Goal: Task Accomplishment & Management: Use online tool/utility

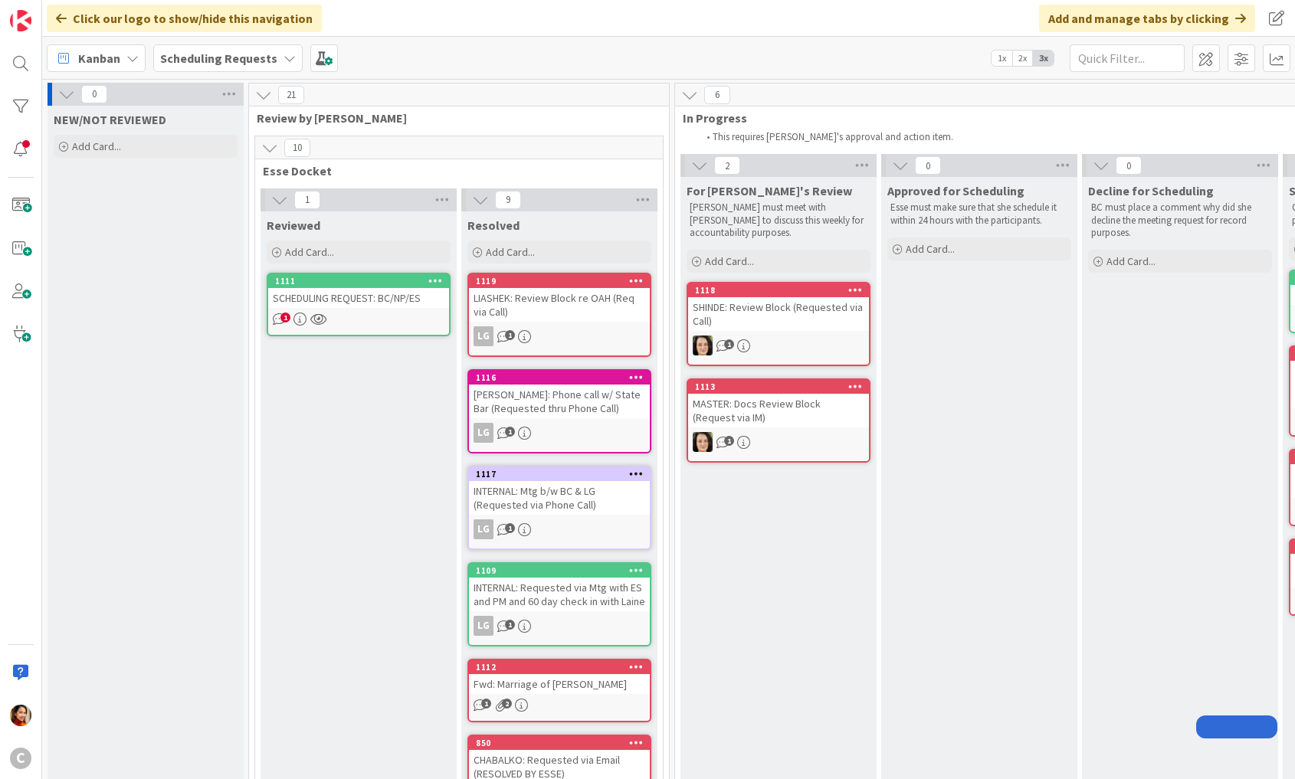
click at [274, 63] on div "Scheduling Requests" at bounding box center [227, 58] width 149 height 28
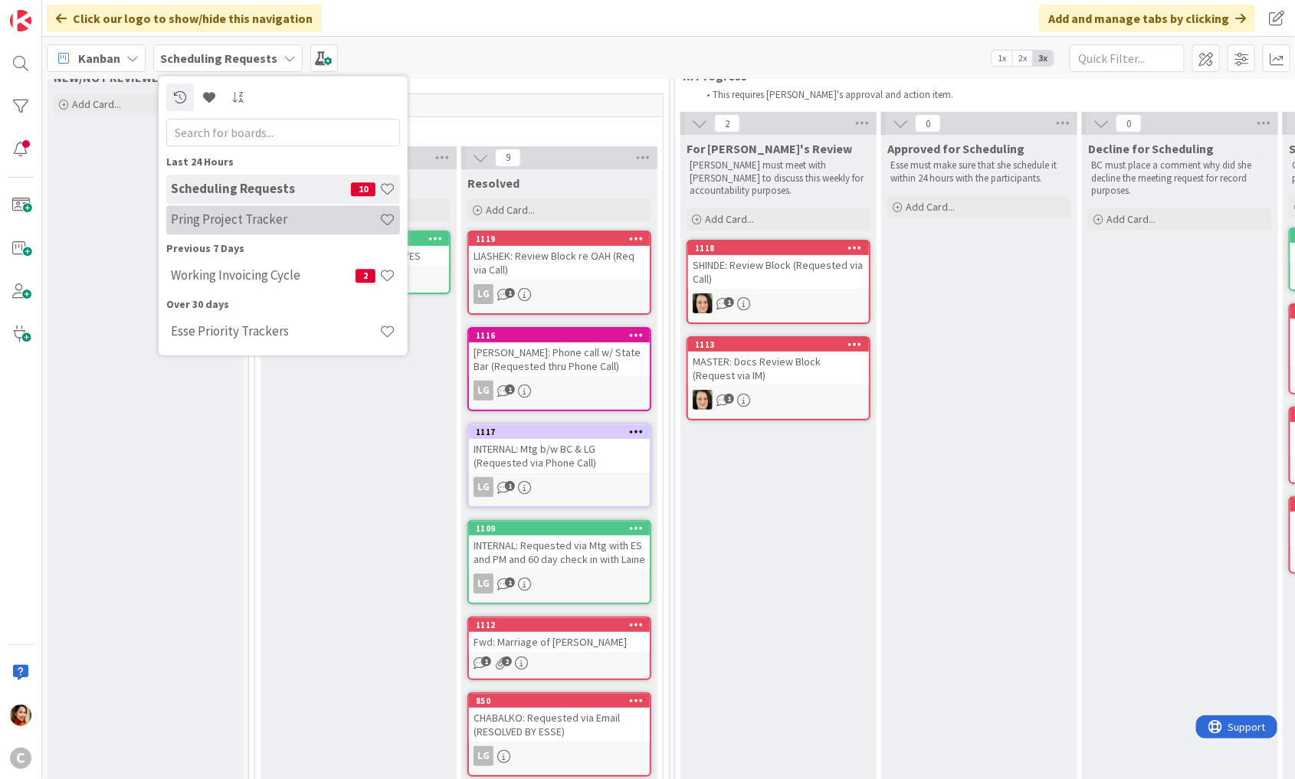
click at [213, 219] on h4 "Pring Project Tracker" at bounding box center [275, 219] width 208 height 15
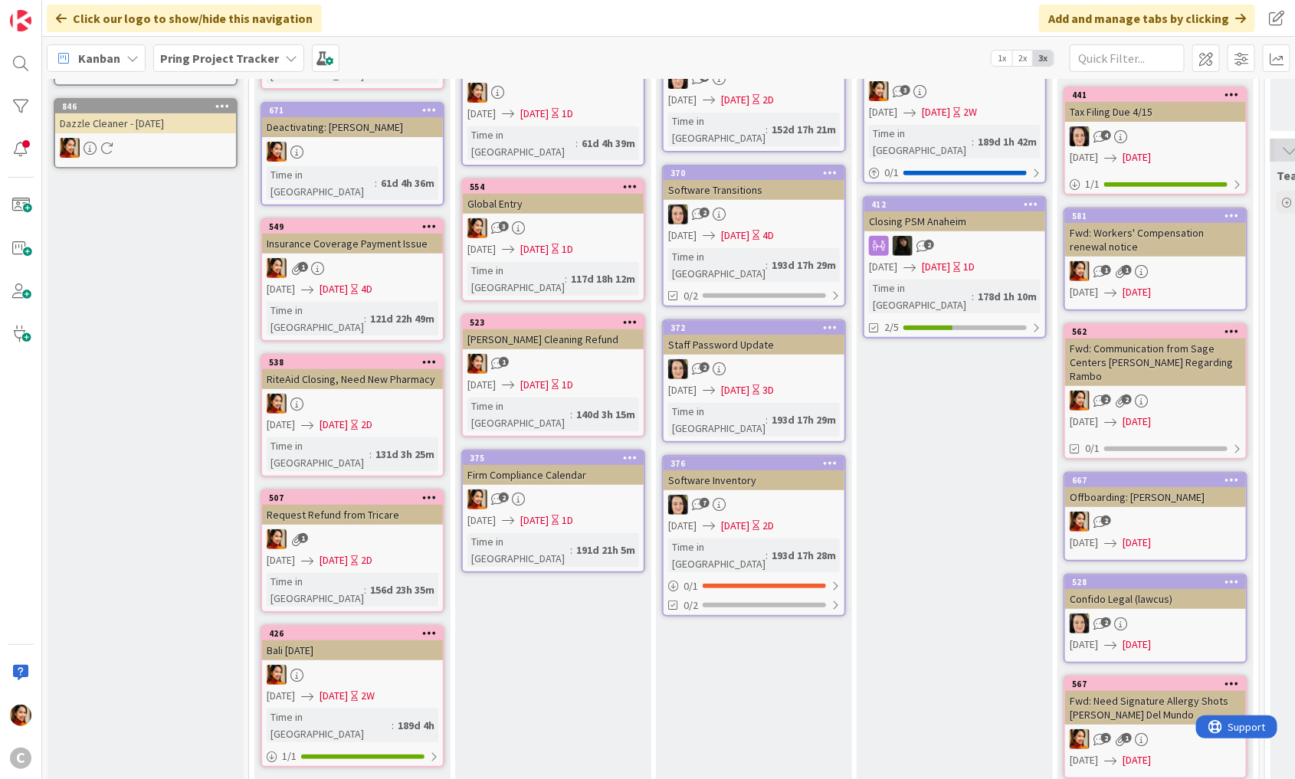
scroll to position [255, 0]
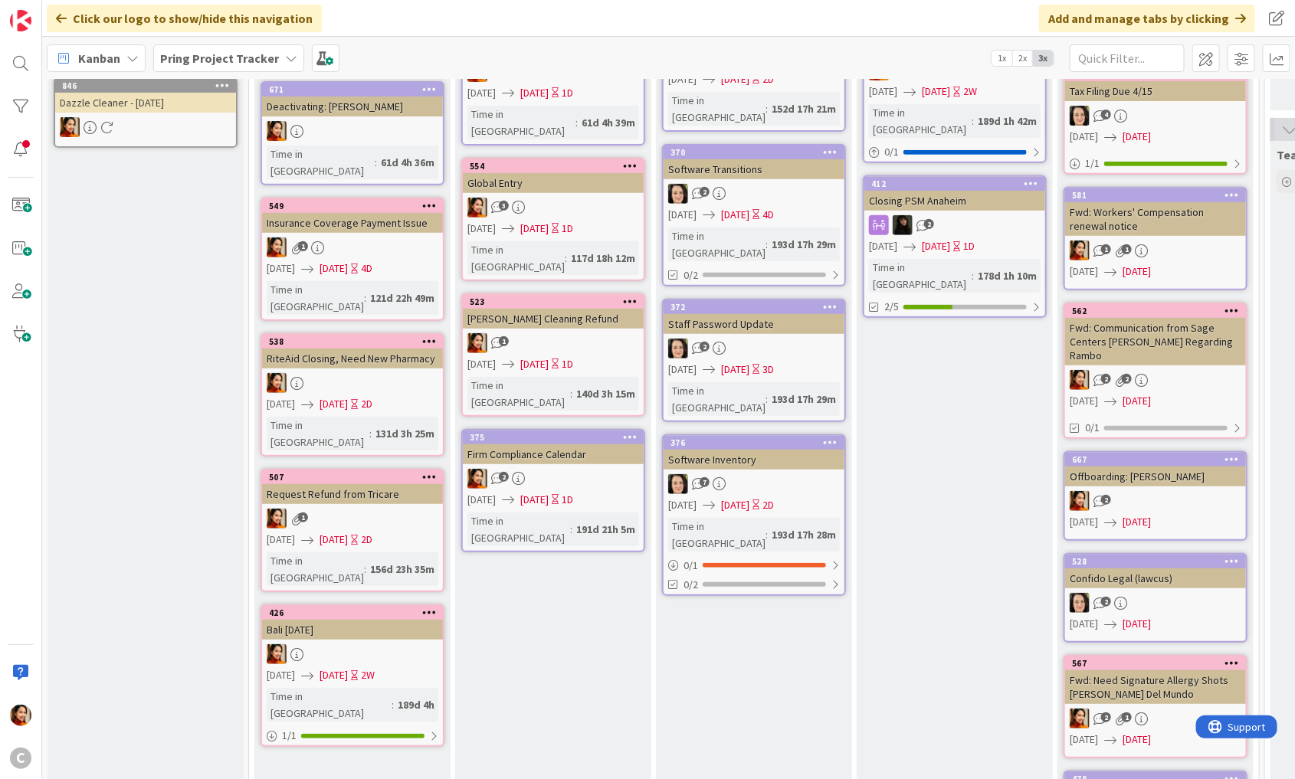
click at [430, 607] on icon at bounding box center [429, 612] width 15 height 11
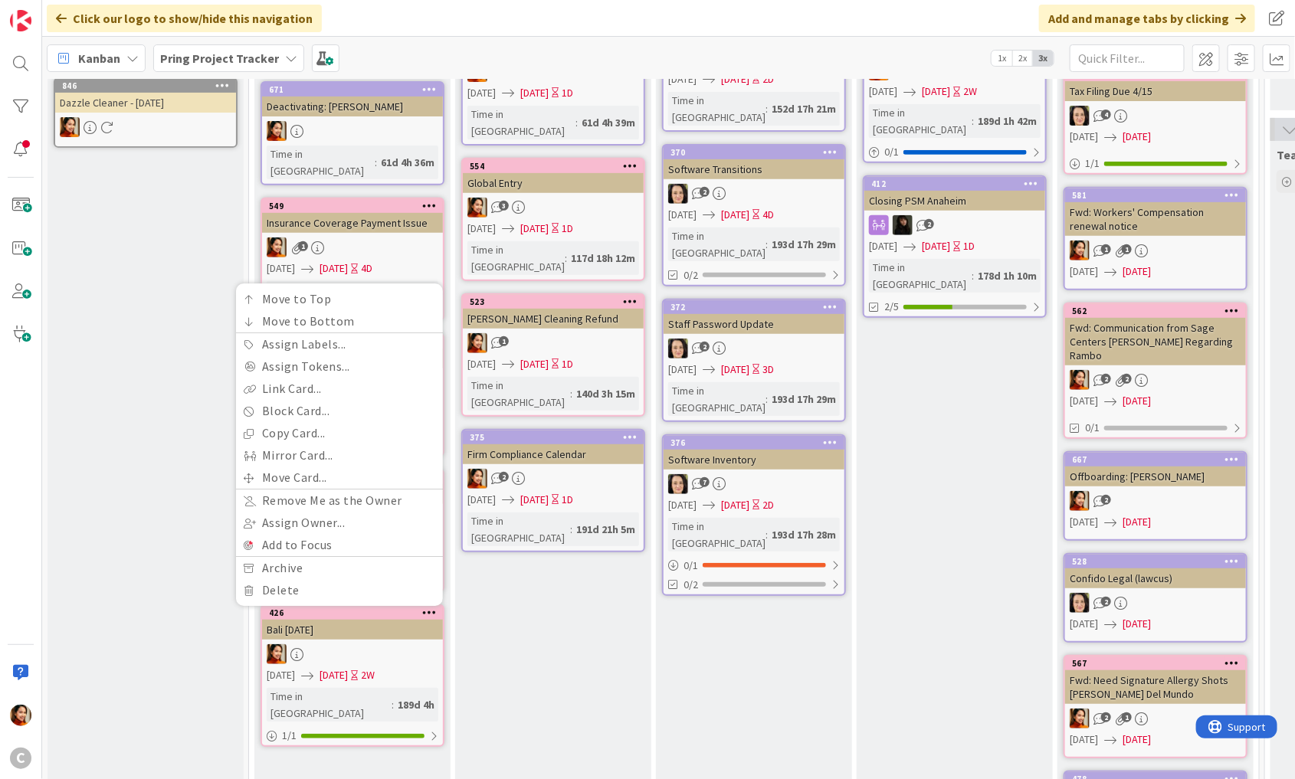
click at [491, 566] on div "Actions Taken This shows that there are already actions been made from planning…" at bounding box center [553, 517] width 196 height 1229
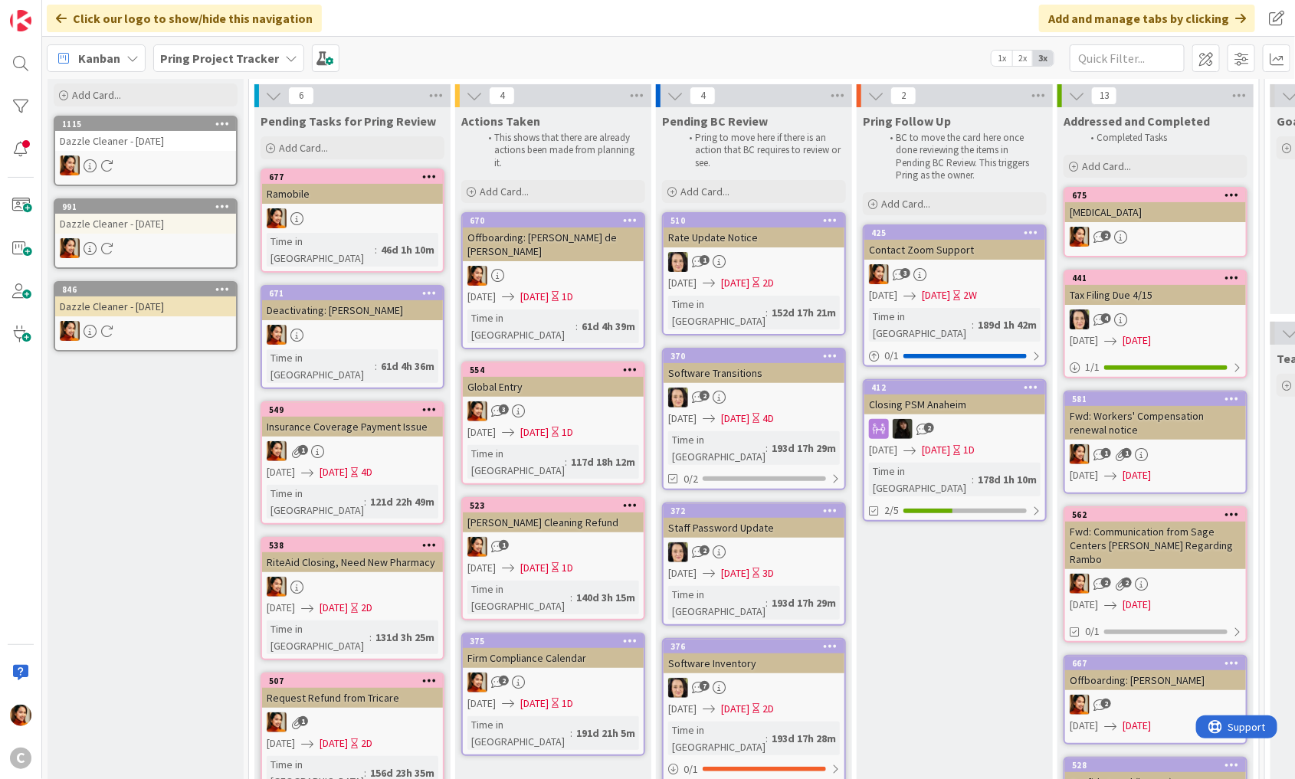
scroll to position [51, 0]
click at [120, 635] on div "Card from Email Add Card... 1115 Dazzle Cleaner - [DATE] 991 Dazzle Cleaner - […" at bounding box center [146, 700] width 196 height 1291
click at [215, 60] on b "Pring Project Tracker" at bounding box center [219, 58] width 119 height 15
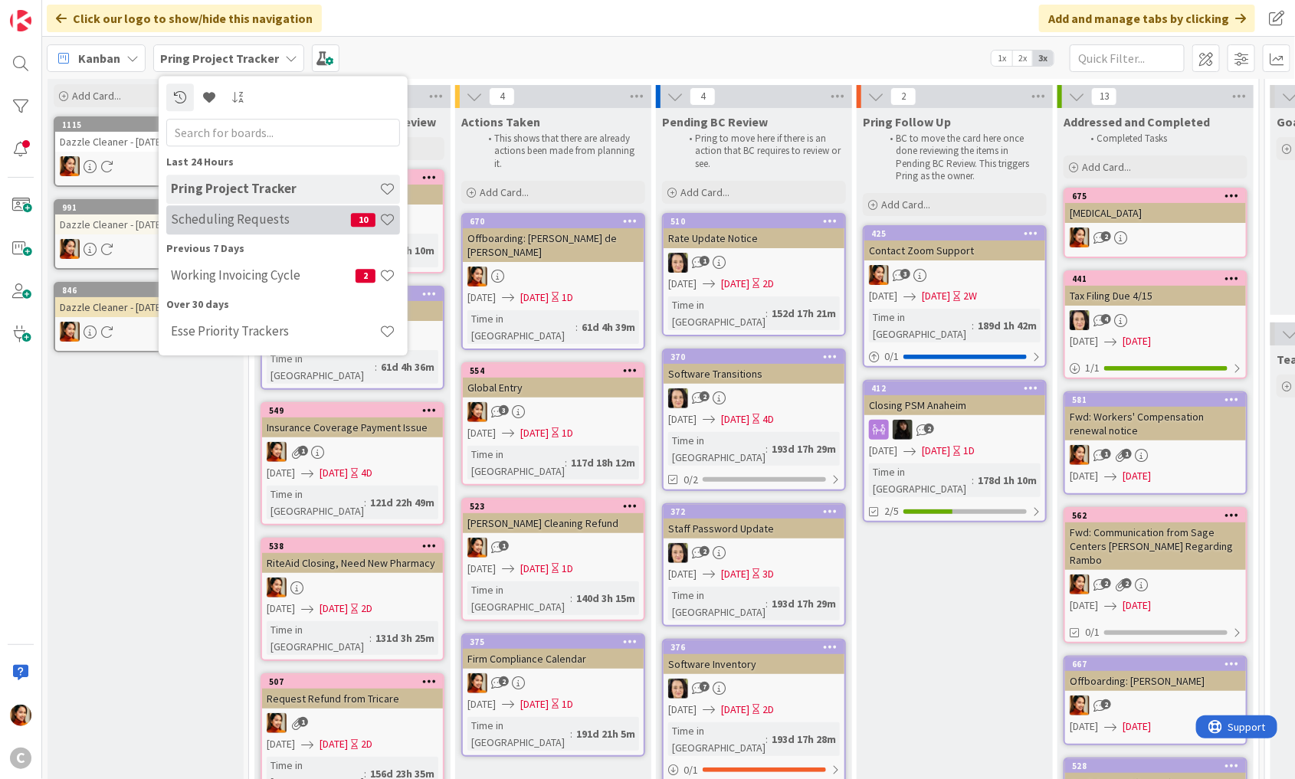
click at [191, 215] on h4 "Scheduling Requests" at bounding box center [261, 219] width 180 height 15
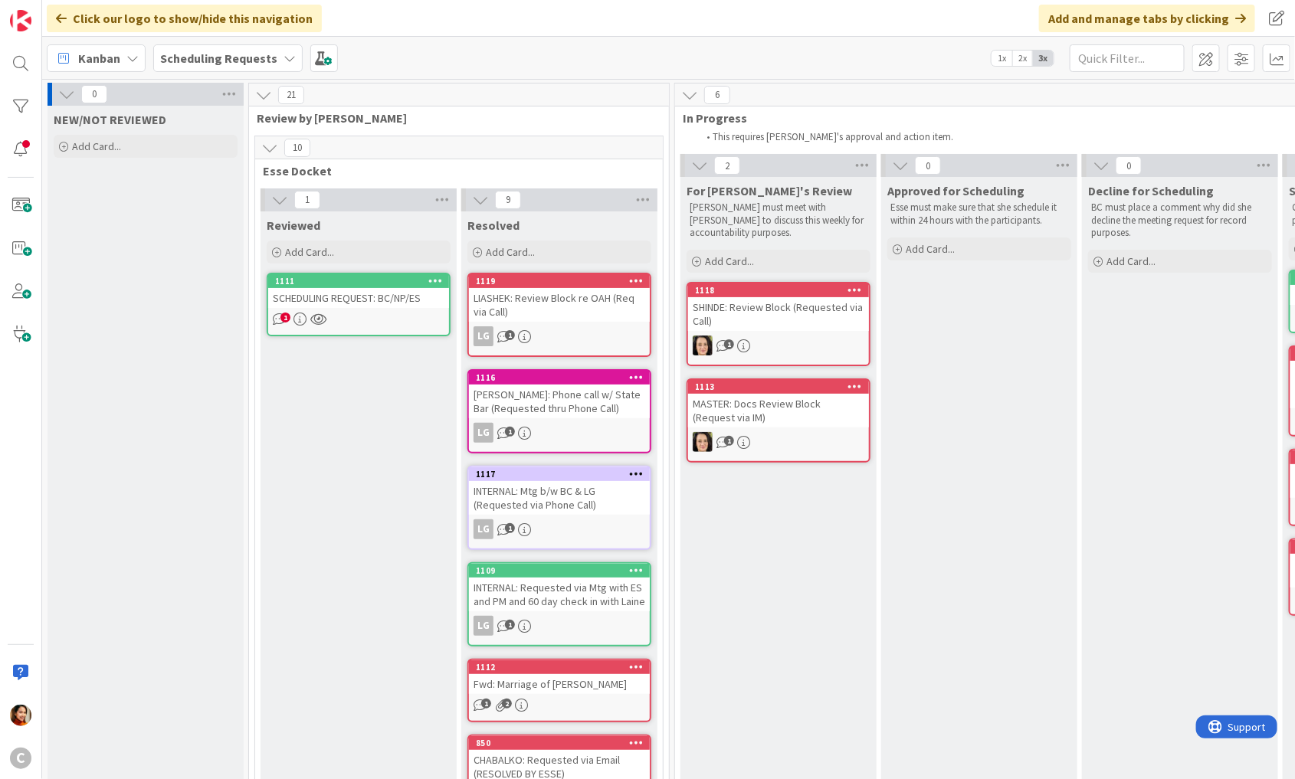
click at [251, 67] on div "Scheduling Requests" at bounding box center [227, 58] width 149 height 28
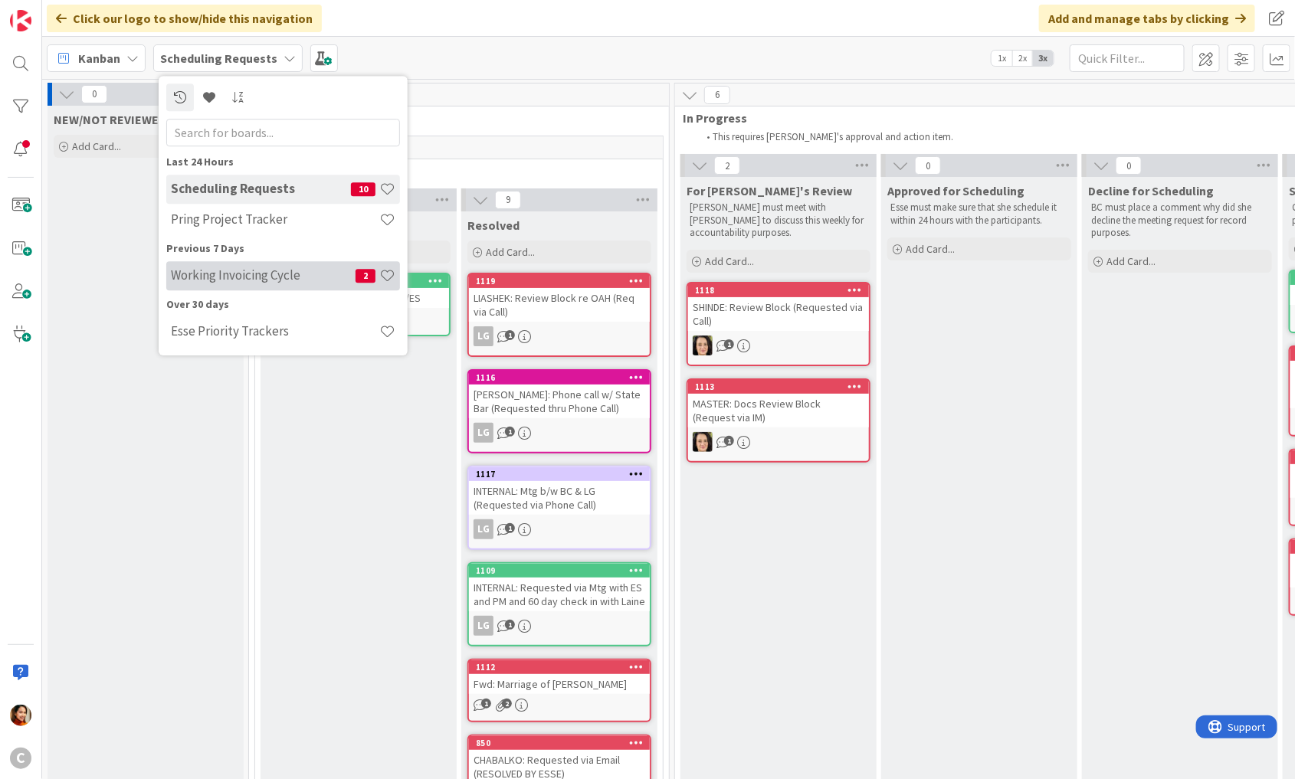
click at [222, 272] on h4 "Working Invoicing Cycle" at bounding box center [263, 275] width 185 height 15
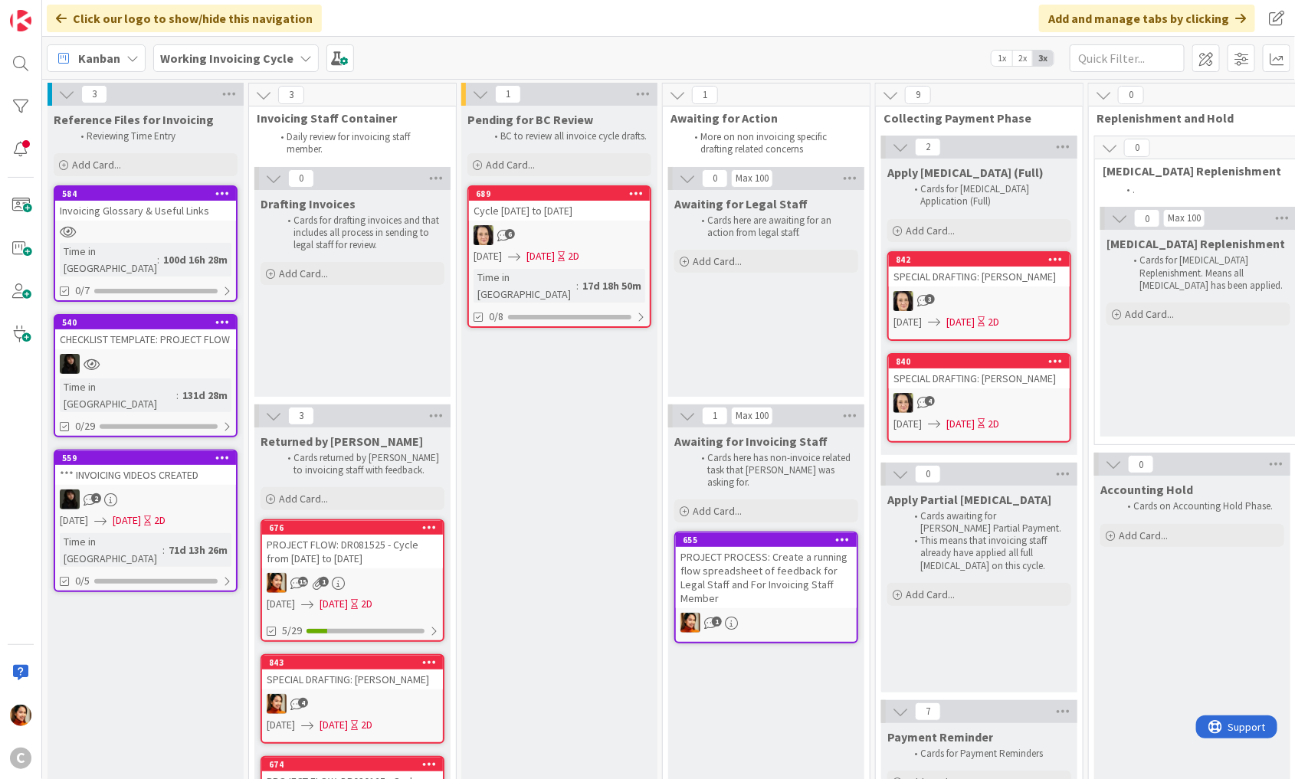
click at [551, 203] on div "Cycle [DATE] to [DATE]" at bounding box center [559, 211] width 181 height 20
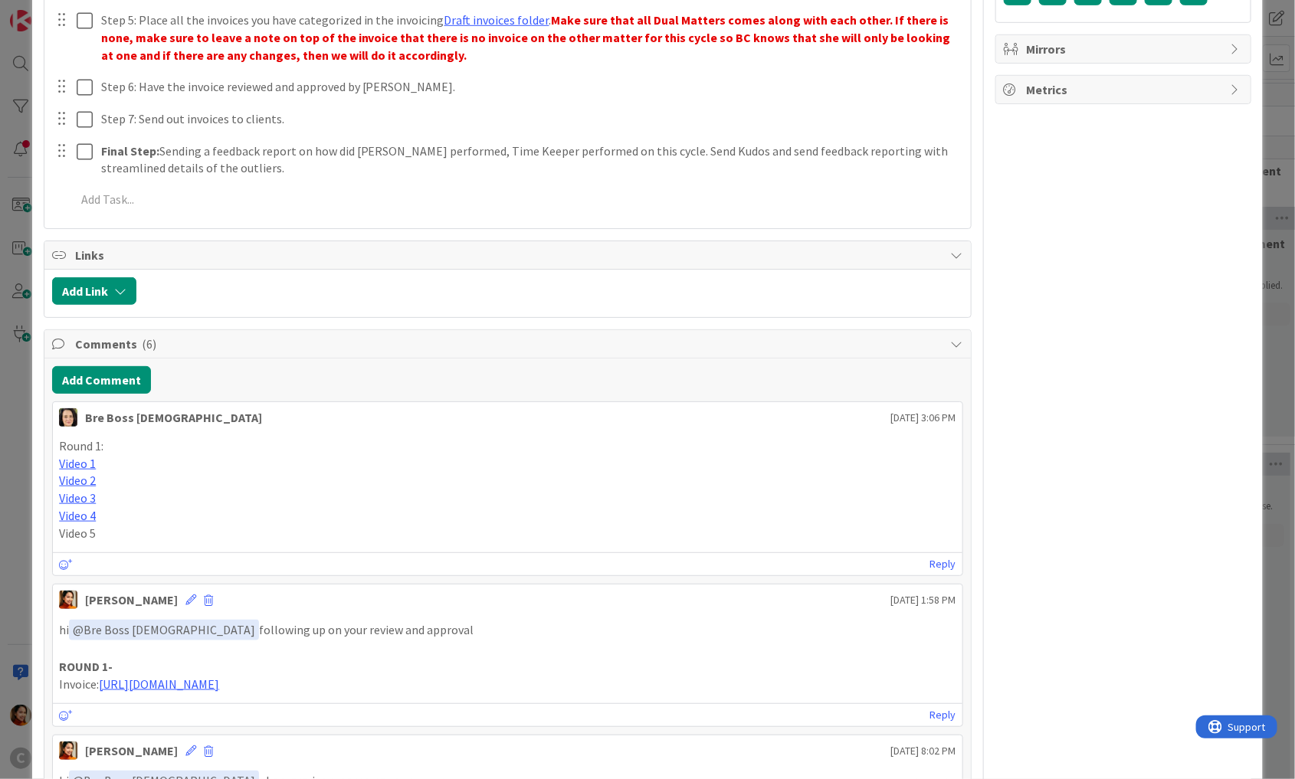
scroll to position [428, 0]
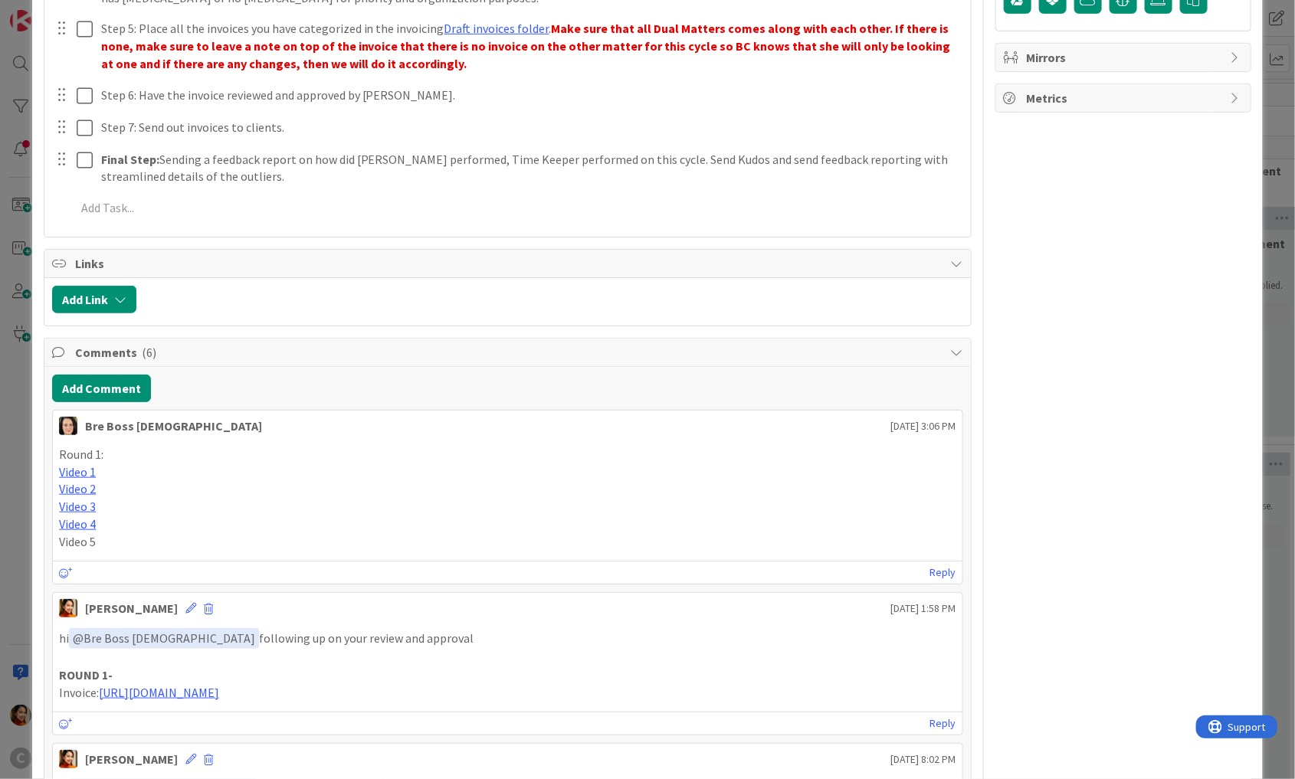
click at [11, 547] on div "ID 689 Working Invoicing Cycle Pending for BC Review Title 21 / 128 Cycle [DATE…" at bounding box center [647, 389] width 1295 height 779
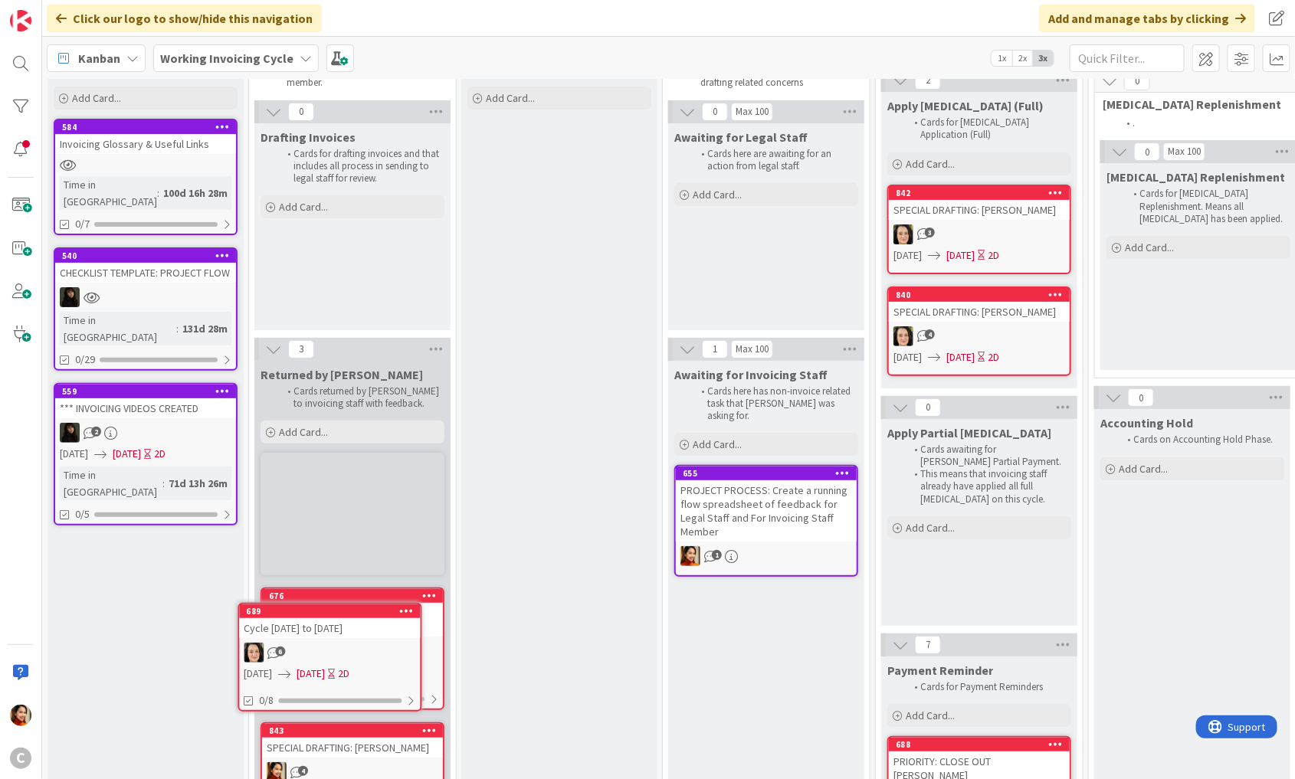
scroll to position [80, 0]
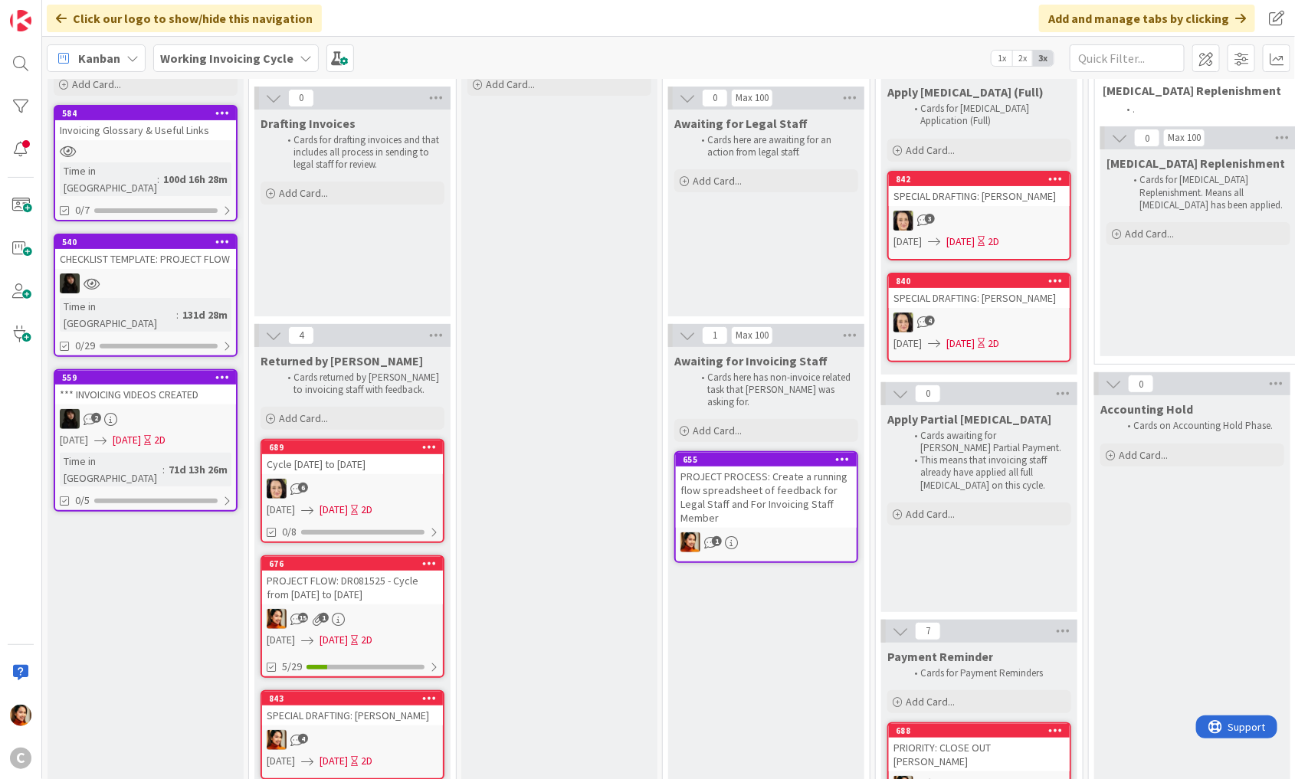
click at [347, 486] on div "6" at bounding box center [352, 489] width 181 height 20
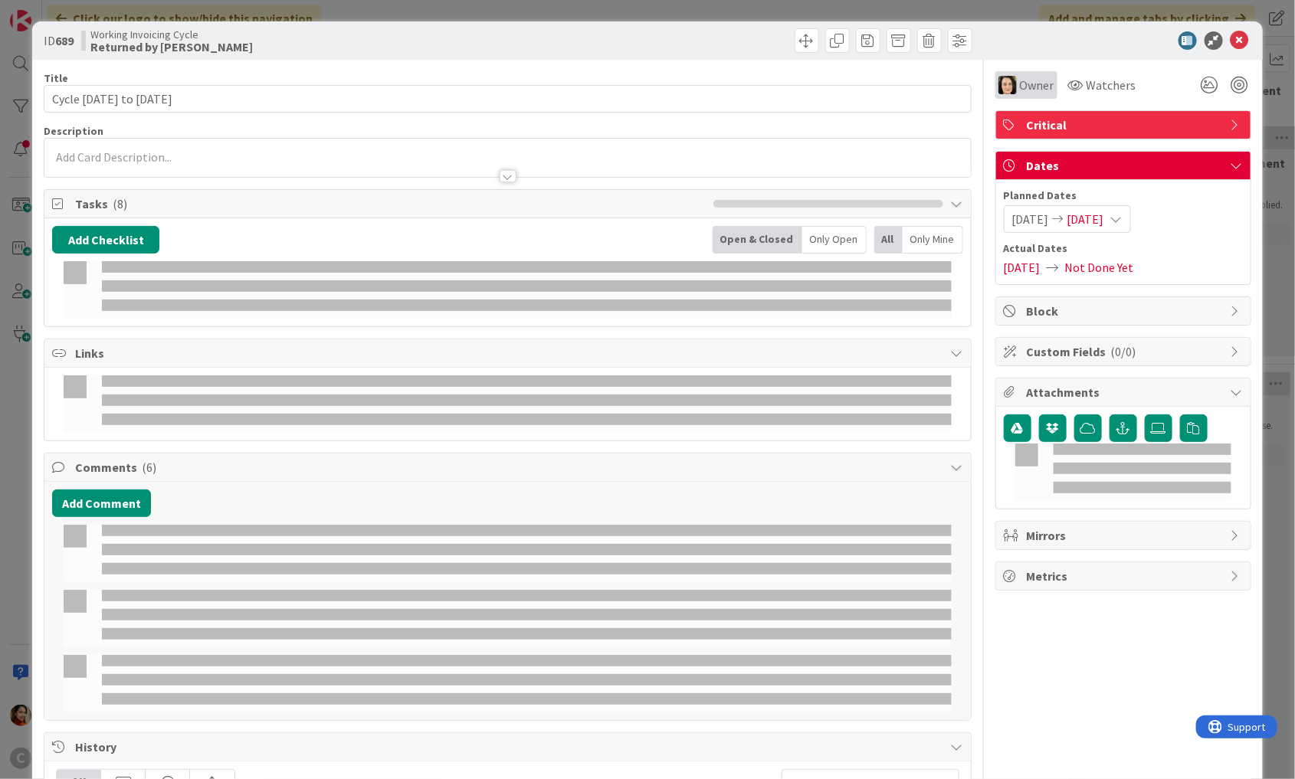
click at [1020, 89] on span "Owner" at bounding box center [1037, 85] width 34 height 18
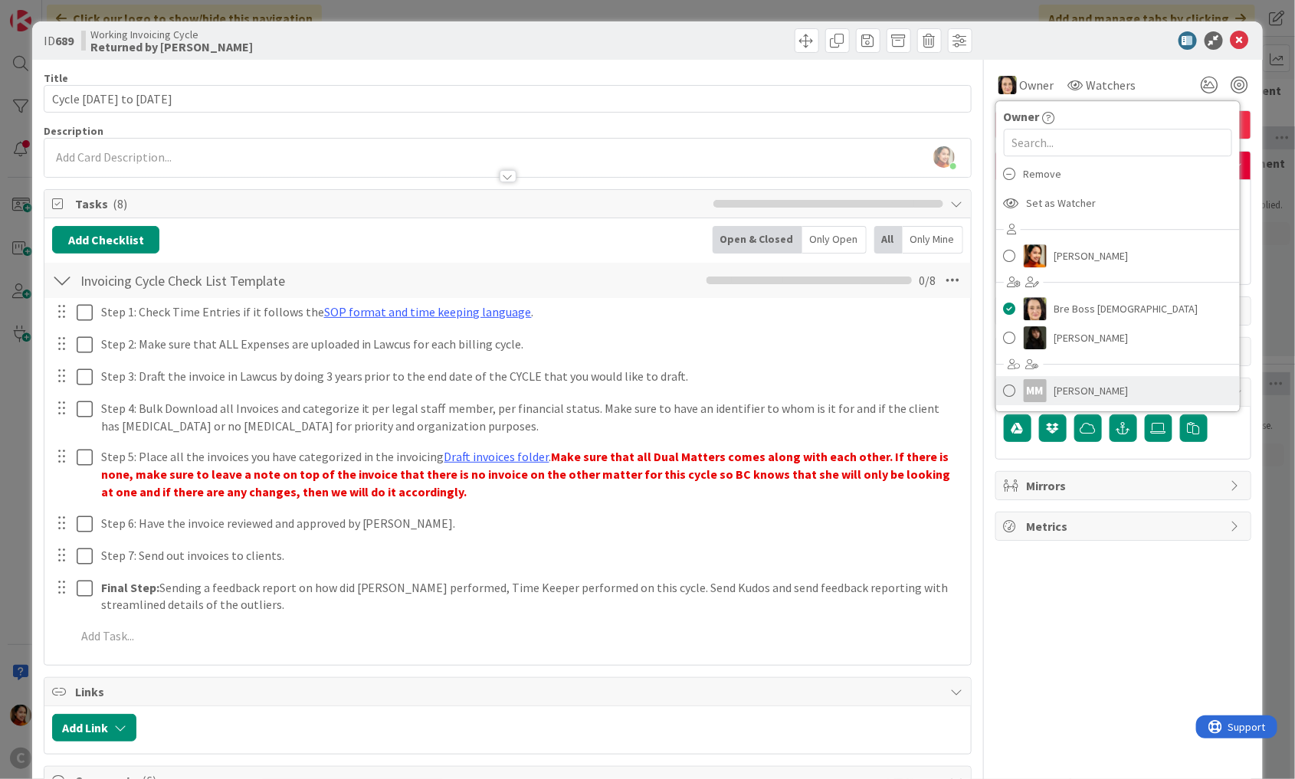
click at [1012, 392] on span at bounding box center [1010, 390] width 12 height 23
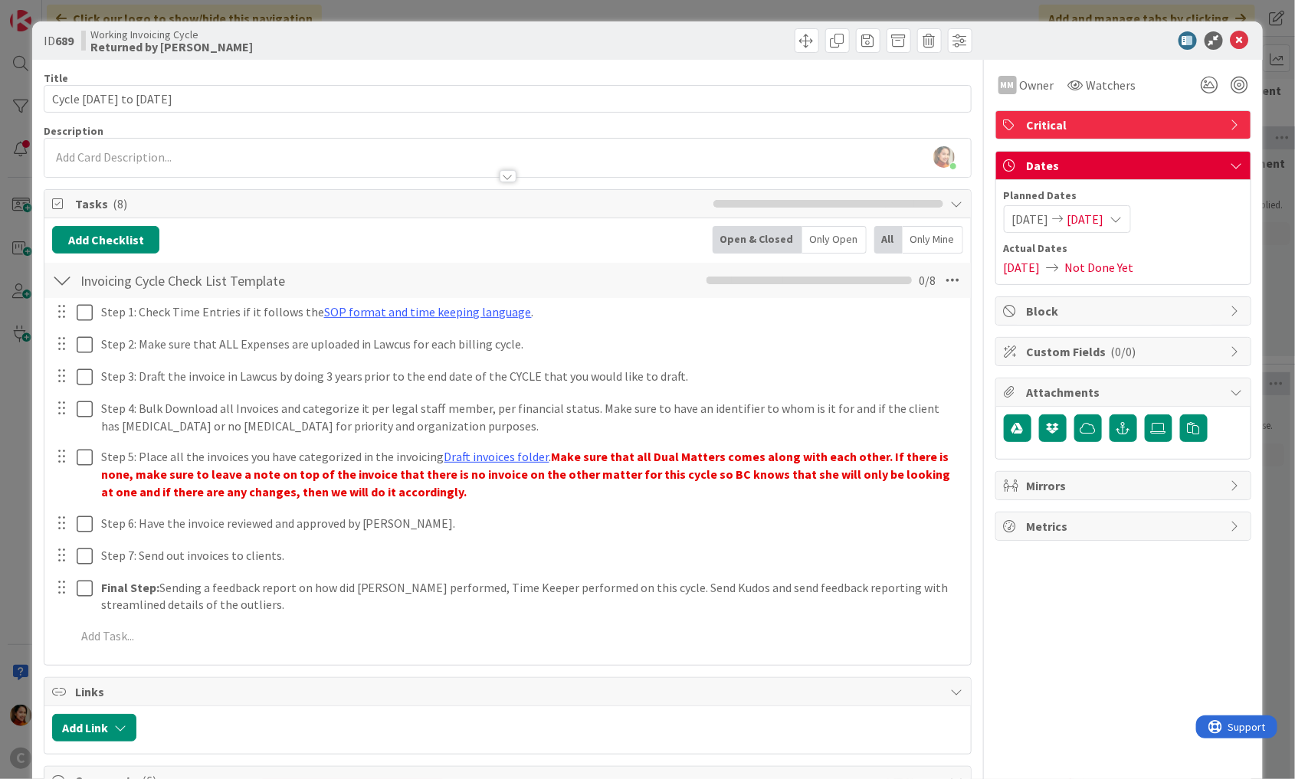
click at [13, 148] on div "ID 689 Working Invoicing Cycle Returned by [PERSON_NAME] Title 21 / 128 Cycle […" at bounding box center [647, 389] width 1295 height 779
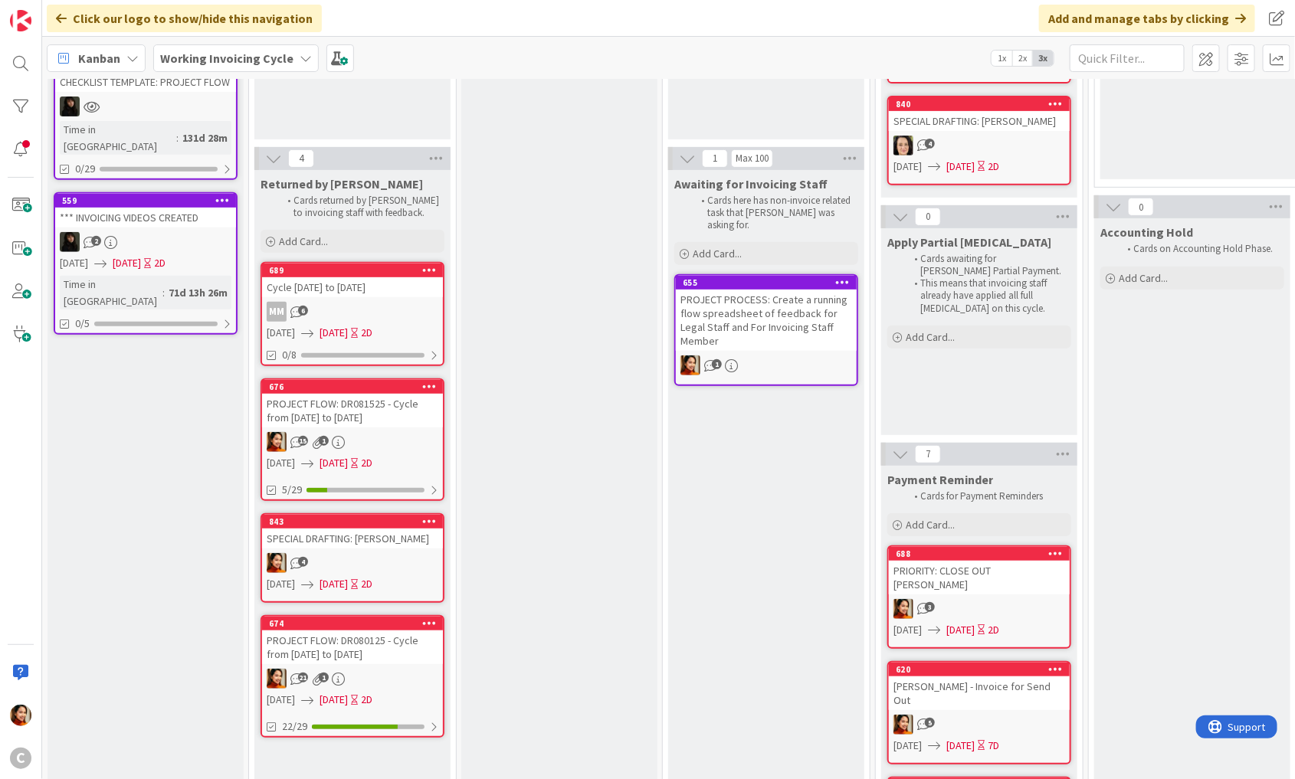
click at [376, 428] on div "676 PROJECT FLOW: DR081525 - Cycle from [DATE] to [DATE] 1 [DATE] [DATE] 2D 5/29" at bounding box center [353, 440] width 184 height 123
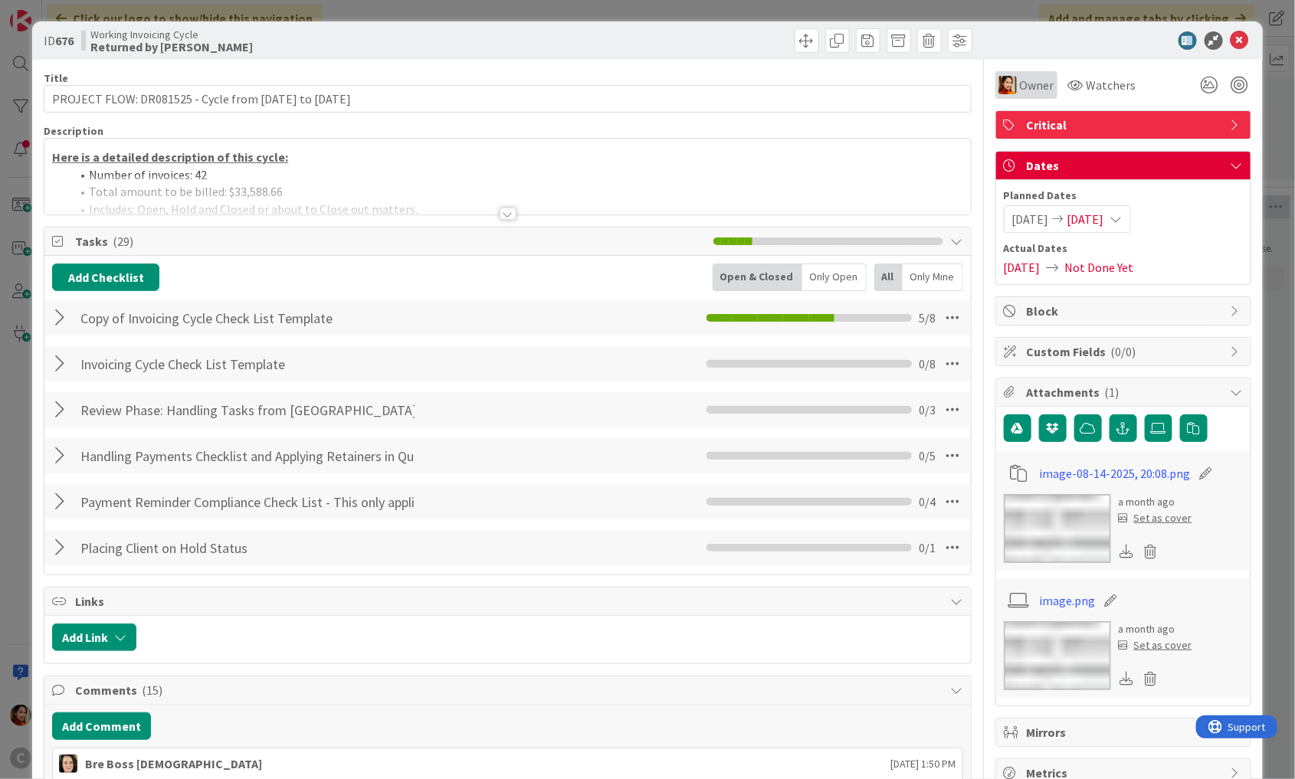
click at [1018, 84] on div "Owner" at bounding box center [1027, 85] width 56 height 18
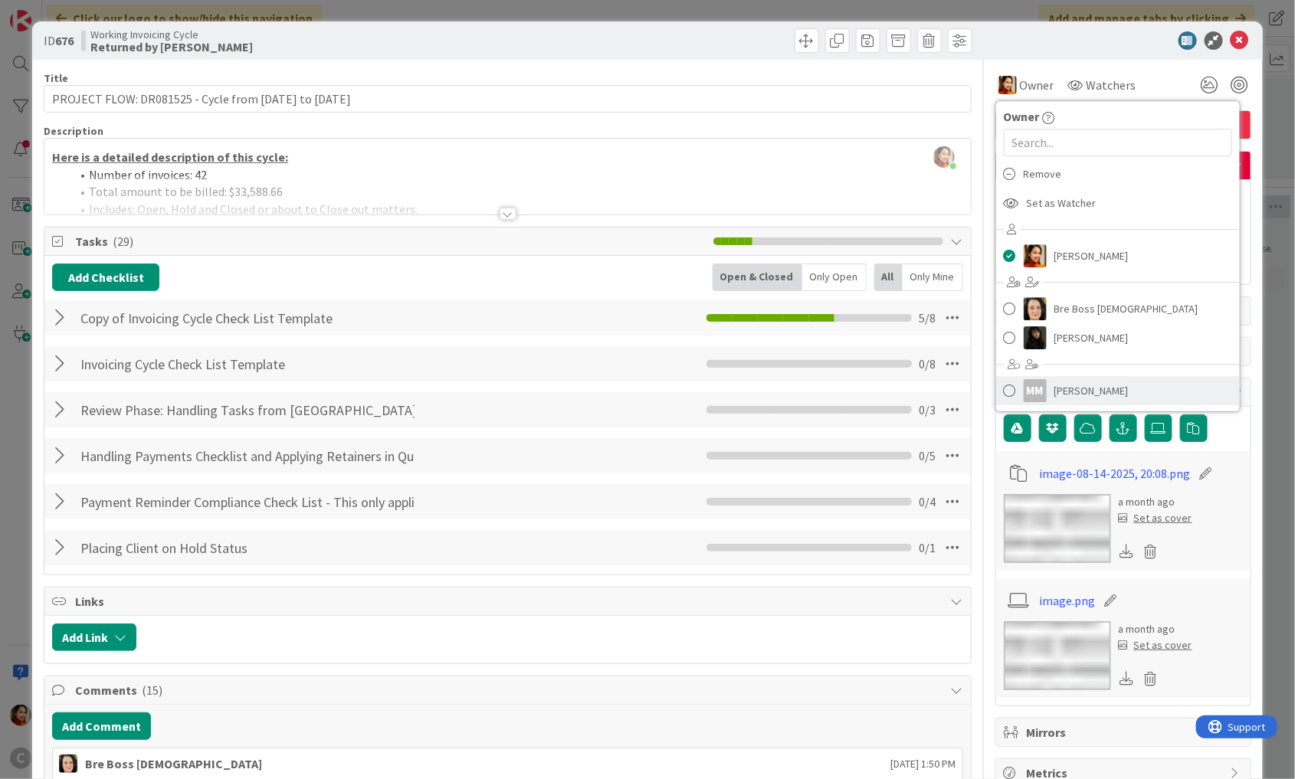
click at [1009, 389] on span at bounding box center [1010, 390] width 12 height 23
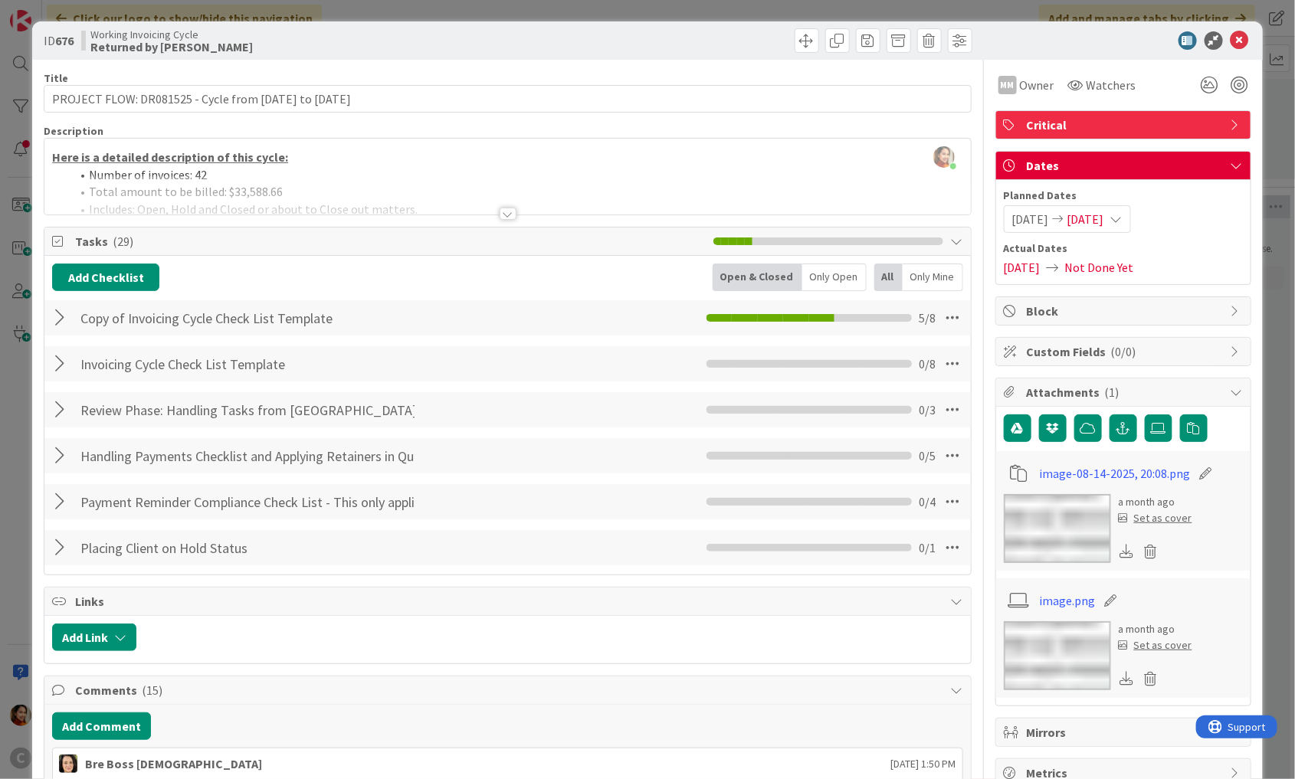
click at [11, 531] on div "ID 676 Working Invoicing Cycle Returned by [PERSON_NAME] Title 57 / 128 PROJECT…" at bounding box center [647, 389] width 1295 height 779
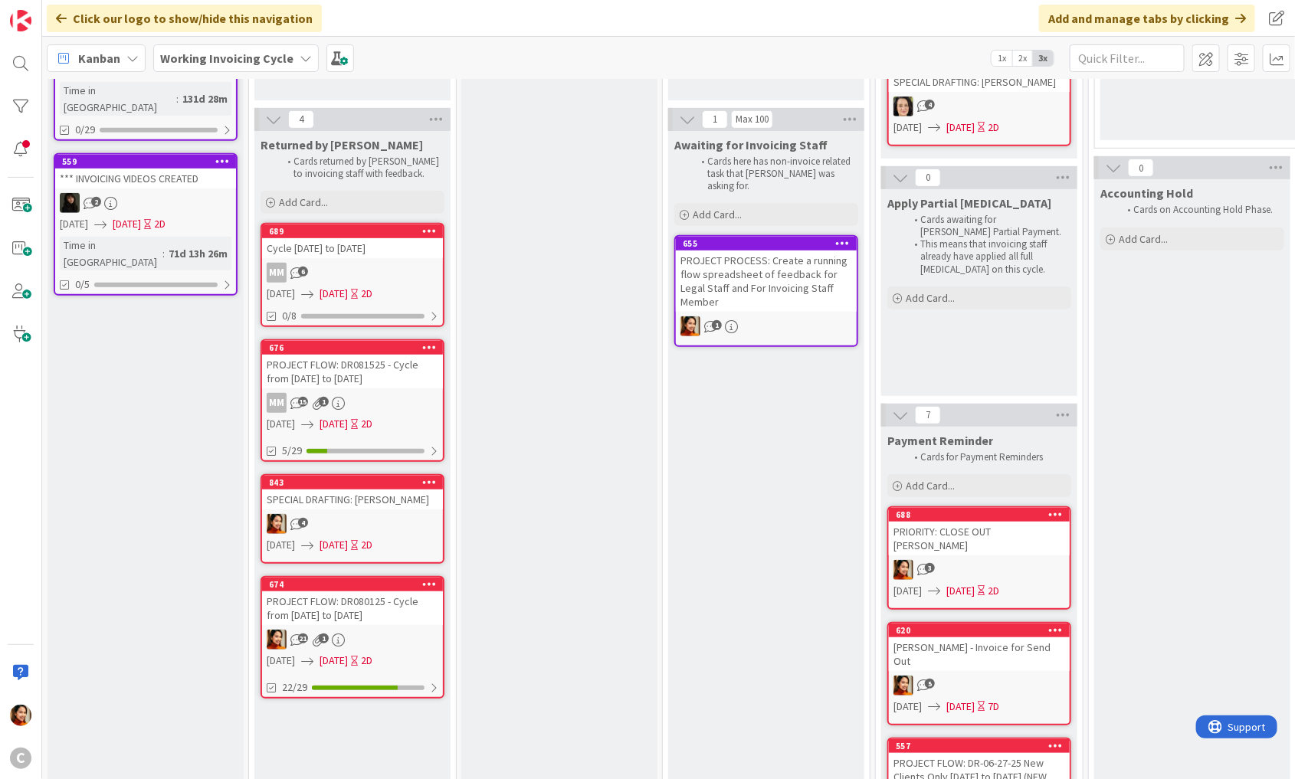
click at [358, 506] on div "SPECIAL DRAFTING: [PERSON_NAME]" at bounding box center [352, 500] width 181 height 20
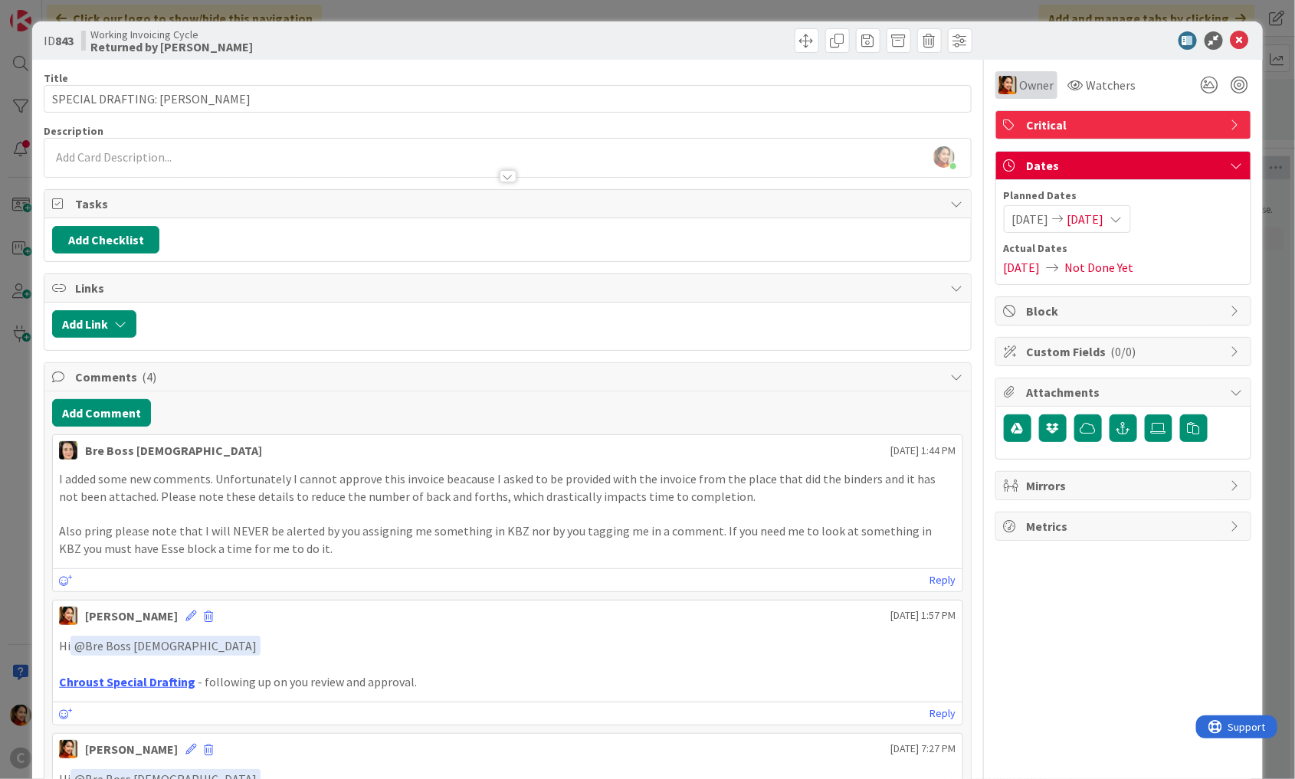
click at [1022, 74] on div "Owner" at bounding box center [1026, 85] width 62 height 28
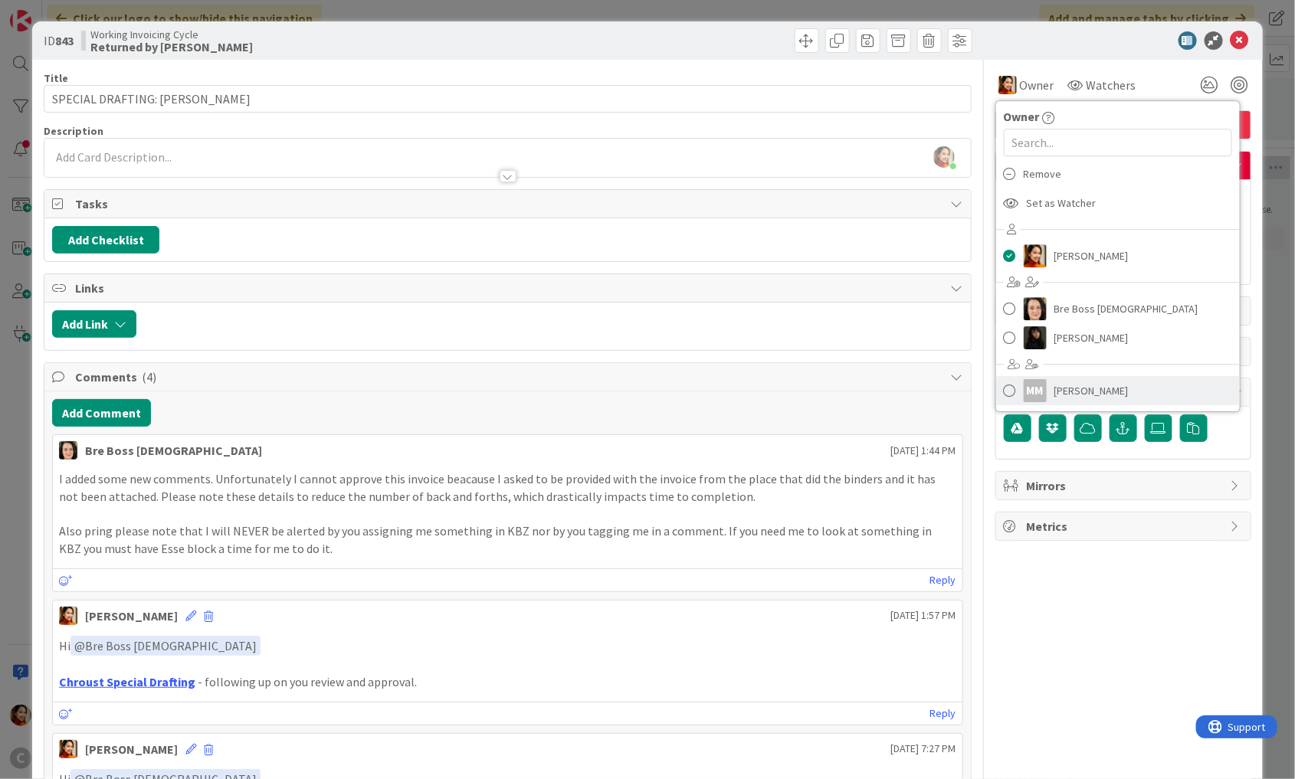
click at [1015, 392] on span at bounding box center [1010, 390] width 12 height 23
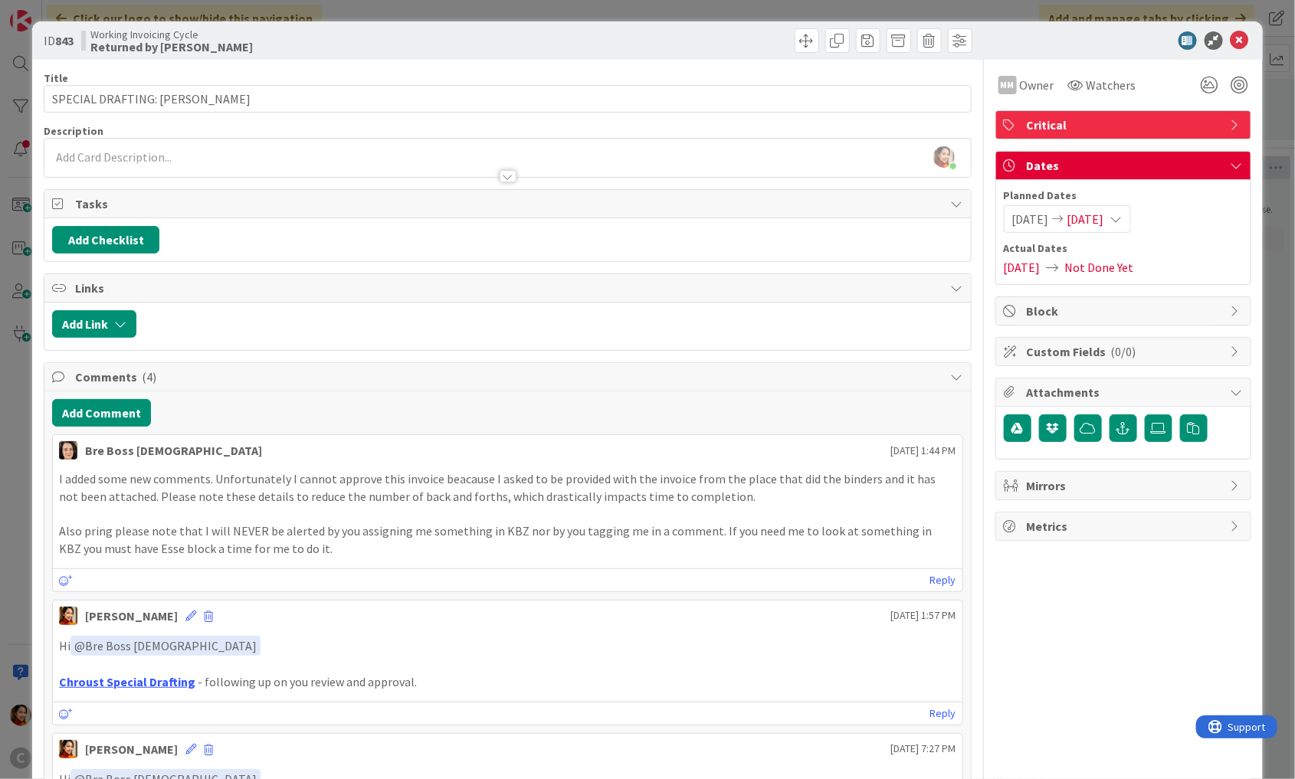
click at [18, 472] on div "ID 843 Working Invoicing Cycle Returned by [PERSON_NAME] Title 31 / 128 SPECIAL…" at bounding box center [647, 389] width 1295 height 779
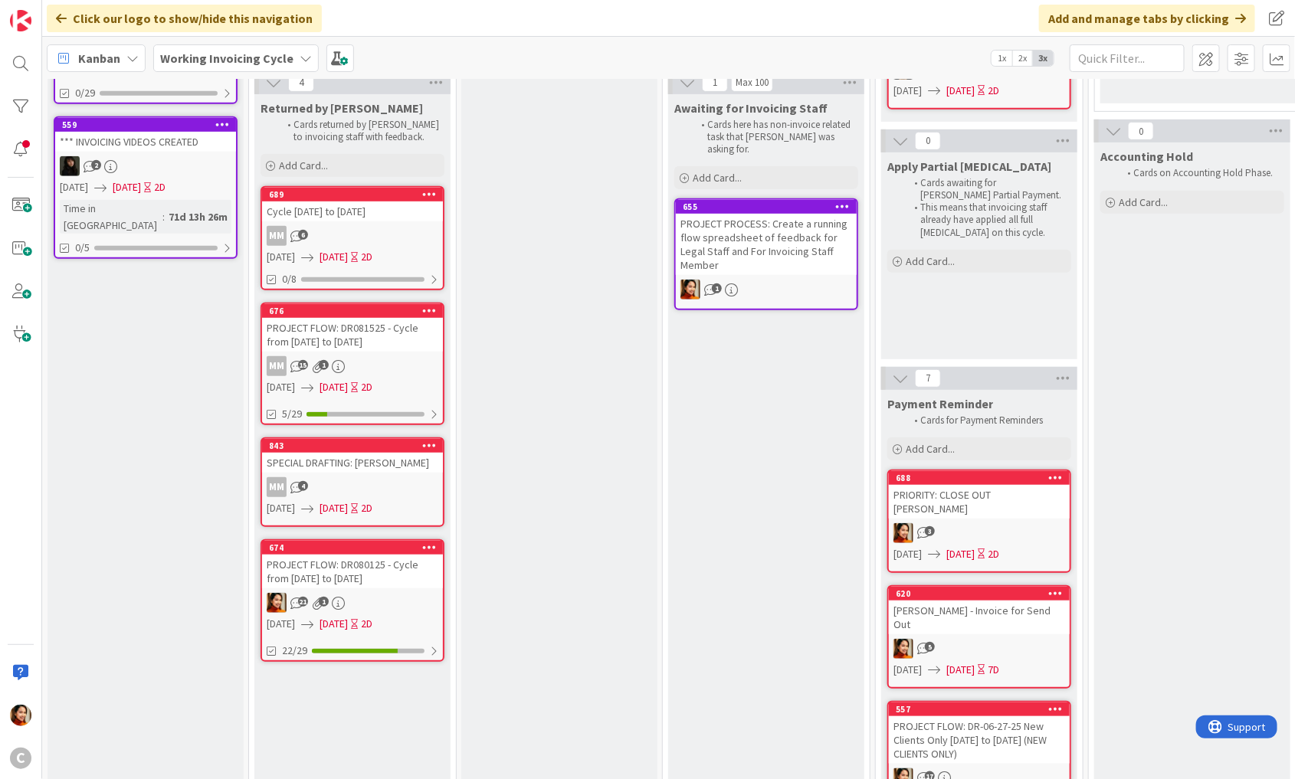
click at [361, 564] on div "PROJECT FLOW: DR080125 - Cycle from [DATE] to [DATE]" at bounding box center [352, 572] width 181 height 34
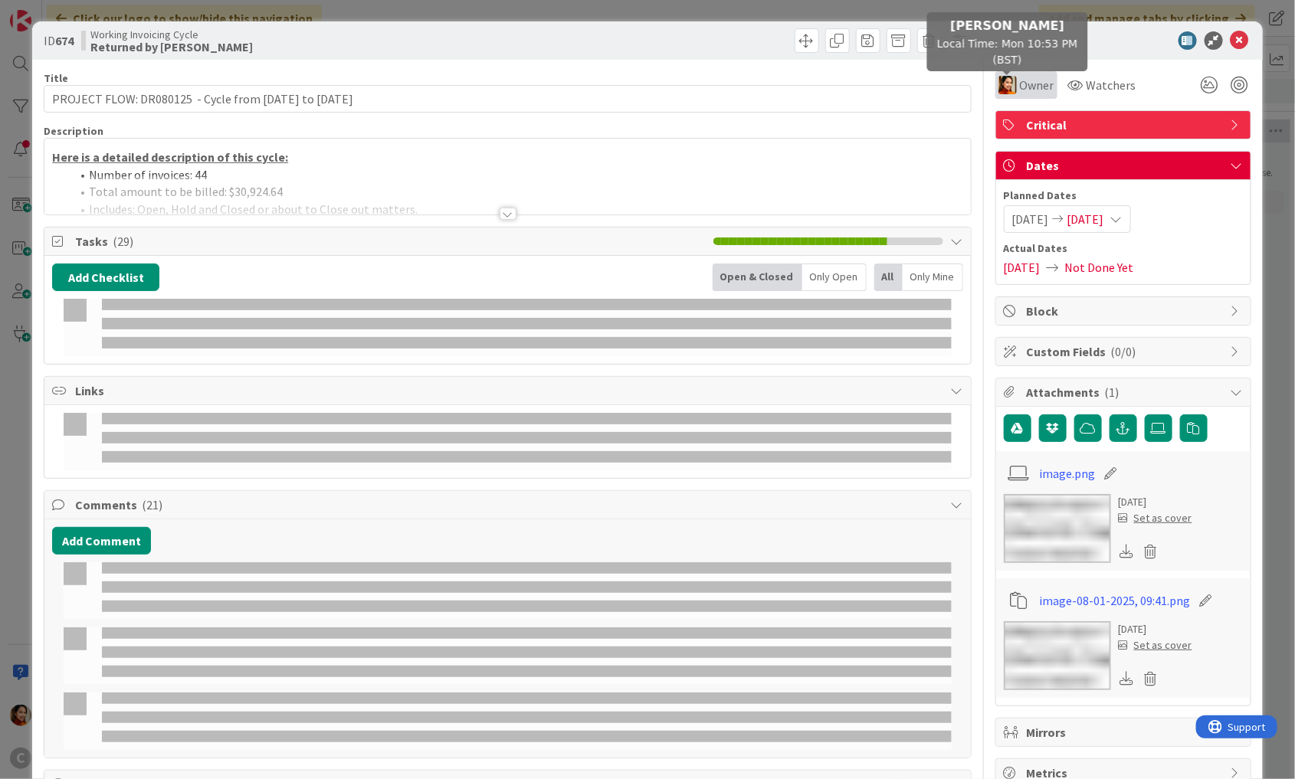
click at [1009, 87] on img at bounding box center [1008, 85] width 18 height 18
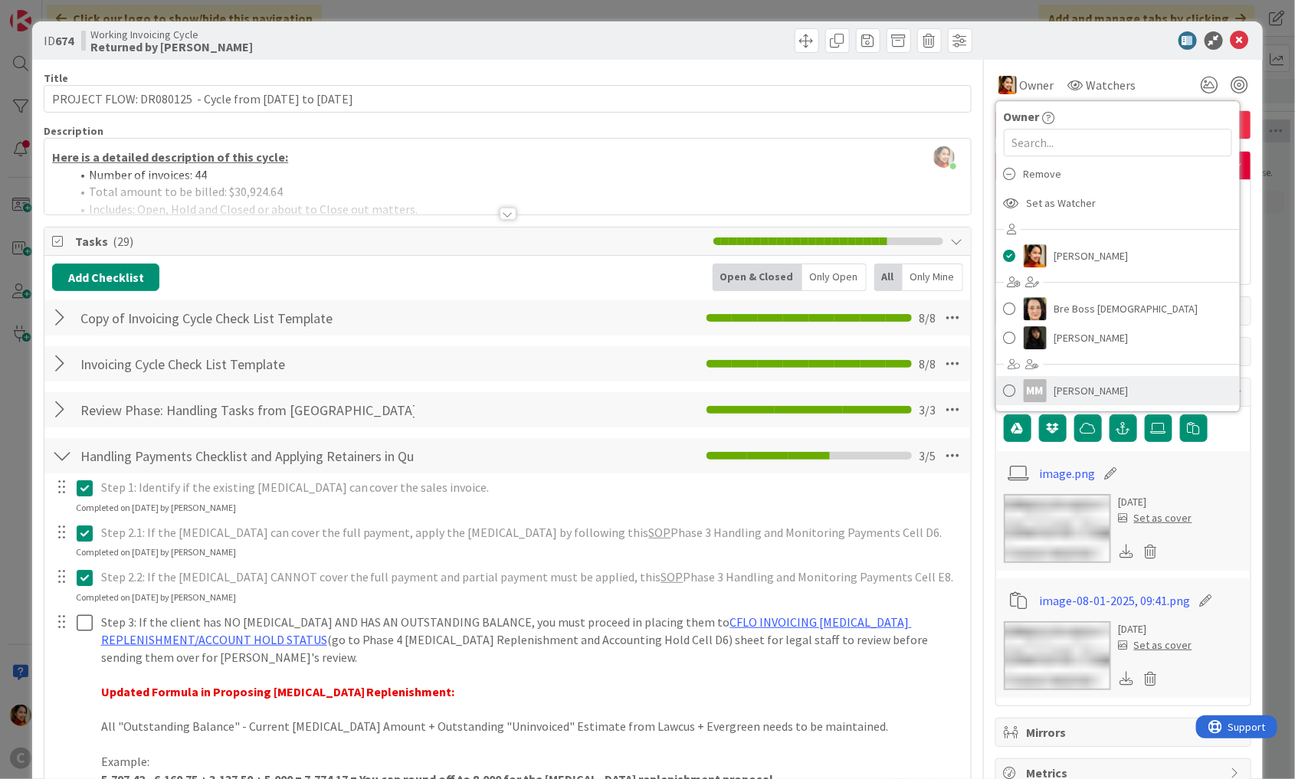
click at [1014, 393] on span at bounding box center [1010, 390] width 12 height 23
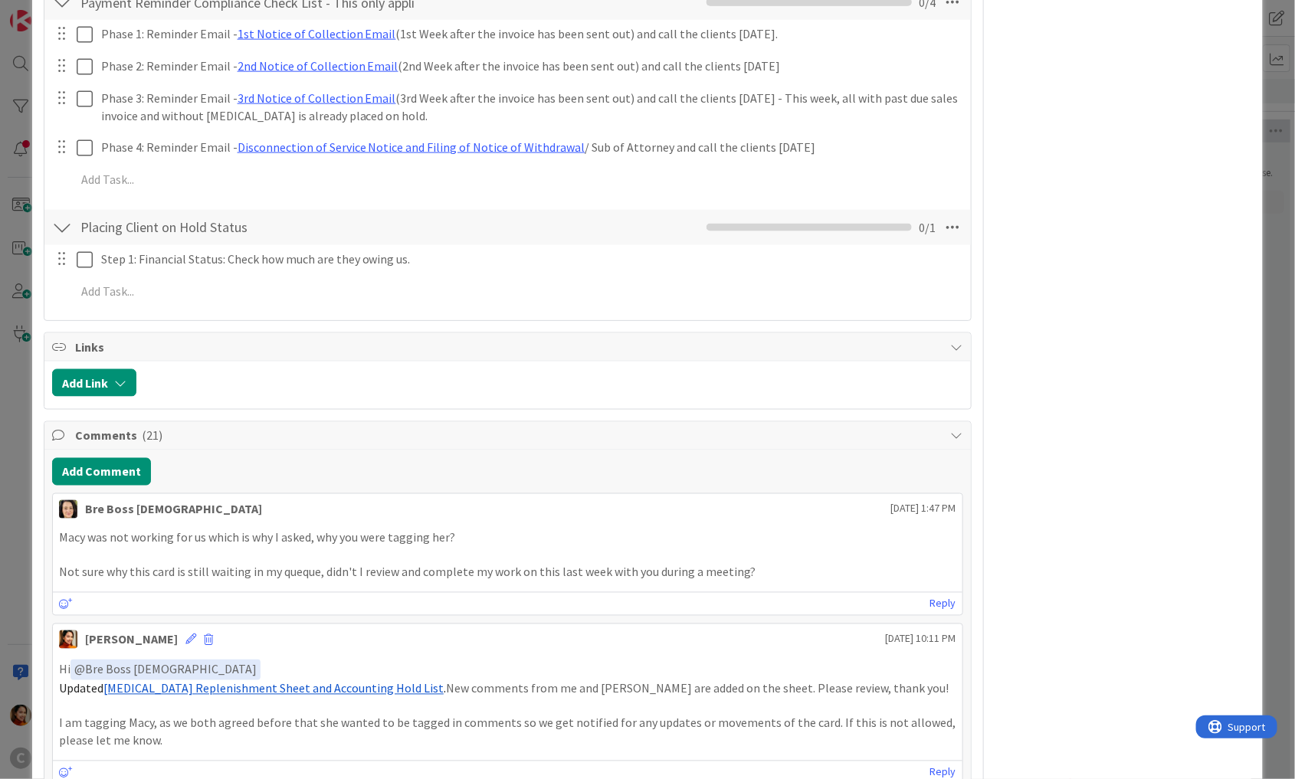
scroll to position [892, 0]
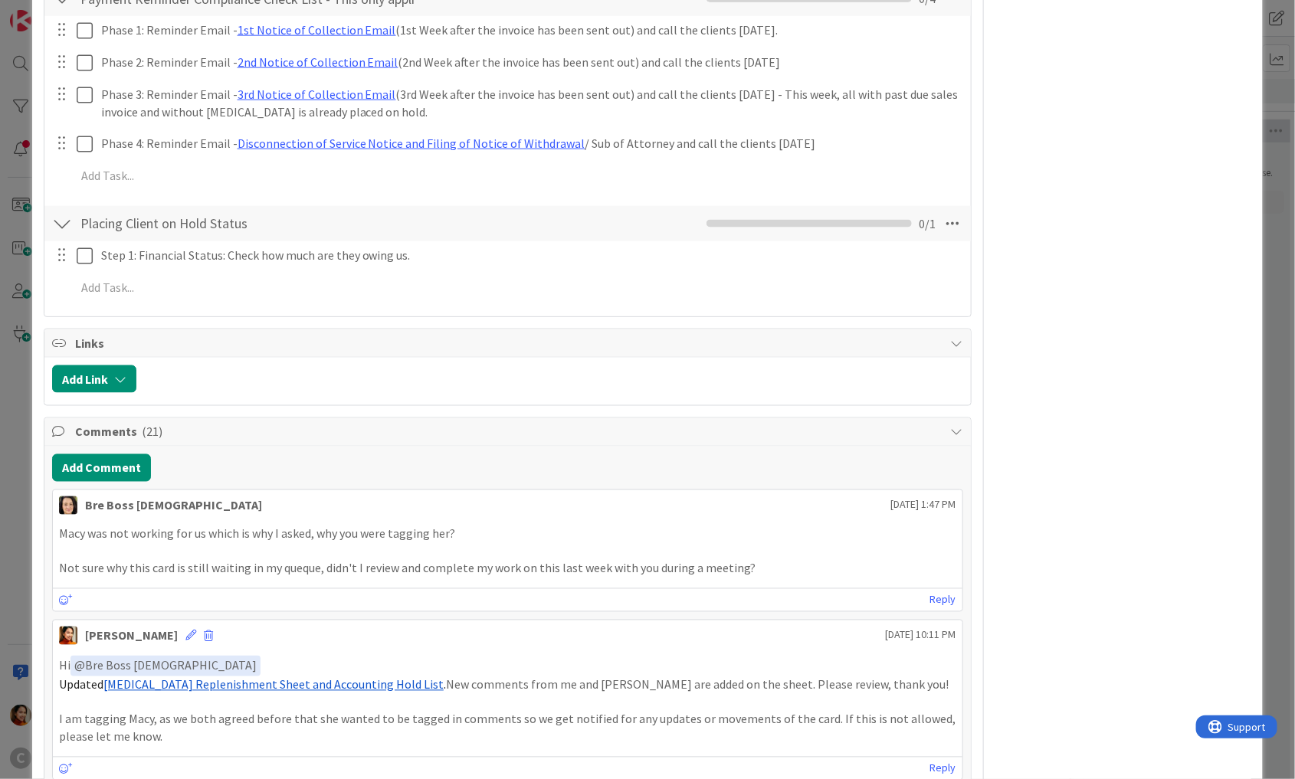
click at [18, 591] on div "ID 674 Working Invoicing Cycle Returned by [PERSON_NAME] Title 59 / 128 PROJECT…" at bounding box center [647, 389] width 1295 height 779
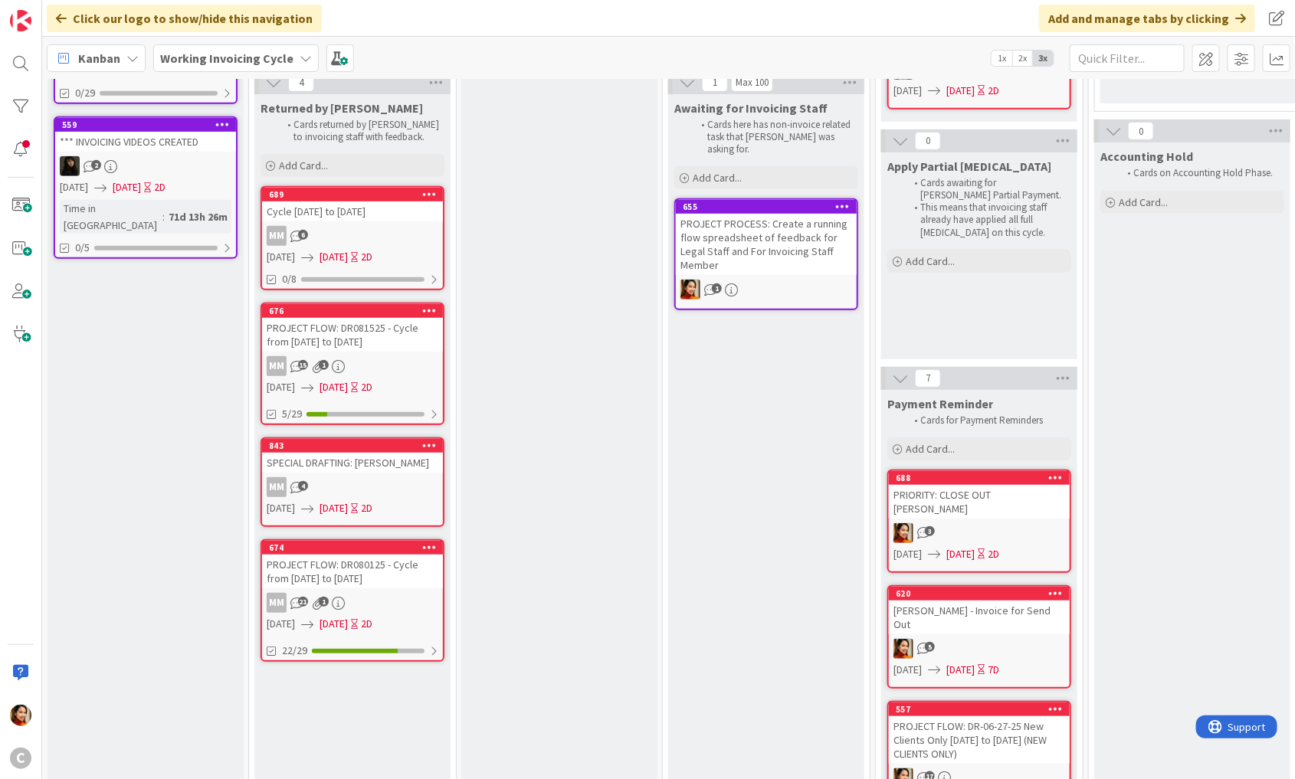
click at [325, 464] on div "SPECIAL DRAFTING: [PERSON_NAME]" at bounding box center [352, 463] width 181 height 20
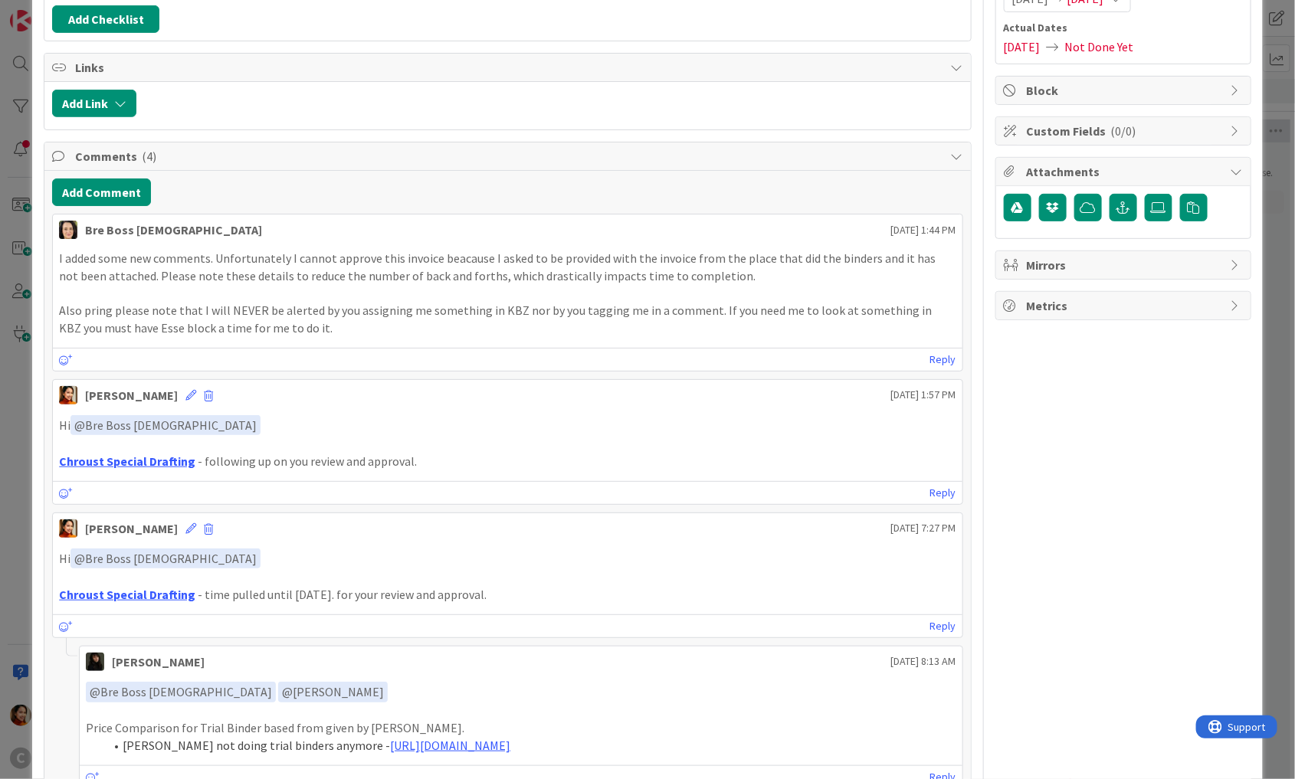
scroll to position [214, 0]
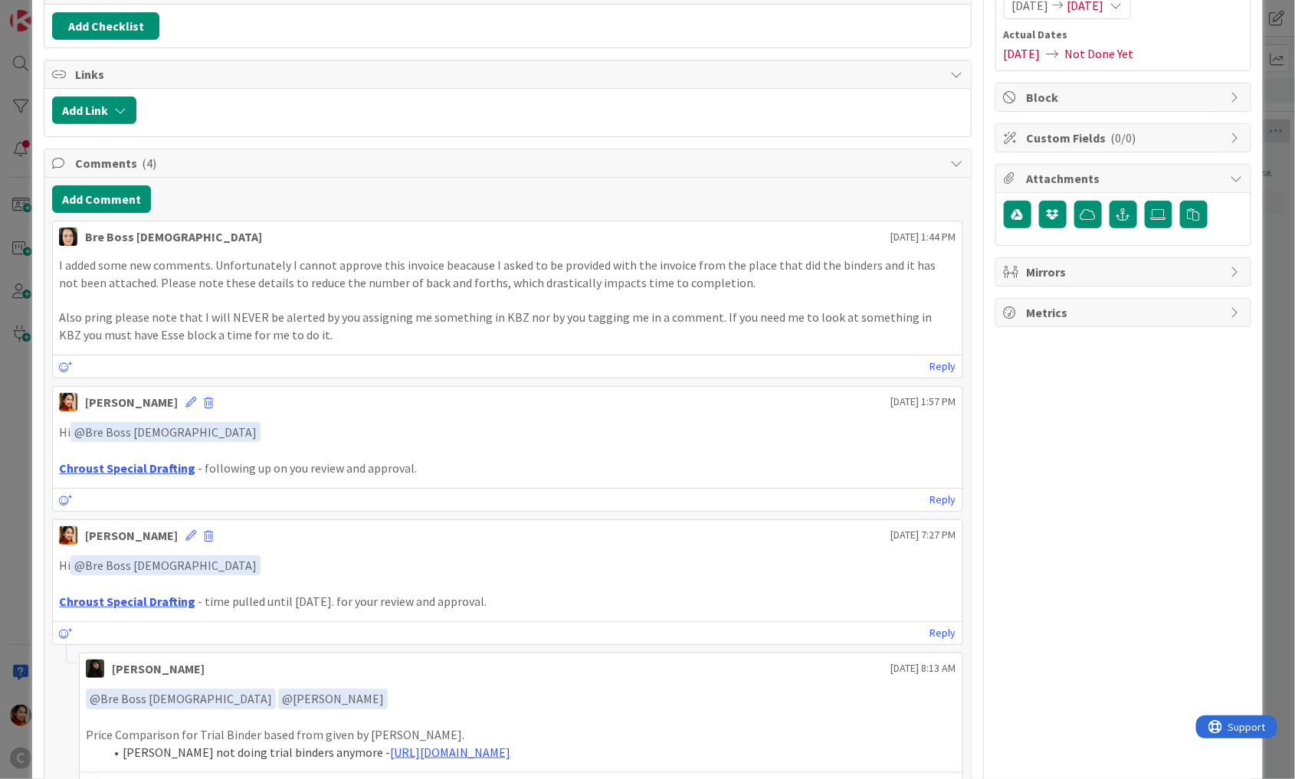
click at [5, 376] on div "ID 843 Working Invoicing Cycle Returned by [PERSON_NAME] Title 31 / 128 SPECIAL…" at bounding box center [647, 389] width 1295 height 779
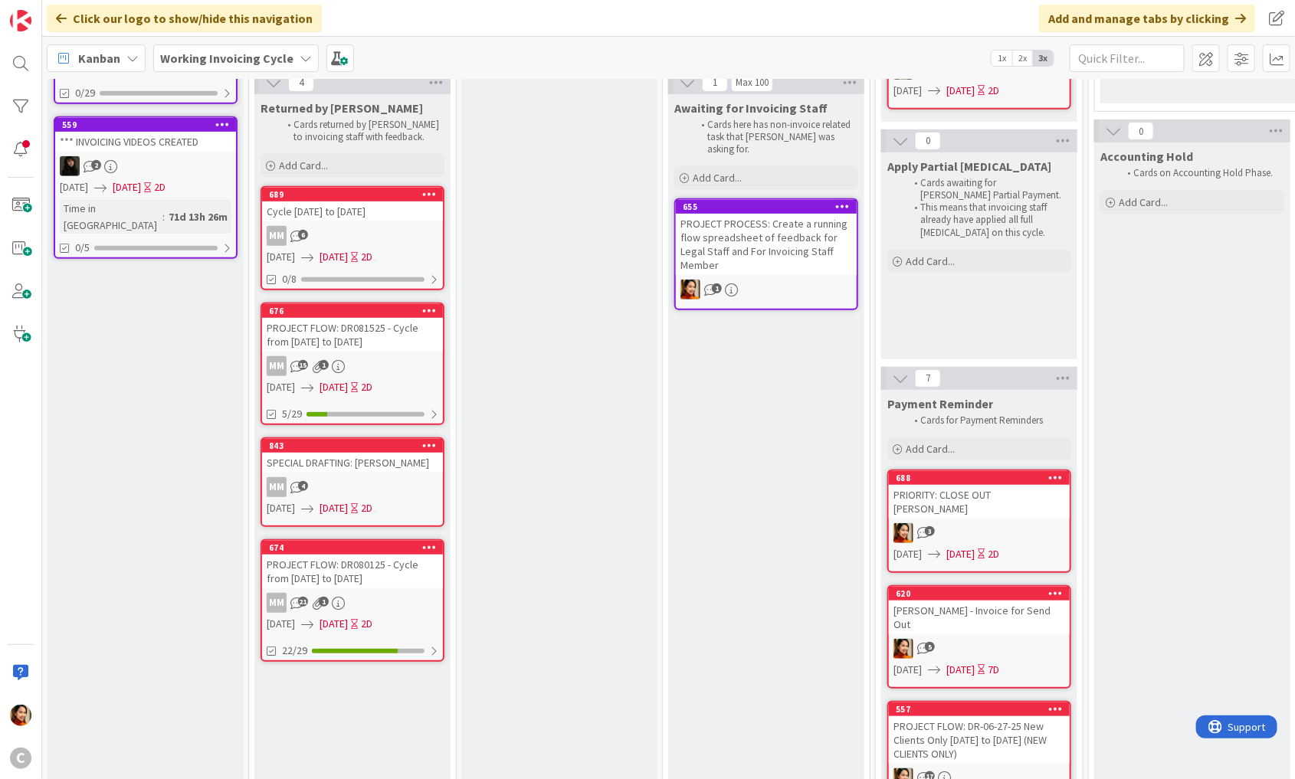
click at [381, 356] on div "MM 15 1" at bounding box center [352, 366] width 181 height 20
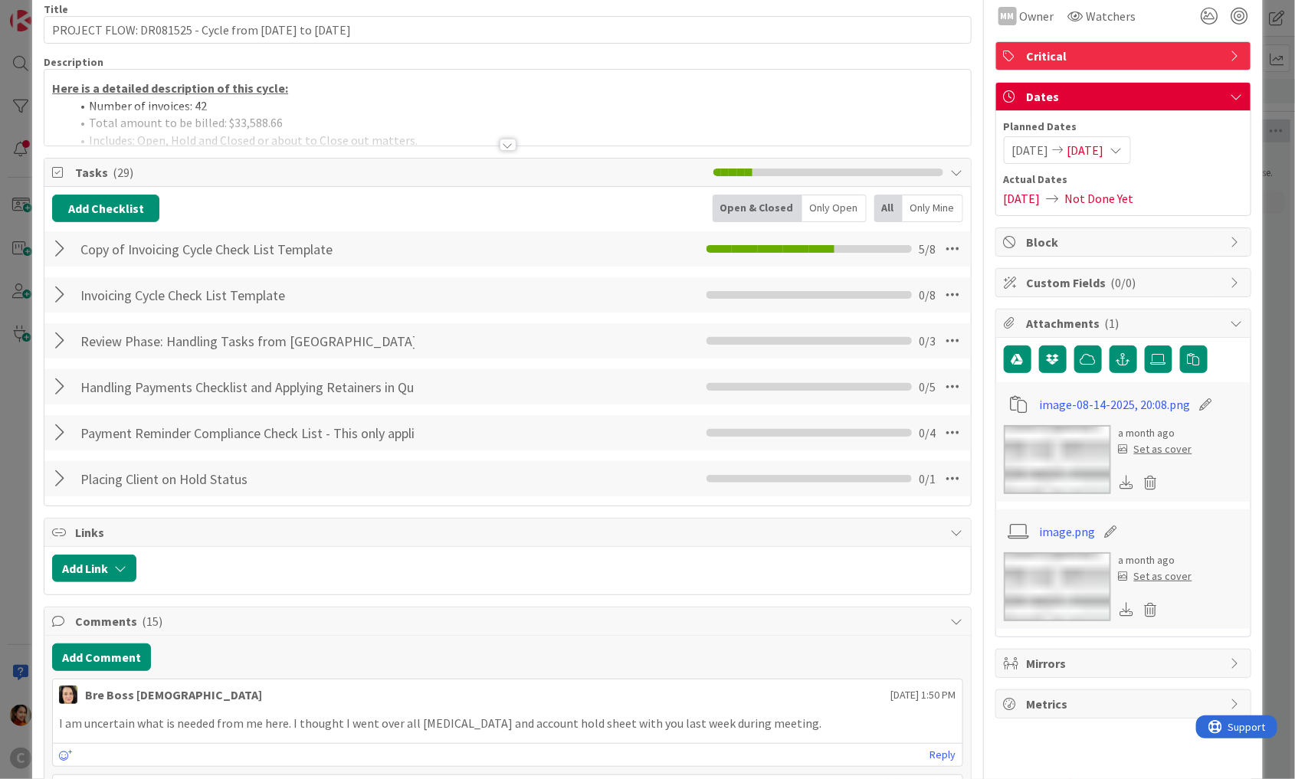
scroll to position [249, 0]
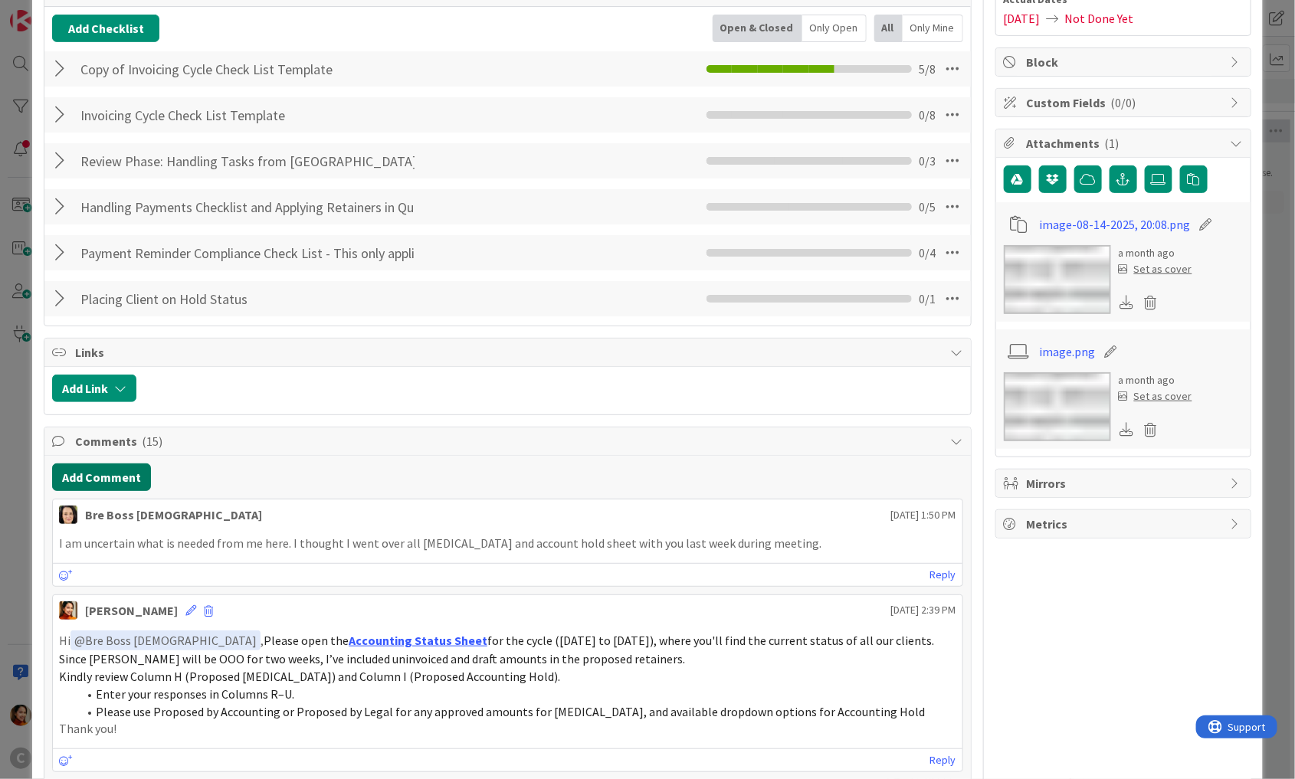
click at [104, 464] on button "Add Comment" at bounding box center [101, 478] width 99 height 28
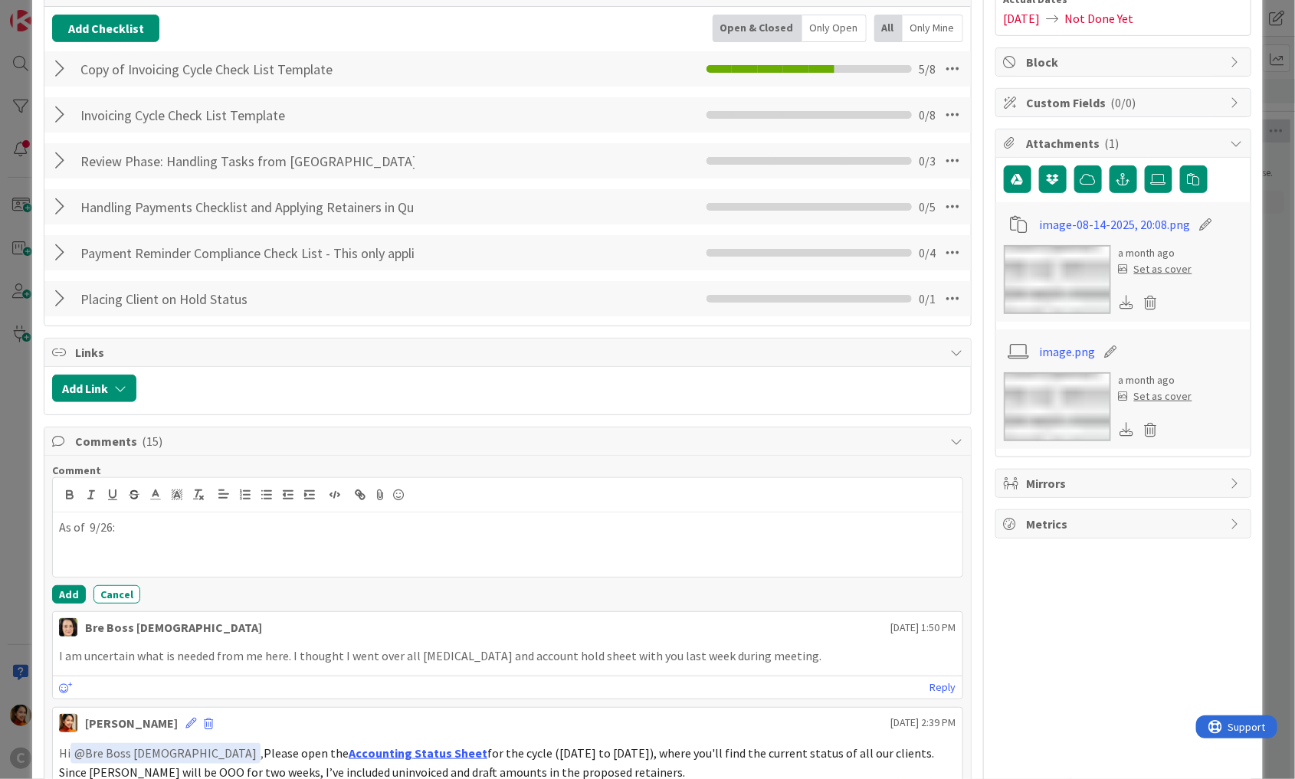
scroll to position [436, 0]
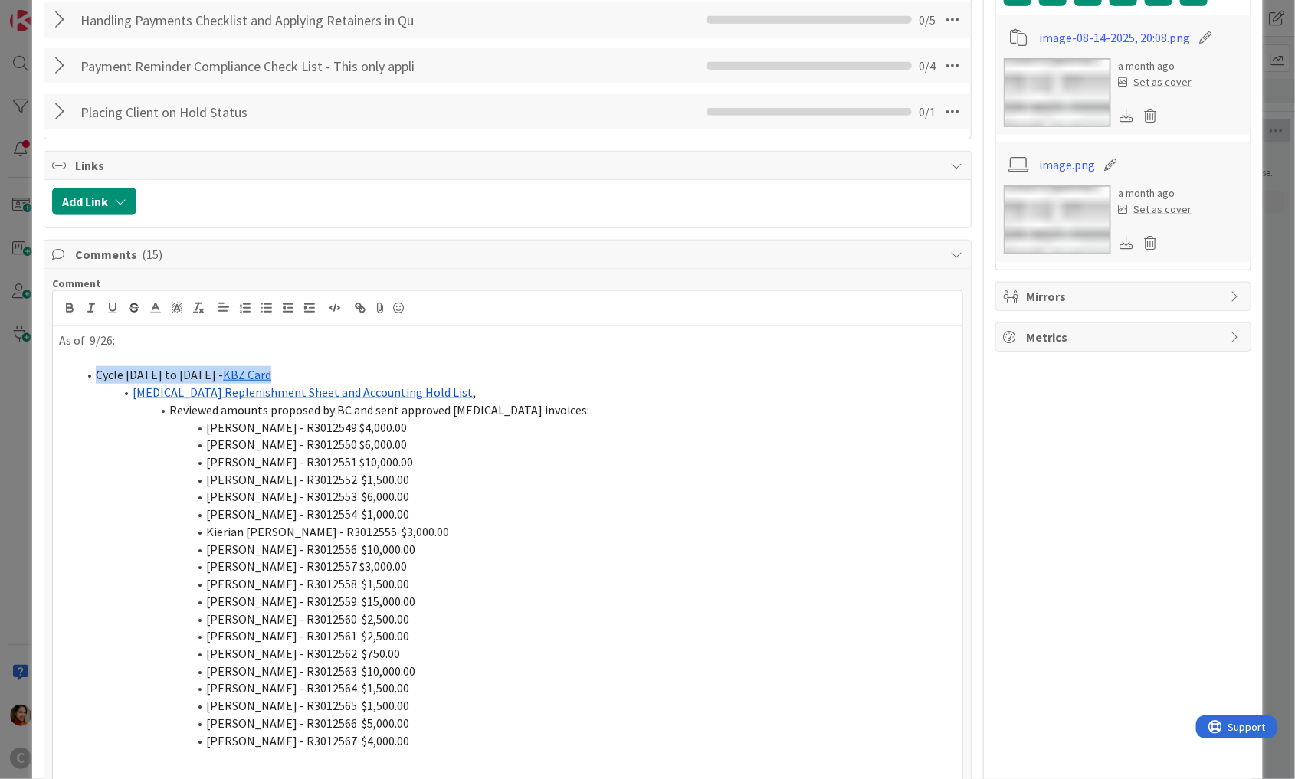
drag, startPoint x: 277, startPoint y: 369, endPoint x: 0, endPoint y: 362, distance: 276.7
click at [0, 362] on div "ID 676 Working Invoicing Cycle Returned by [PERSON_NAME] Title 57 / 128 PROJECT…" at bounding box center [647, 389] width 1295 height 779
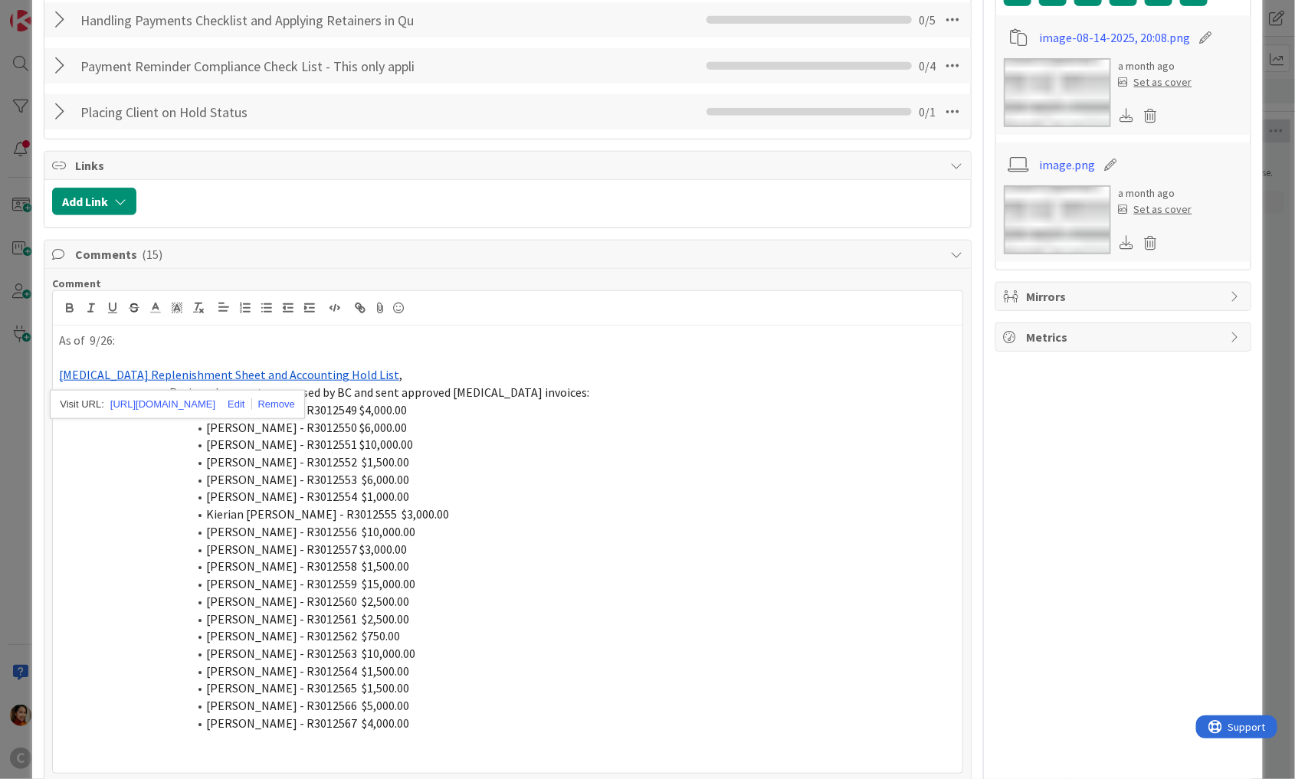
click at [440, 360] on p at bounding box center [507, 358] width 897 height 18
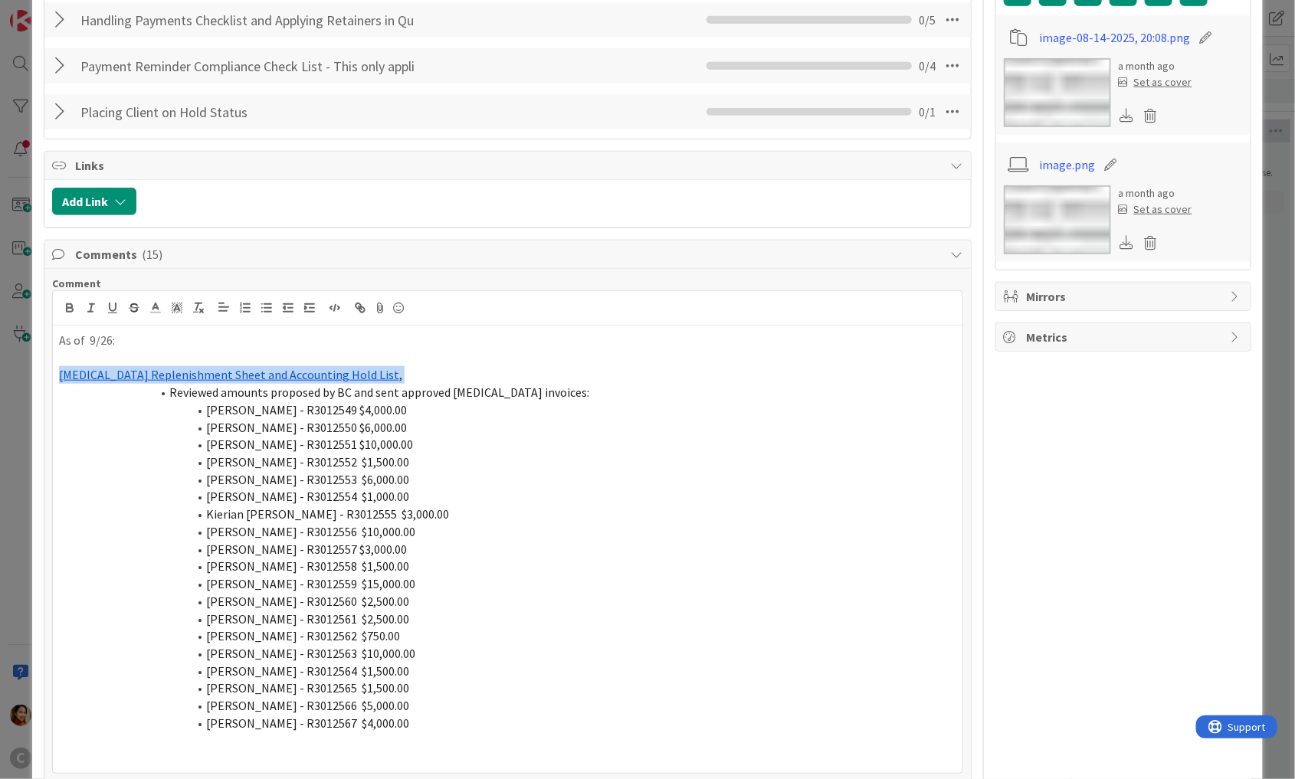
drag, startPoint x: 169, startPoint y: 386, endPoint x: 15, endPoint y: 371, distance: 154.8
click at [15, 371] on div "ID 676 Working Invoicing Cycle Returned by [PERSON_NAME] Title 57 / 128 PROJECT…" at bounding box center [647, 389] width 1295 height 779
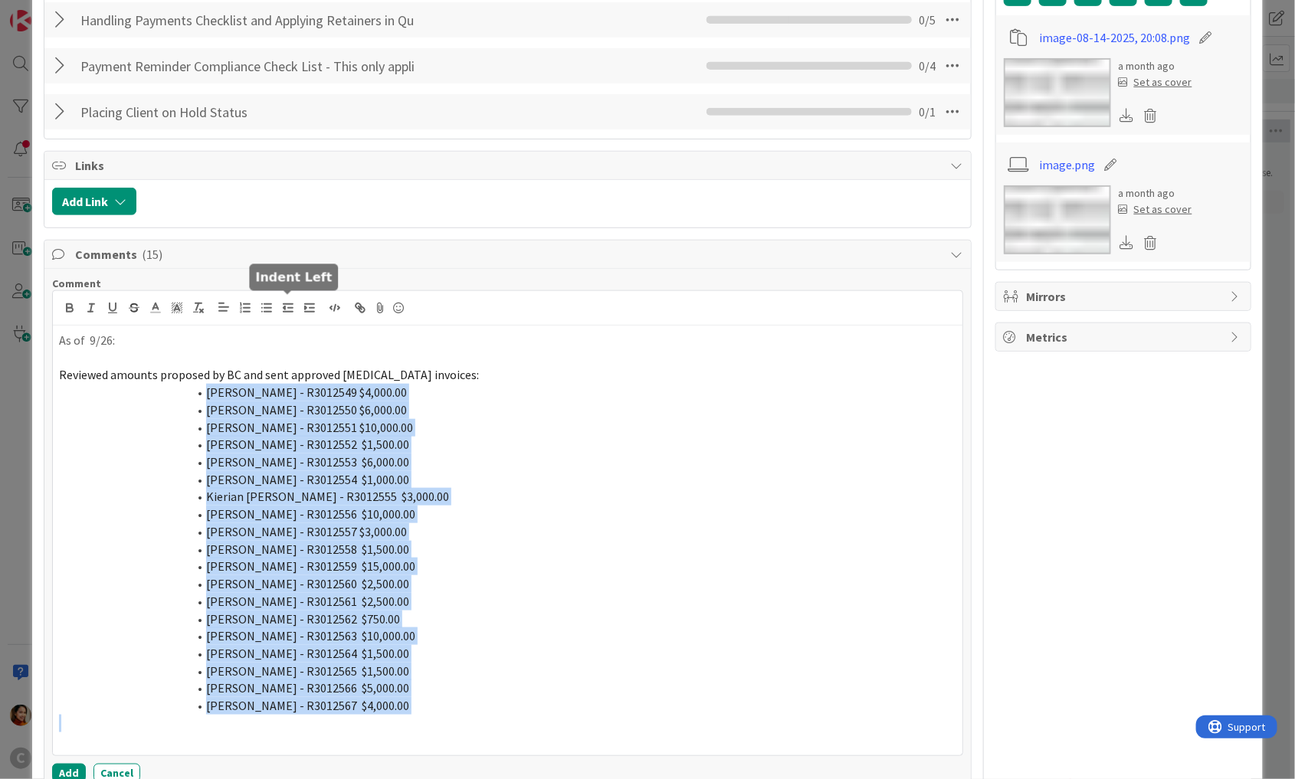
click at [284, 307] on polyline "button" at bounding box center [285, 308] width 2 height 3
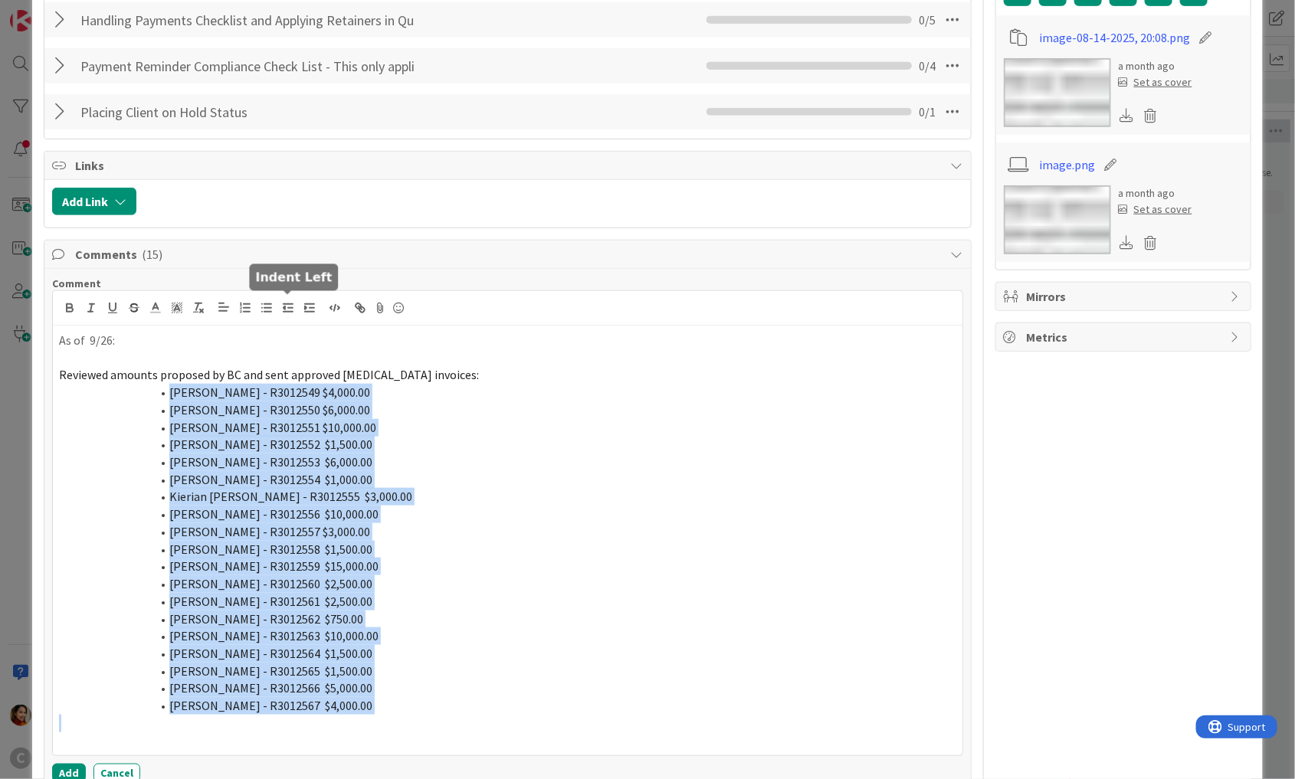
click at [284, 307] on polyline "button" at bounding box center [285, 308] width 2 height 3
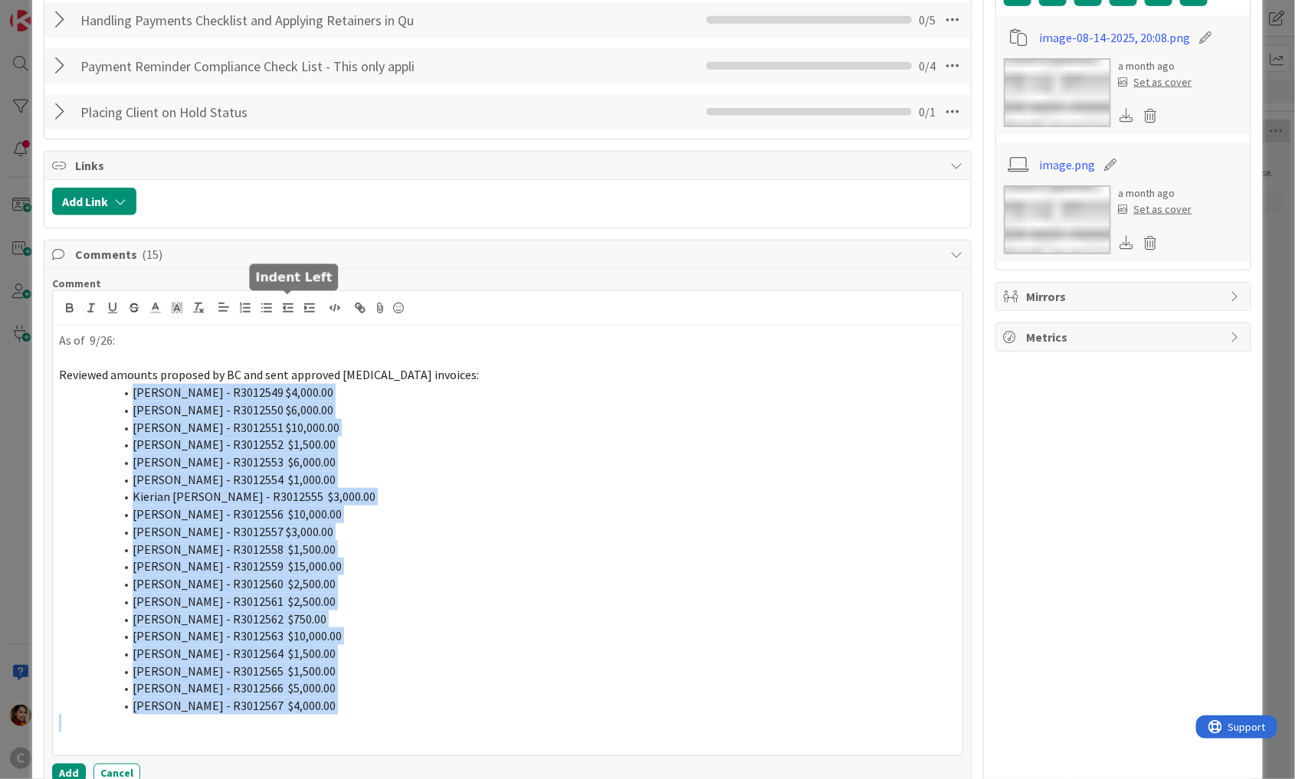
click at [284, 307] on polyline "button" at bounding box center [285, 308] width 2 height 3
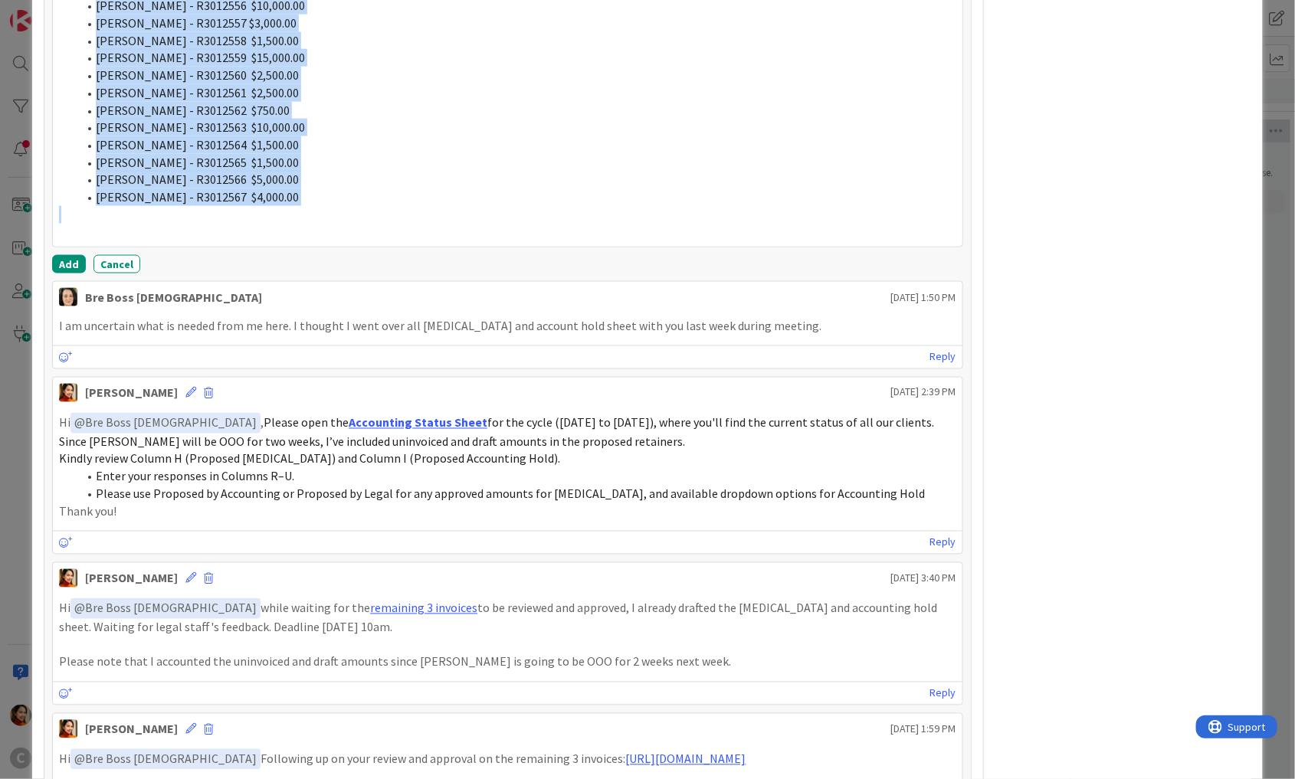
scroll to position [1036, 0]
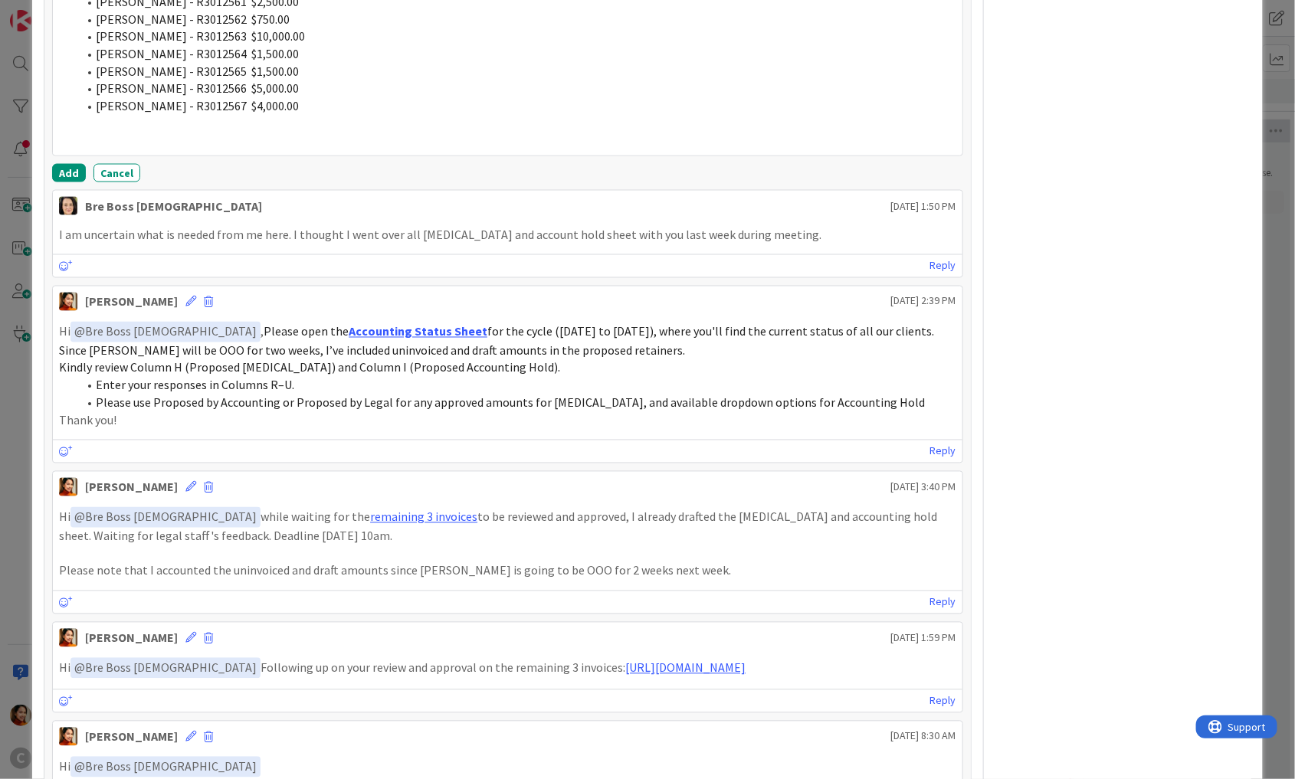
click at [187, 661] on p "Hi ﻿ @ Bre Boss [DEMOGRAPHIC_DATA] ﻿ Following up on your review and approval o…" at bounding box center [507, 668] width 897 height 21
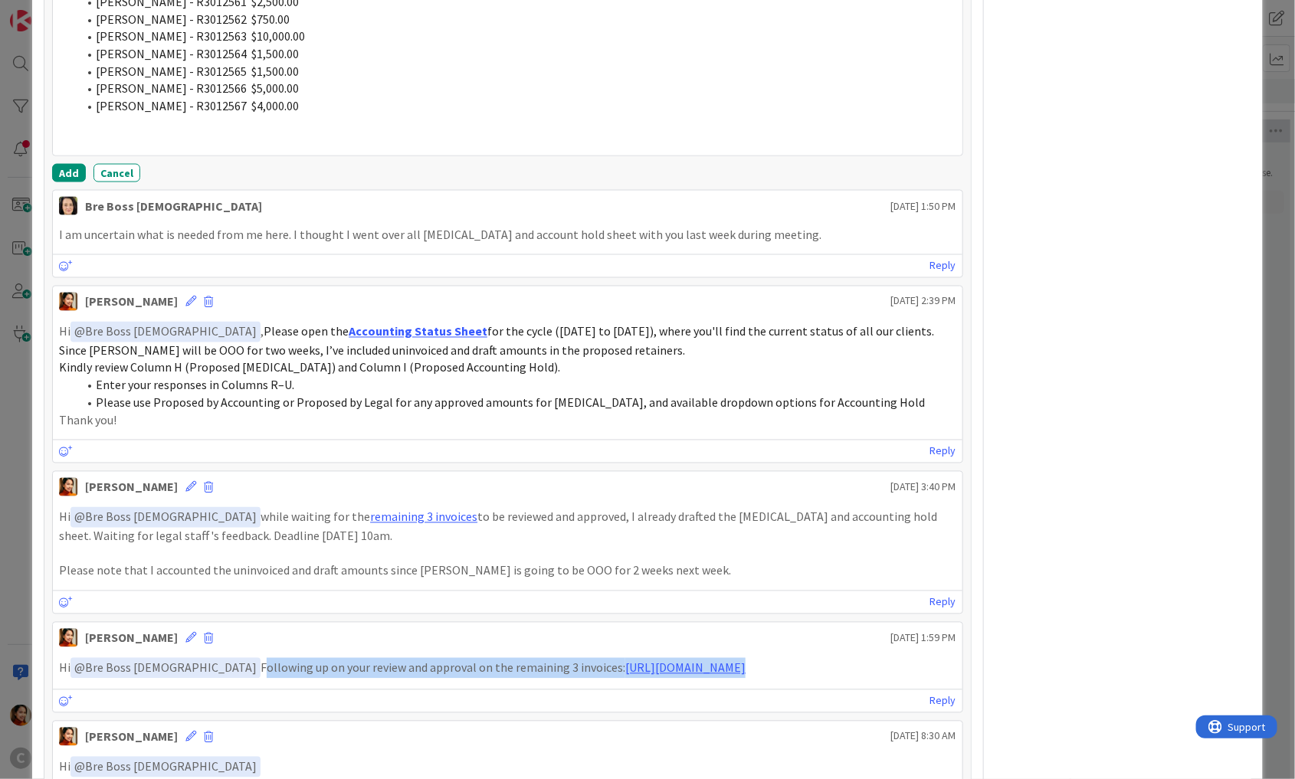
drag, startPoint x: 187, startPoint y: 661, endPoint x: 918, endPoint y: 658, distance: 731.1
click at [918, 658] on p "Hi ﻿ @ Bre Boss [DEMOGRAPHIC_DATA] ﻿ Following up on your review and approval o…" at bounding box center [507, 668] width 897 height 21
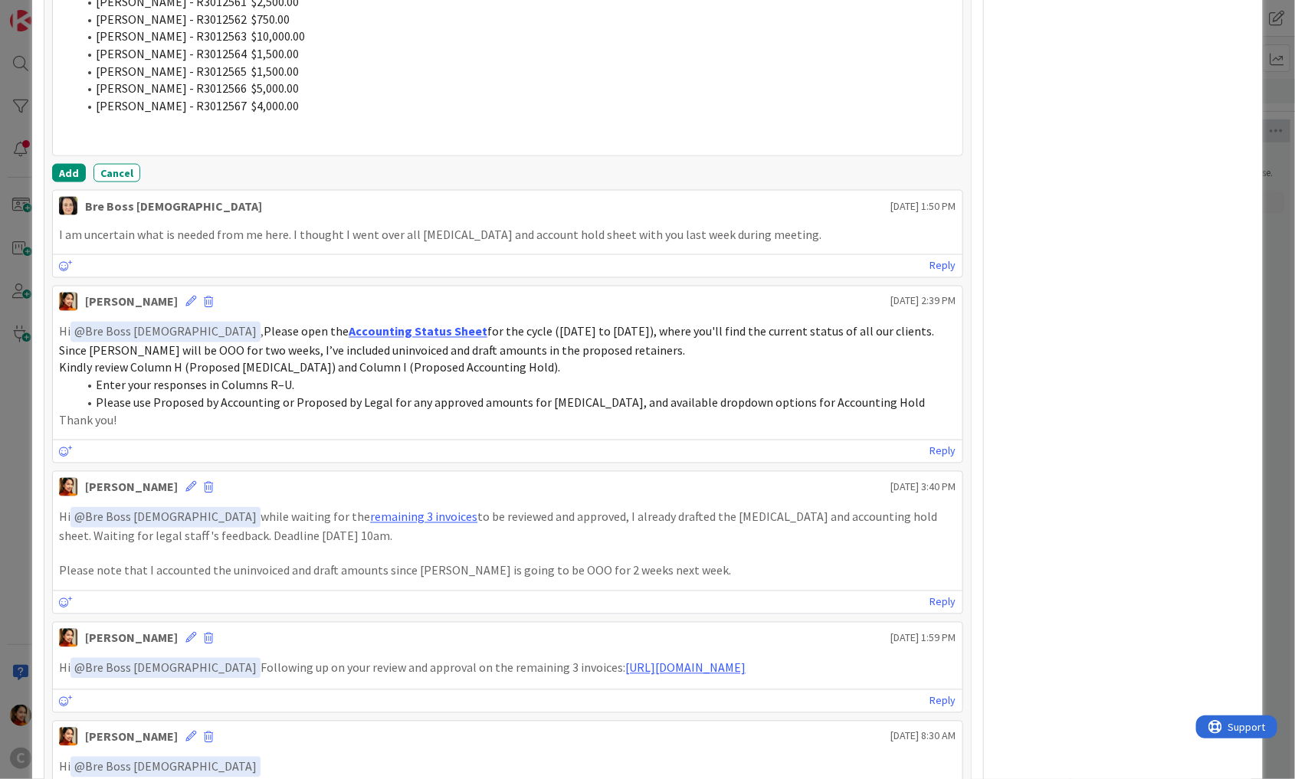
drag, startPoint x: 861, startPoint y: 662, endPoint x: 415, endPoint y: 658, distance: 446.8
click at [415, 658] on p "Hi ﻿ @ Bre Boss [DEMOGRAPHIC_DATA] ﻿ Following up on your review and approval o…" at bounding box center [507, 668] width 897 height 21
copy p "remaining 3 invoices: [URL][DOMAIN_NAME]"
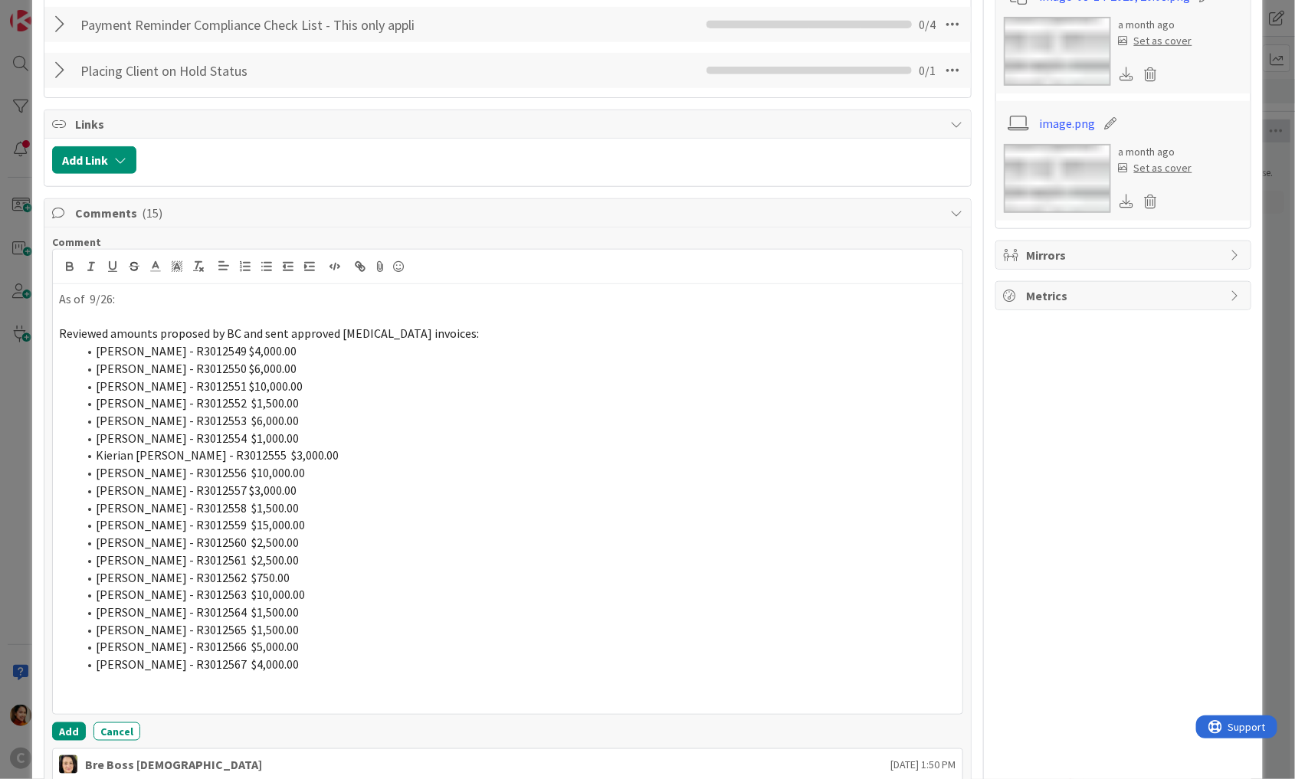
scroll to position [461, 0]
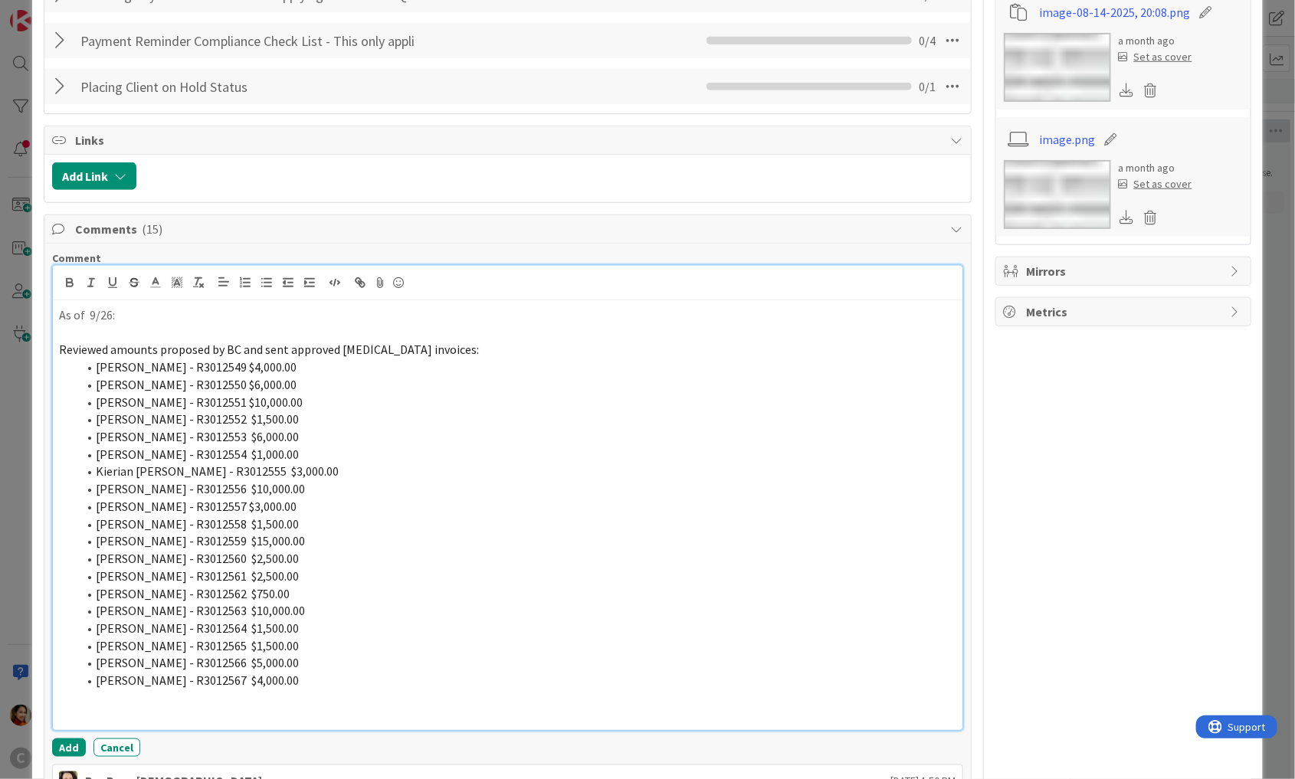
click at [66, 310] on p "As of 9/26:" at bounding box center [507, 316] width 897 height 18
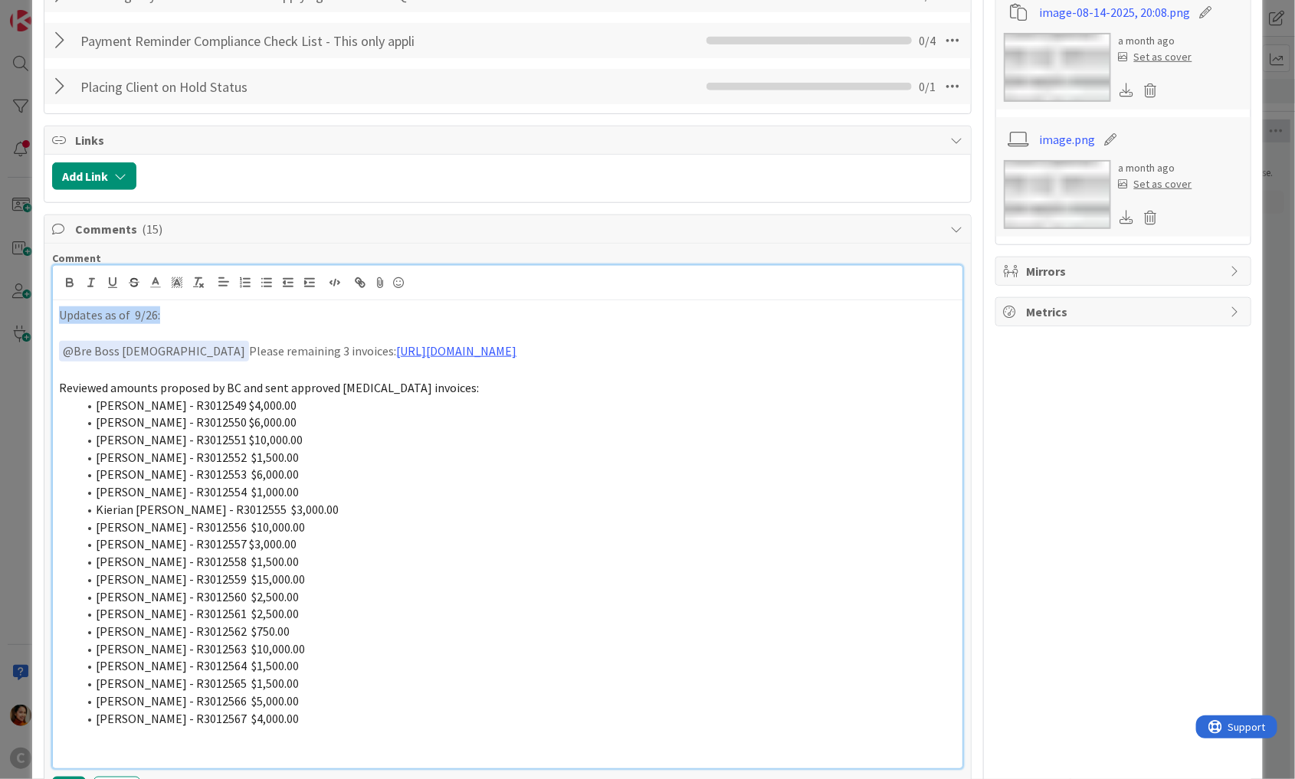
drag, startPoint x: 178, startPoint y: 319, endPoint x: 46, endPoint y: 309, distance: 132.2
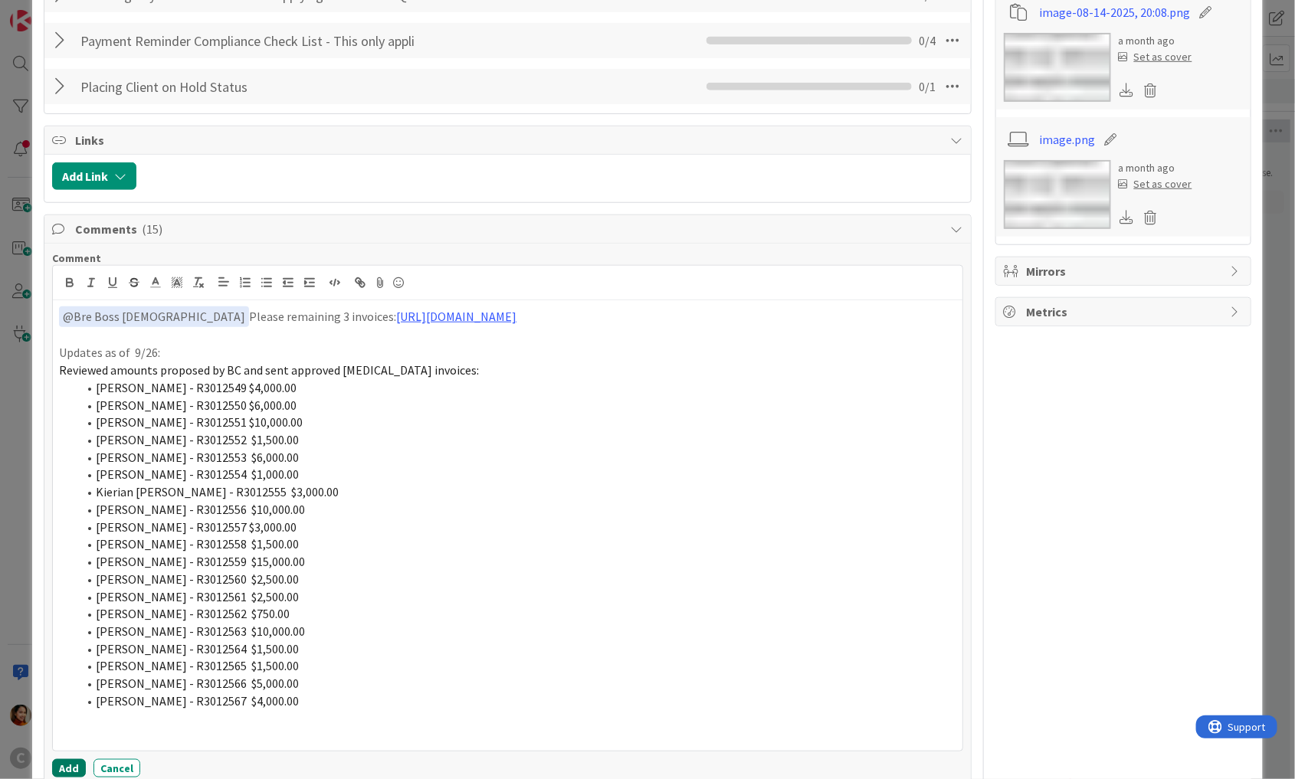
click at [67, 763] on button "Add" at bounding box center [69, 768] width 34 height 18
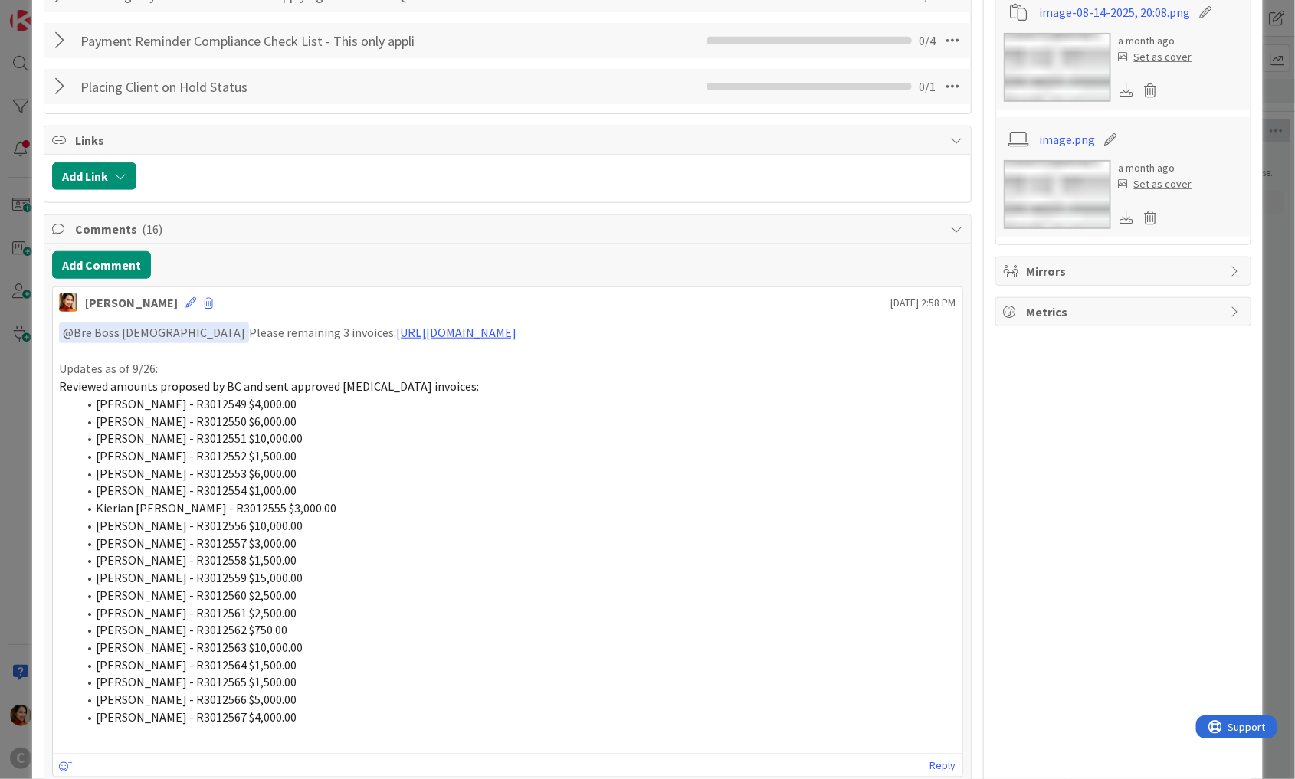
click at [12, 420] on div "ID 676 Working Invoicing Cycle Returned by [PERSON_NAME] Title 57 / 128 PROJECT…" at bounding box center [647, 389] width 1295 height 779
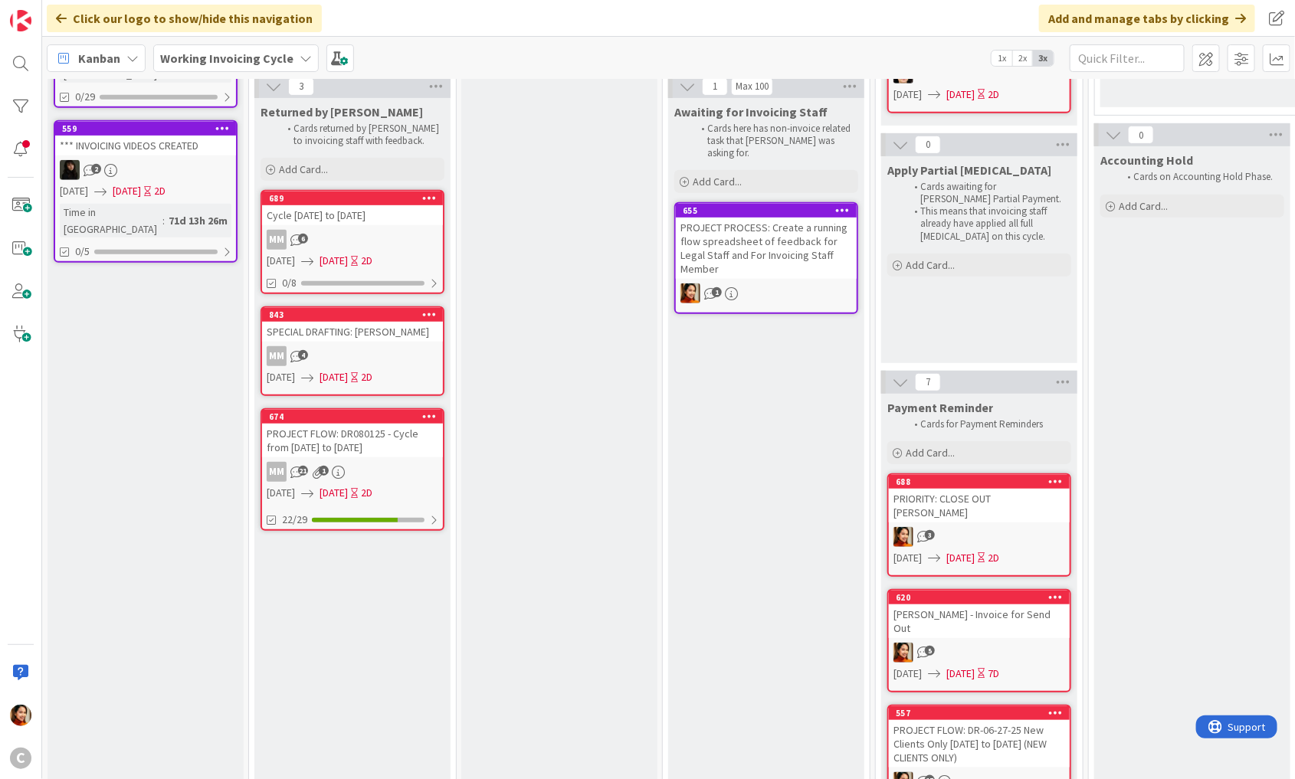
scroll to position [347, 0]
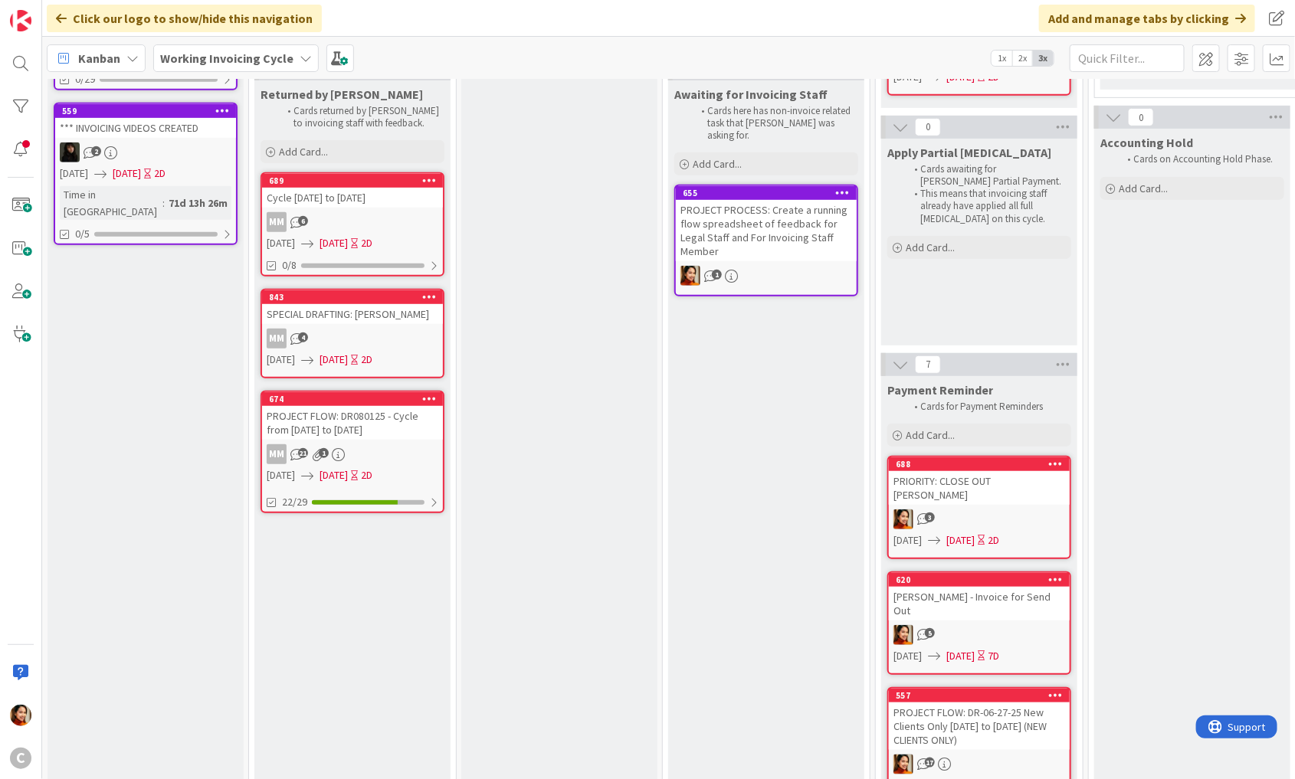
click at [373, 425] on div "PROJECT FLOW: DR080125 - Cycle from [DATE] to [DATE]" at bounding box center [352, 423] width 181 height 34
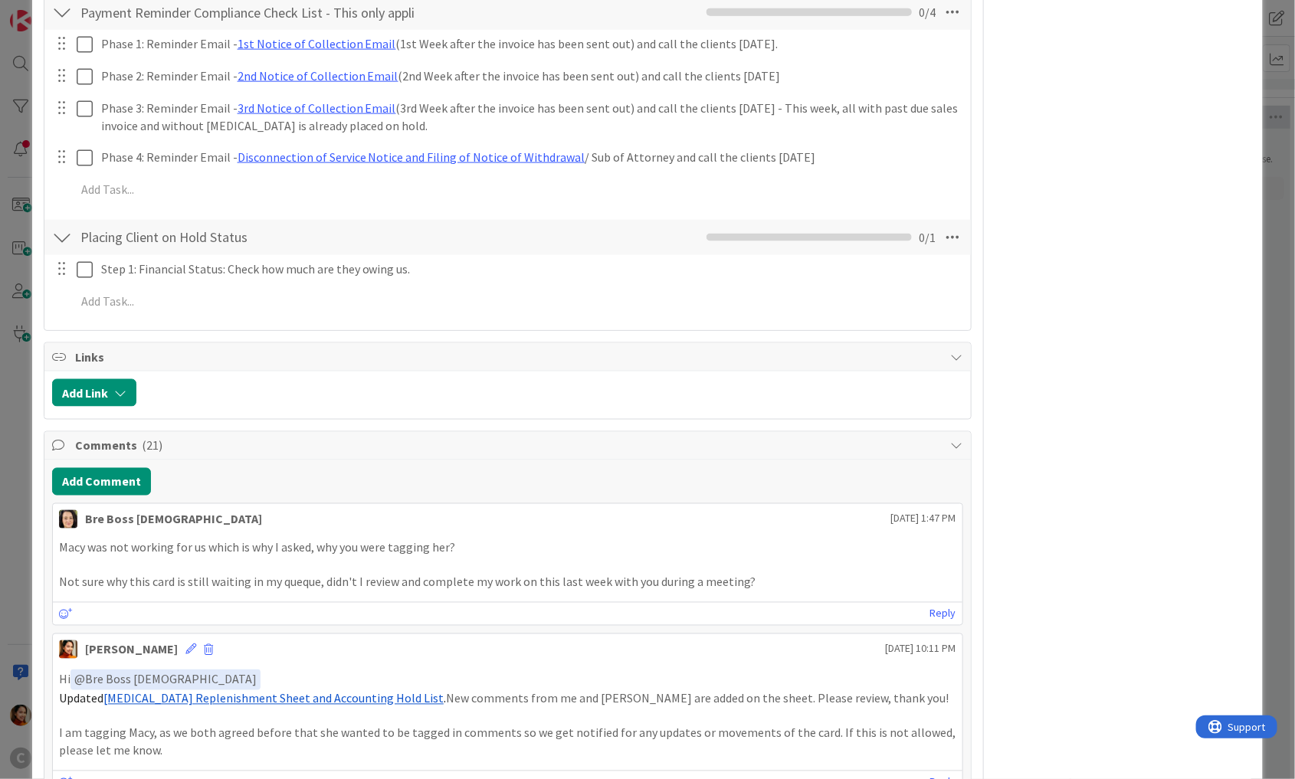
scroll to position [940, 0]
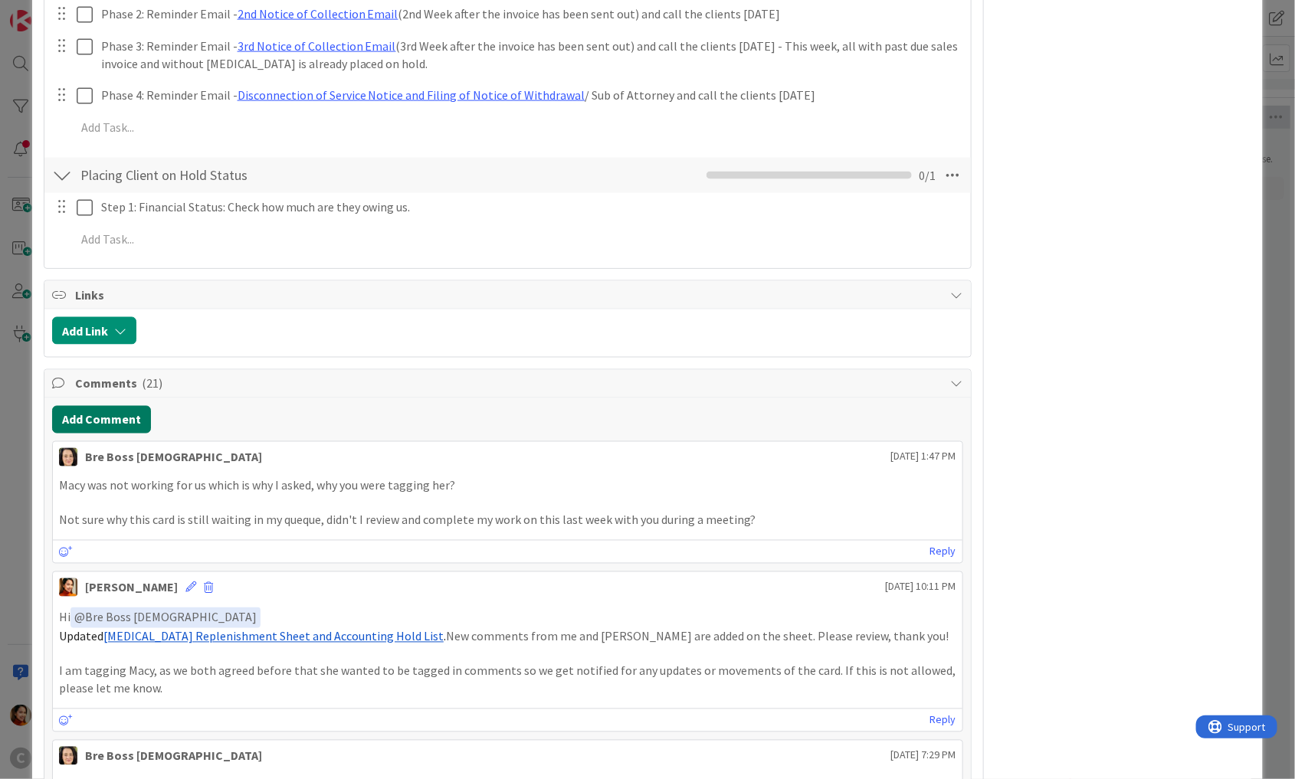
click at [128, 406] on button "Add Comment" at bounding box center [101, 420] width 99 height 28
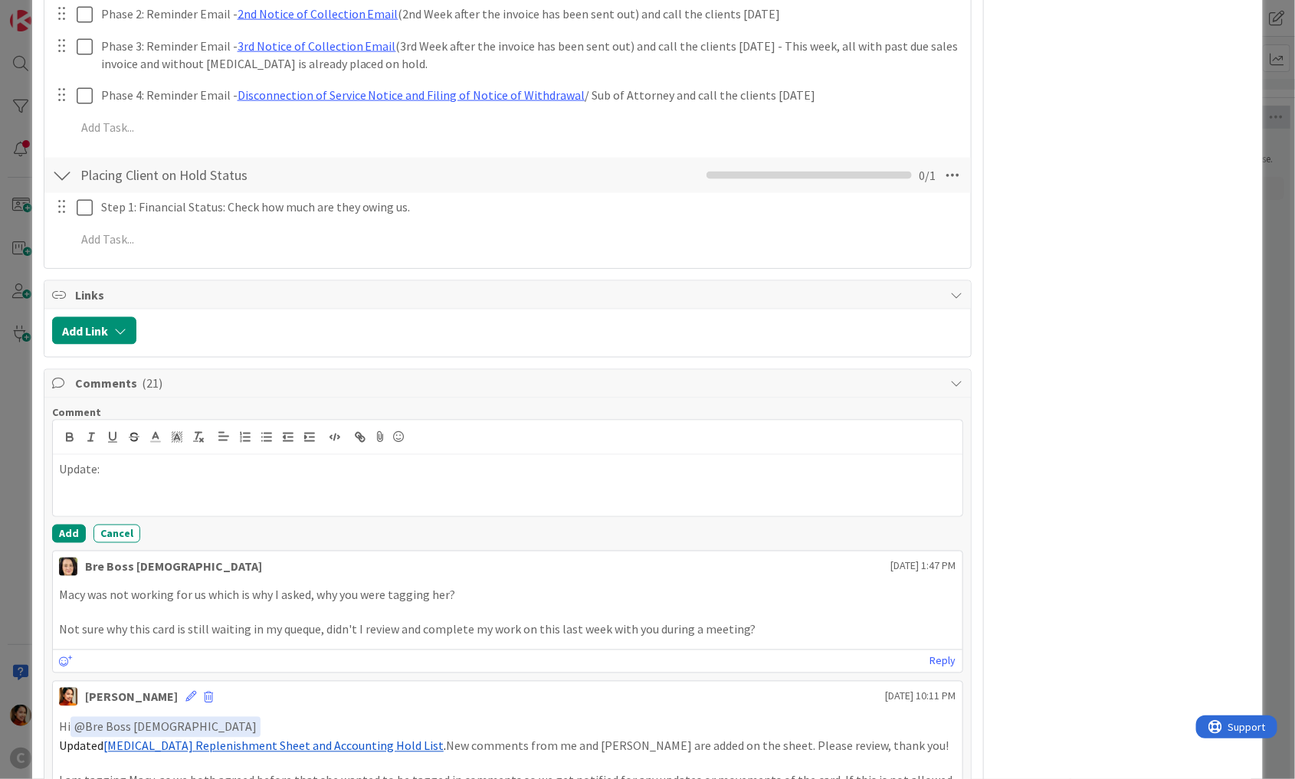
click at [11, 262] on div "ID 674 Working Invoicing Cycle Returned by [PERSON_NAME] Title 59 / 128 PROJECT…" at bounding box center [647, 389] width 1295 height 779
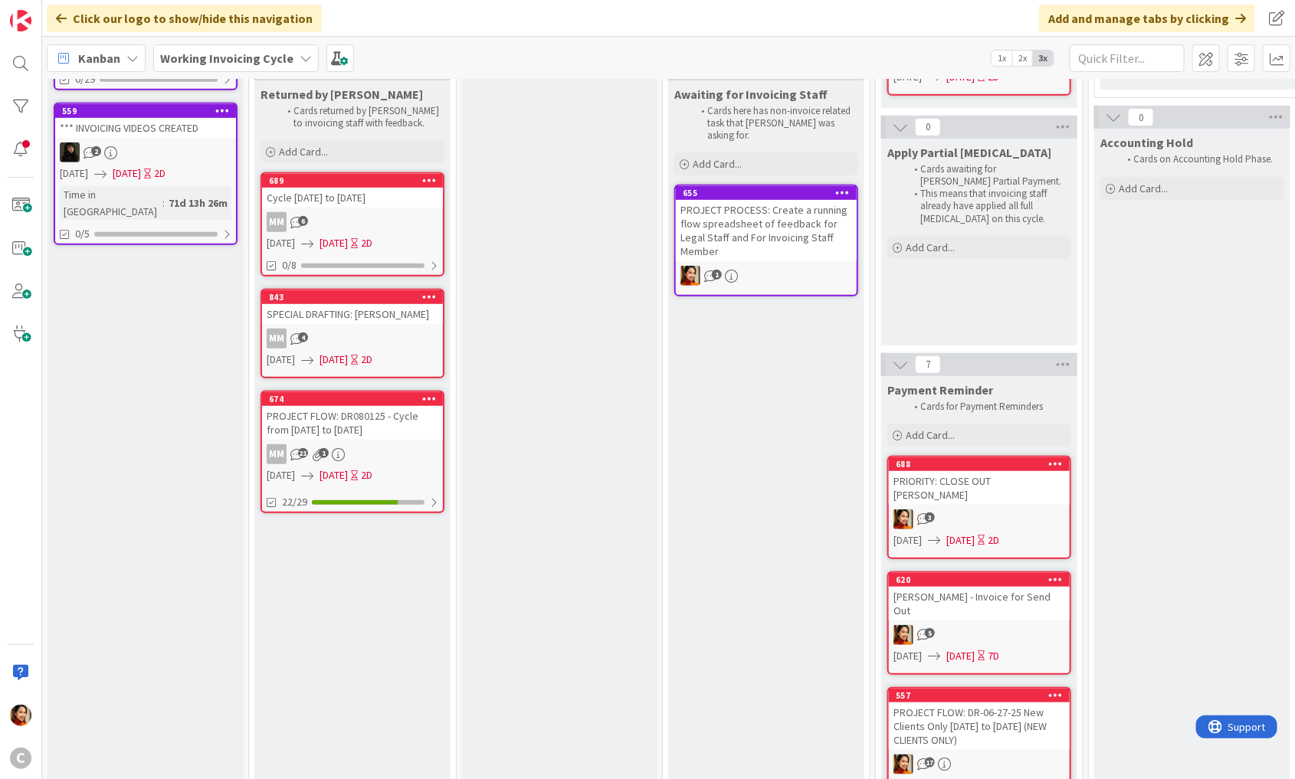
click at [363, 338] on div "MM 4" at bounding box center [352, 339] width 181 height 20
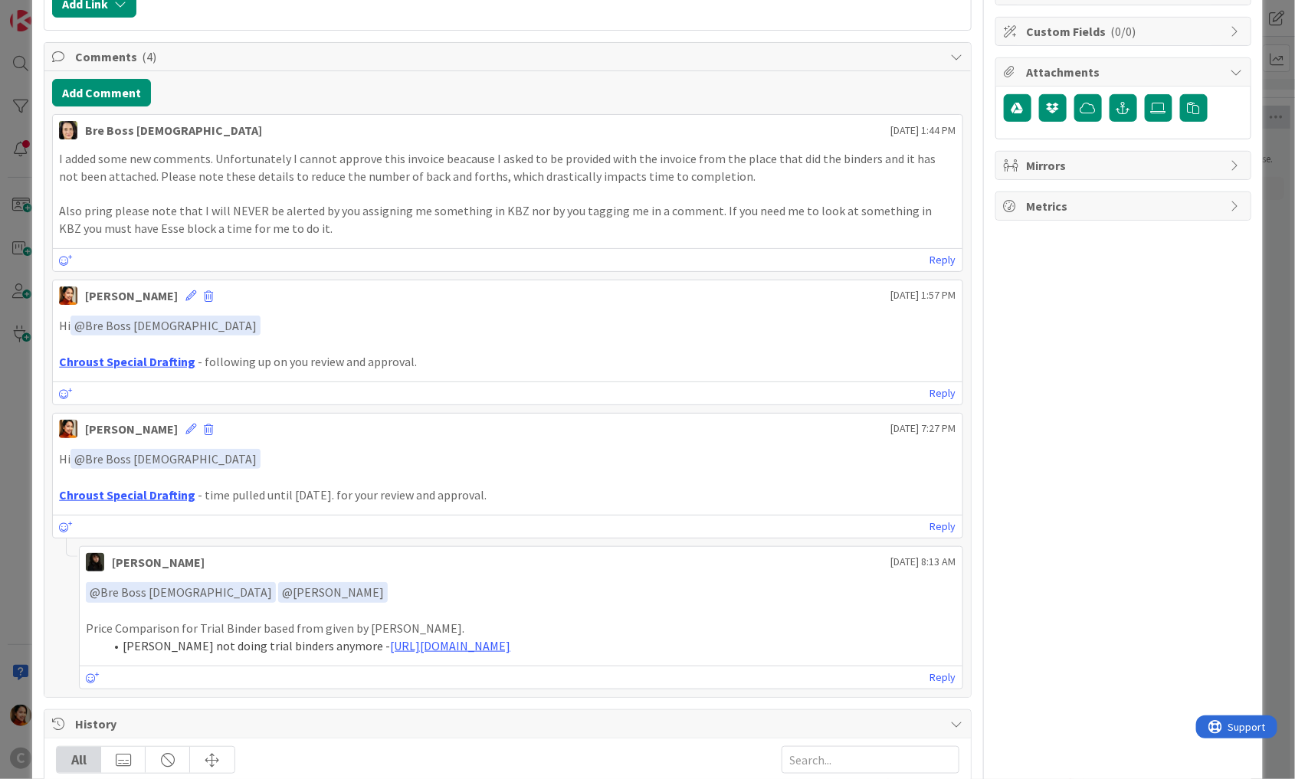
scroll to position [301, 0]
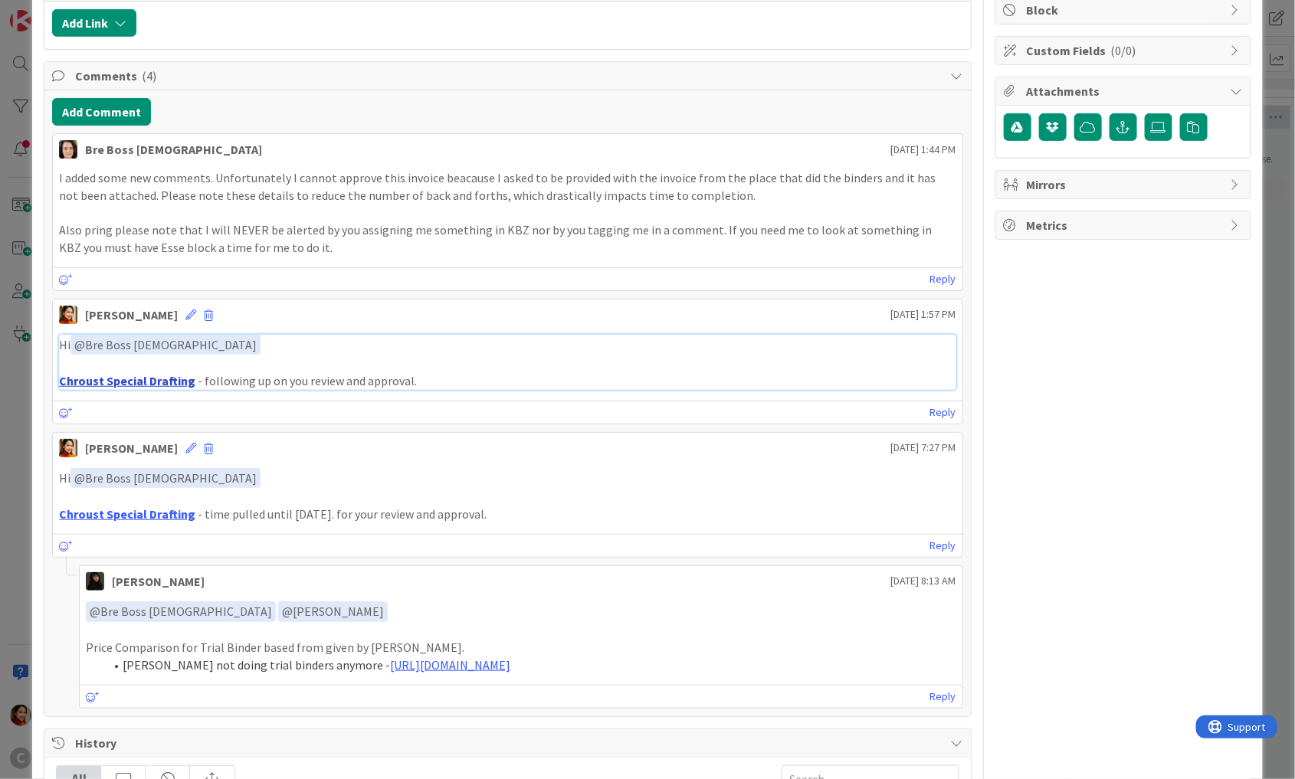
click at [141, 378] on link "Chroust Special Drafting" at bounding box center [127, 380] width 136 height 15
click at [93, 642] on p "Price Comparison for Trial Binder based from given by [PERSON_NAME]." at bounding box center [521, 648] width 871 height 18
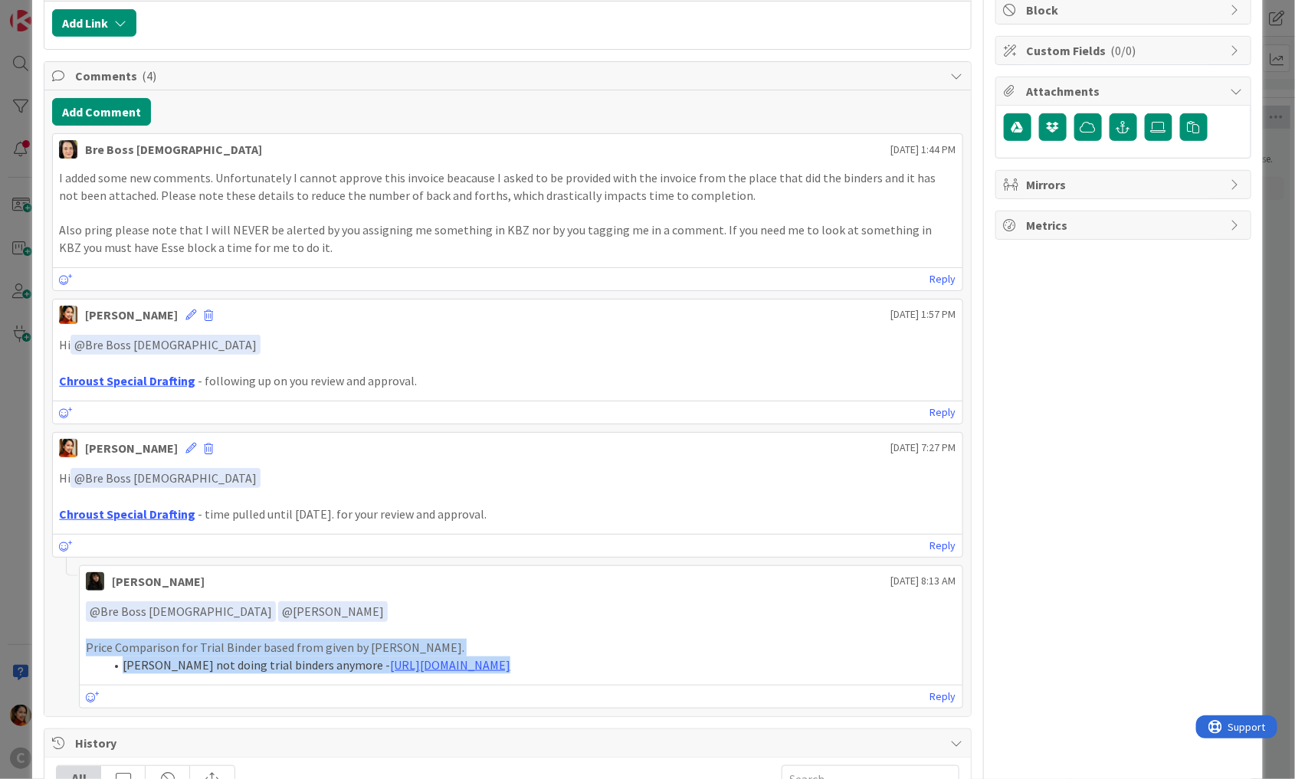
drag, startPoint x: 93, startPoint y: 642, endPoint x: 648, endPoint y: 656, distance: 555.0
click at [648, 656] on div "﻿ @ Bre Boss [DEMOGRAPHIC_DATA] ﻿ ﻿ @ [PERSON_NAME] ﻿ Price Comparison for Tria…" at bounding box center [521, 638] width 871 height 73
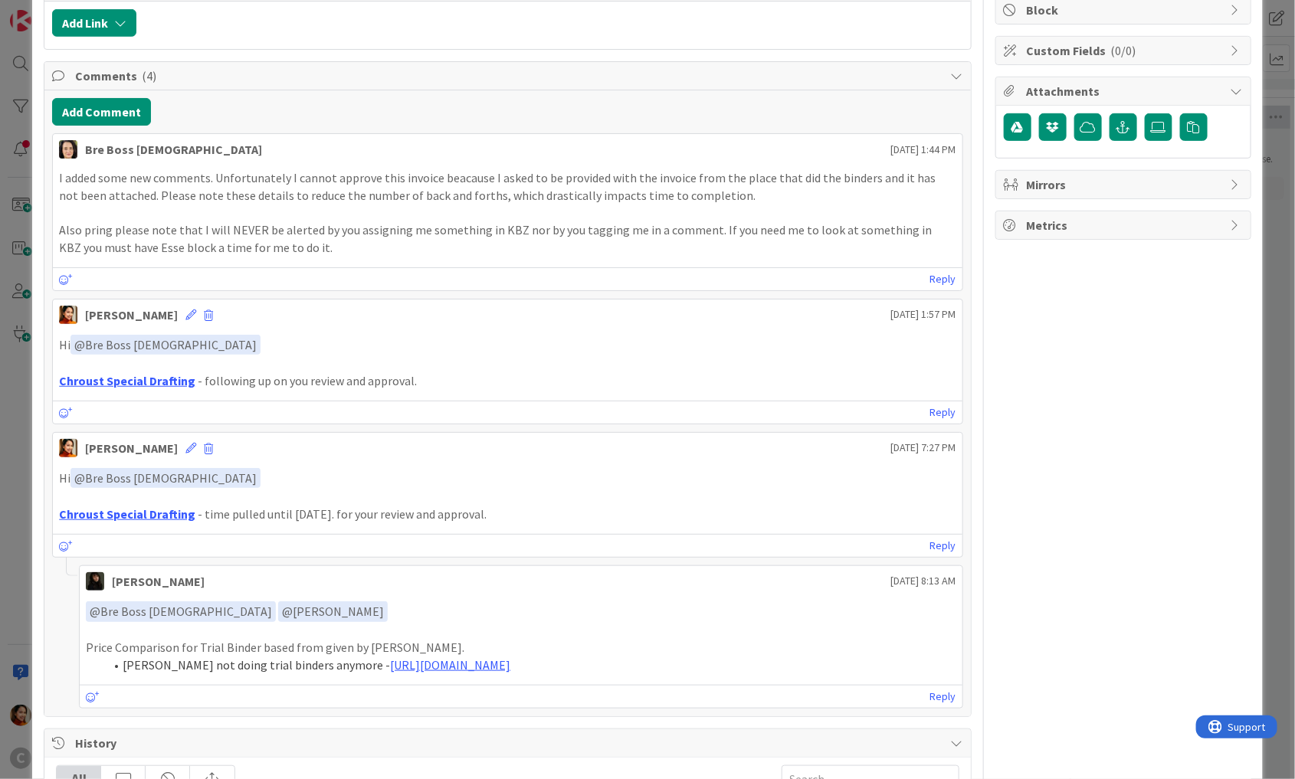
drag, startPoint x: 659, startPoint y: 663, endPoint x: 74, endPoint y: 633, distance: 585.5
click at [74, 634] on div "[PERSON_NAME] [DATE] 8:13 AM ﻿ @ Bre Boss [DEMOGRAPHIC_DATA] ﻿ ﻿ @ [PERSON_NAME…" at bounding box center [507, 637] width 911 height 143
copy div "Price Comparison for Trial Binder based from given by [PERSON_NAME]. [PERSON_NA…"
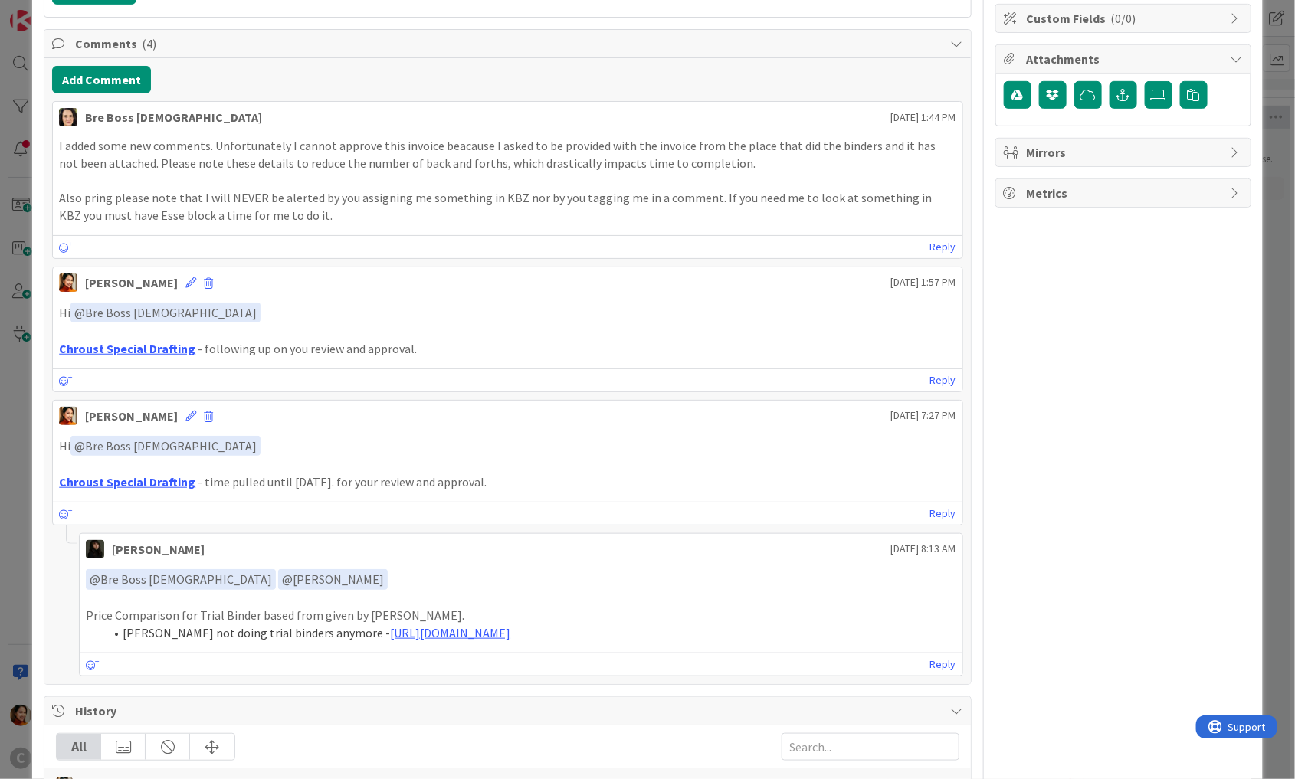
scroll to position [336, 0]
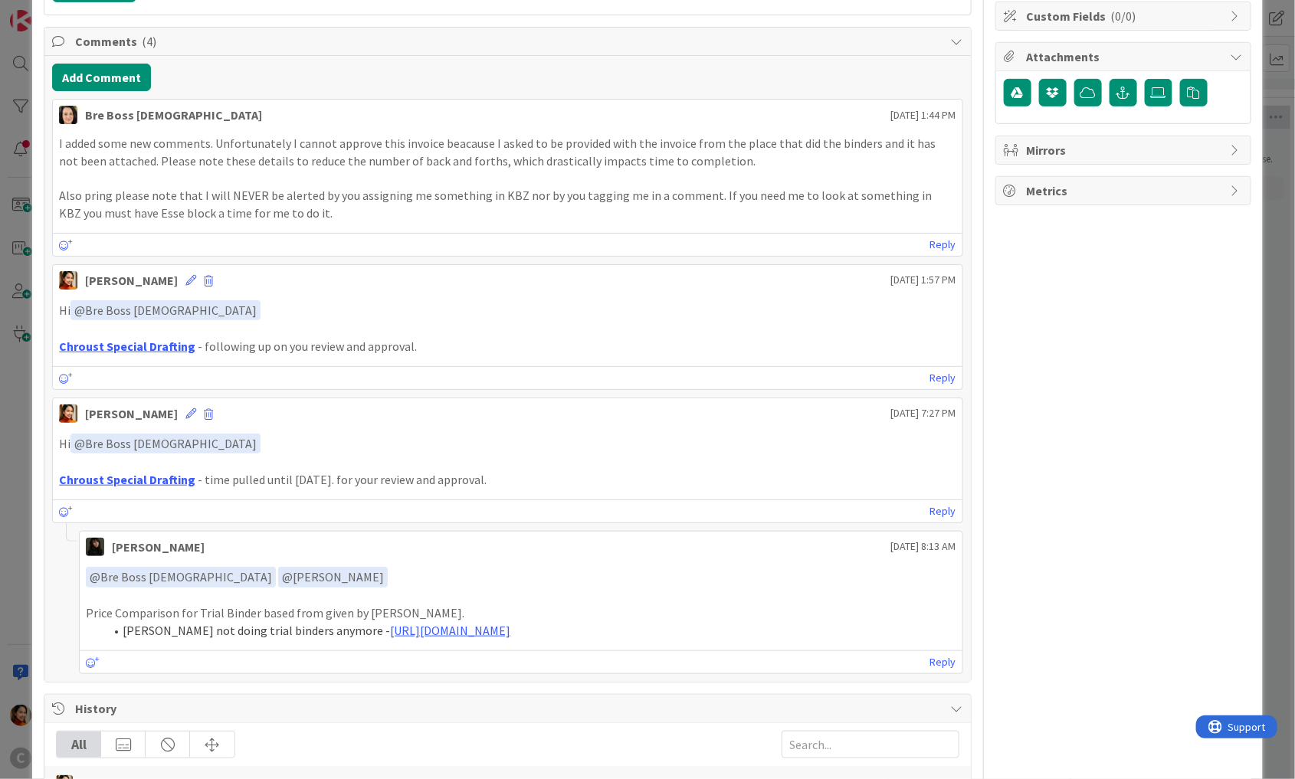
click at [142, 213] on p "Also pring please note that I will NEVER be alerted by you assigning me somethi…" at bounding box center [507, 204] width 897 height 34
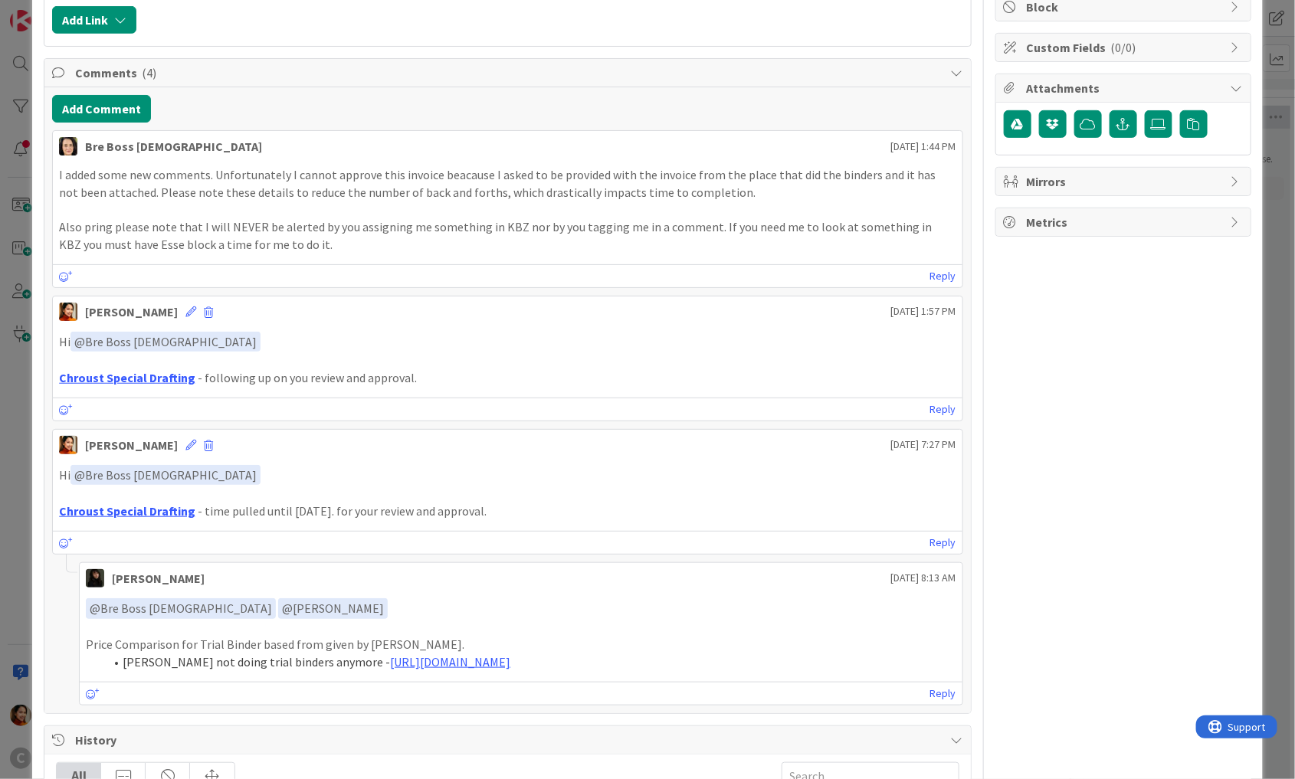
scroll to position [301, 0]
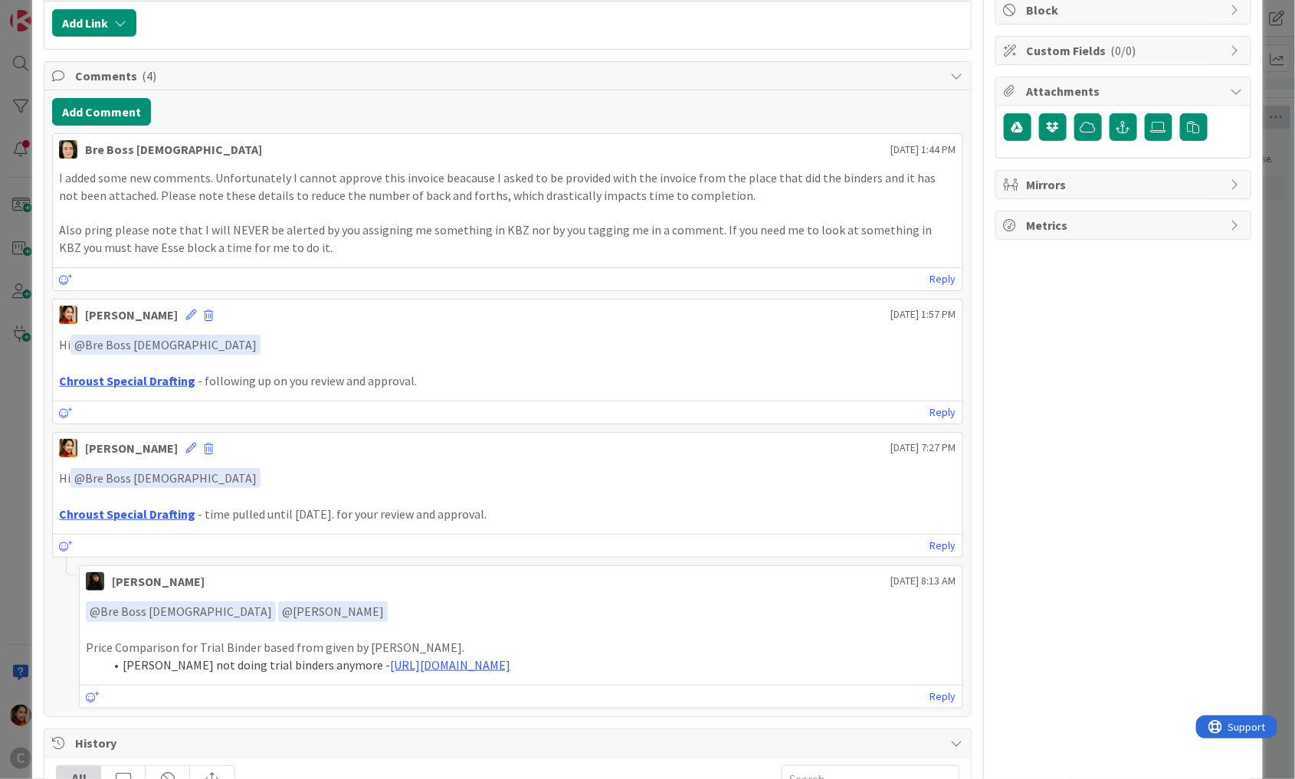
click at [28, 80] on div "ID 843 Working Invoicing Cycle Returned by [PERSON_NAME] Title 31 / 128 SPECIAL…" at bounding box center [647, 389] width 1295 height 779
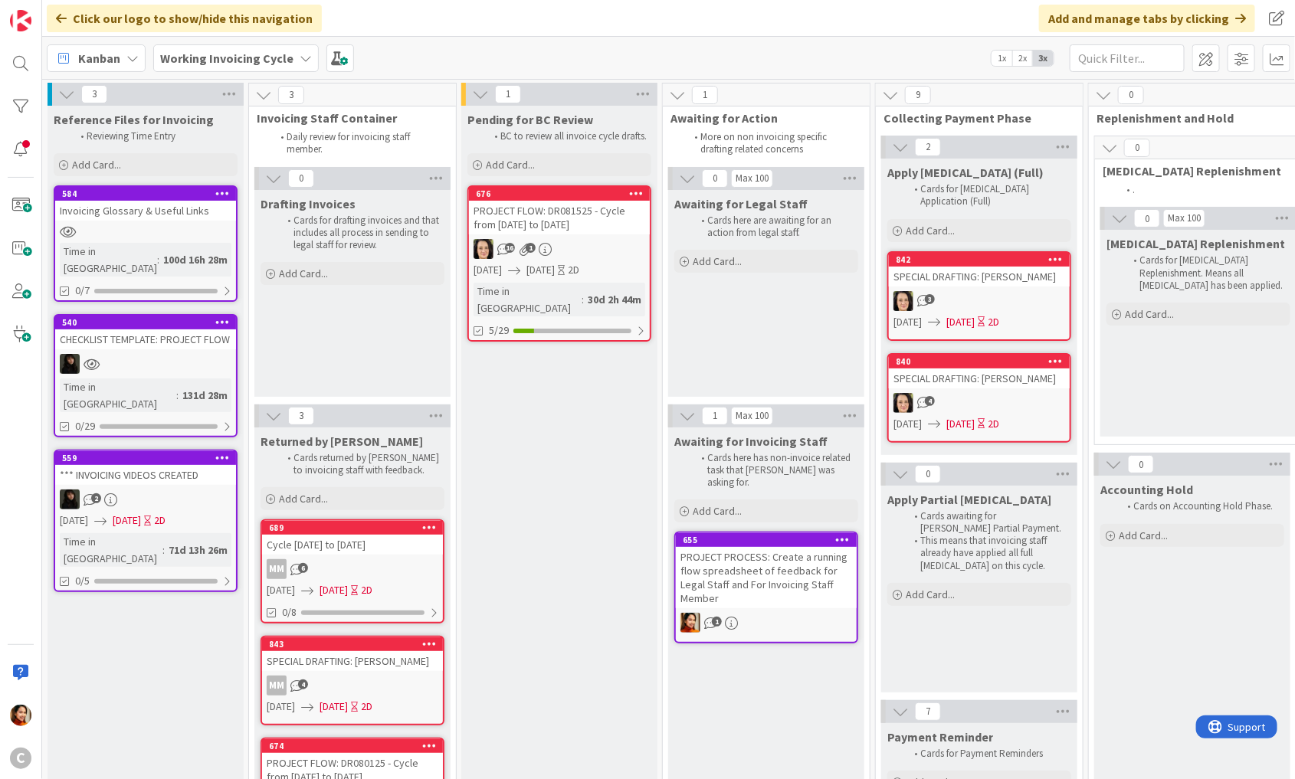
scroll to position [80, 0]
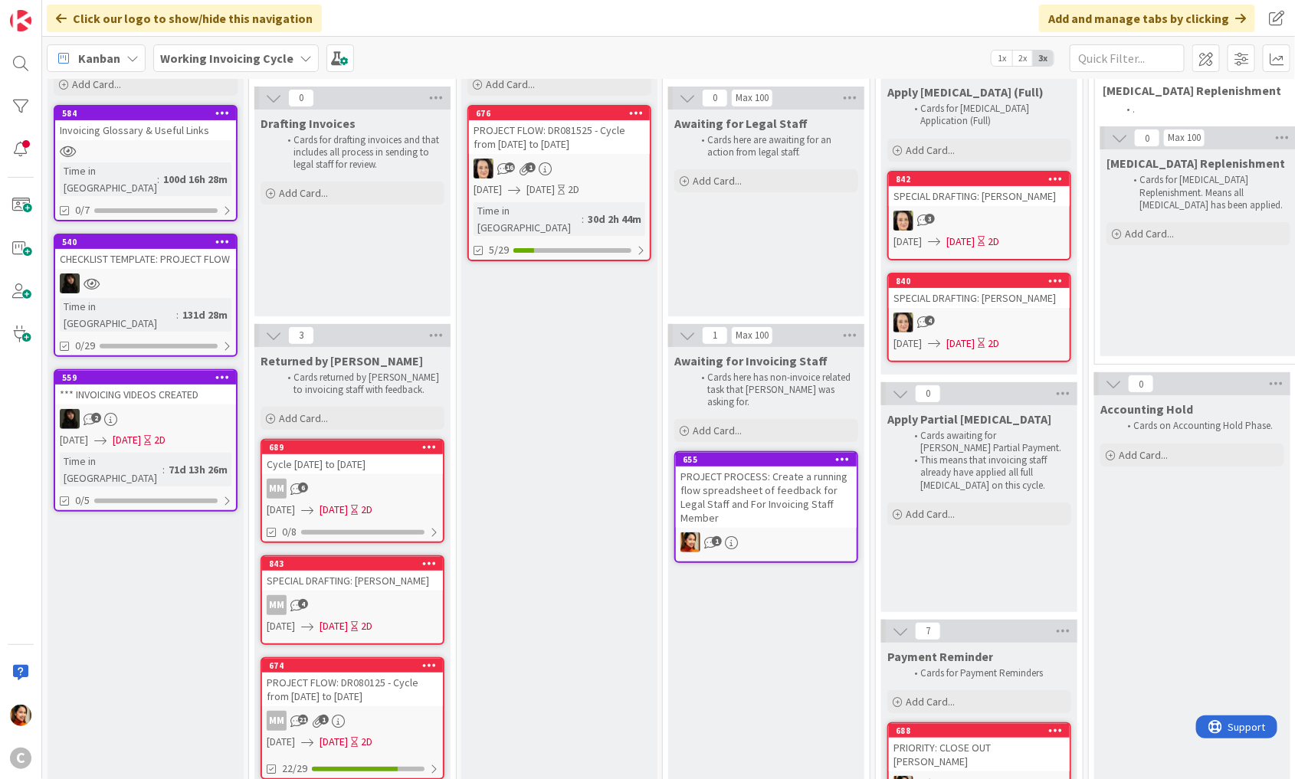
click at [379, 694] on div "PROJECT FLOW: DR080125 - Cycle from [DATE] to [DATE]" at bounding box center [352, 690] width 181 height 34
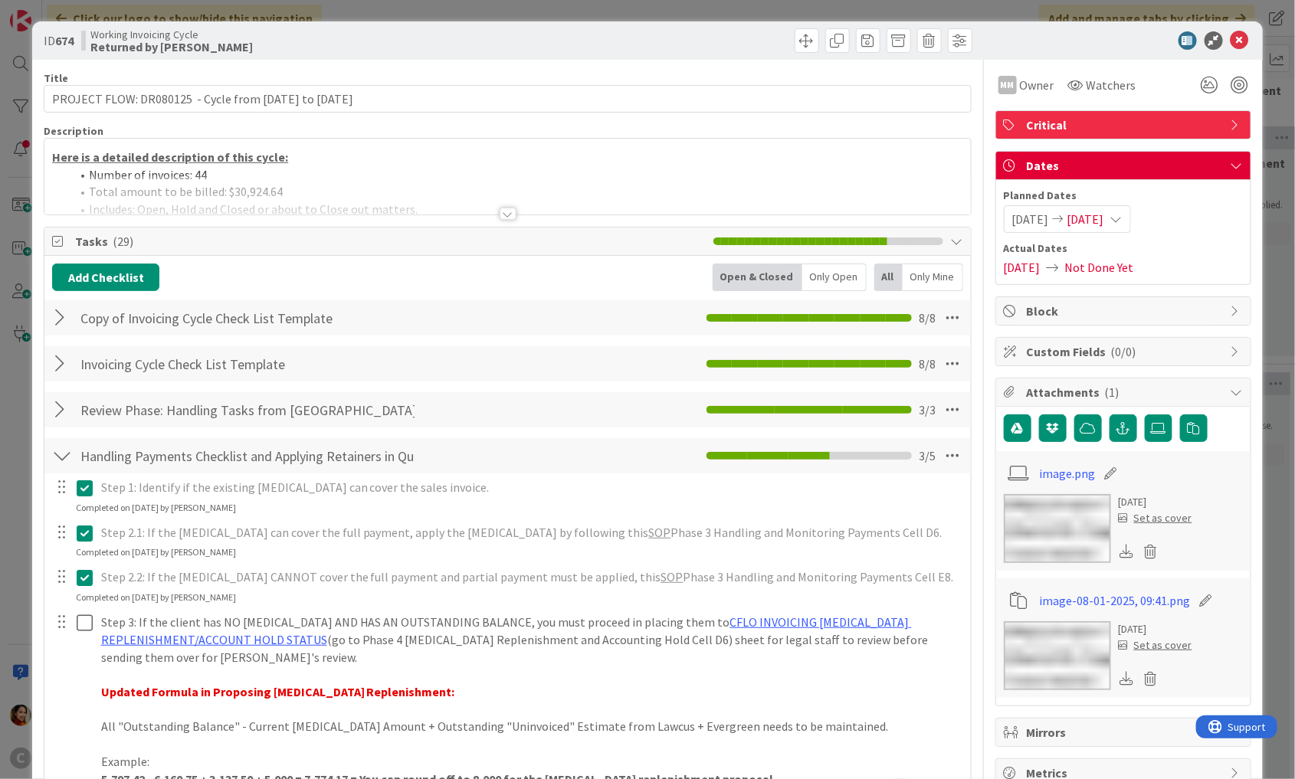
click at [12, 525] on div "ID 674 Working Invoicing Cycle Returned by [PERSON_NAME] Title 59 / 128 PROJECT…" at bounding box center [647, 389] width 1295 height 779
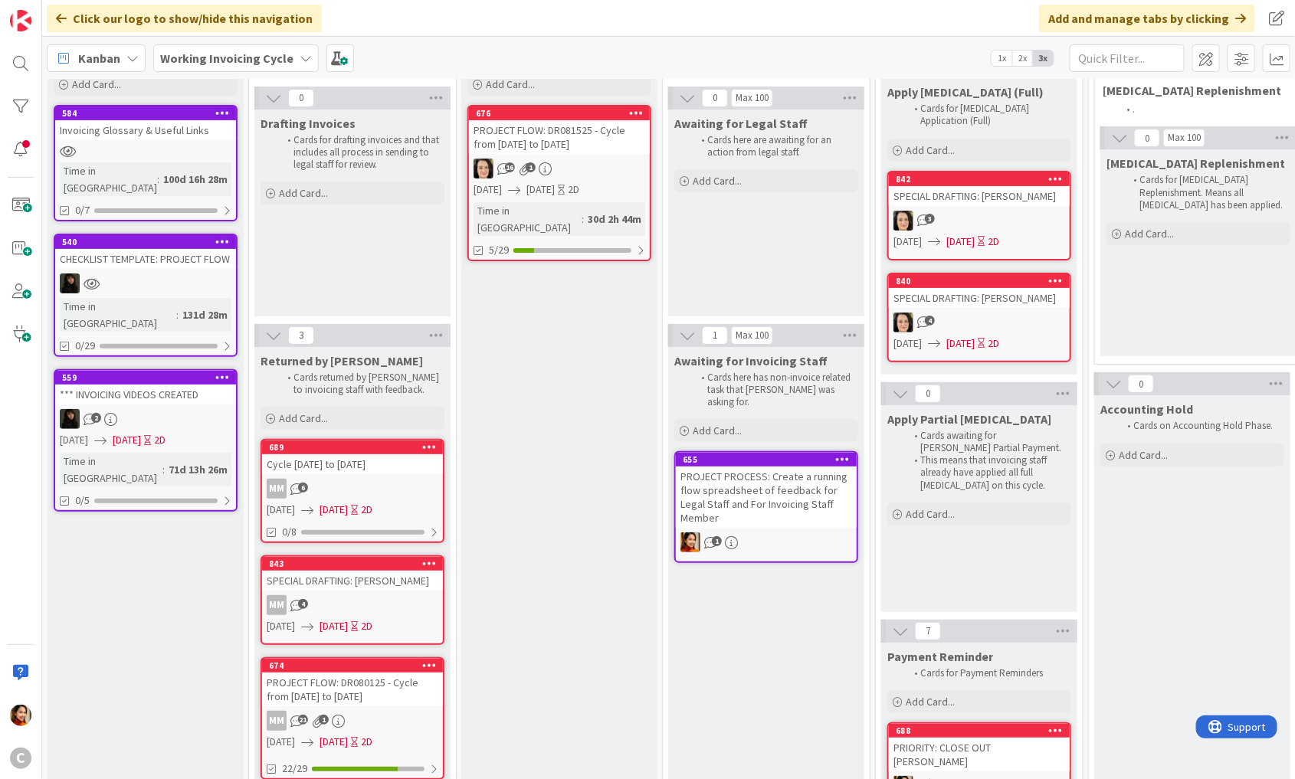
scroll to position [109, 0]
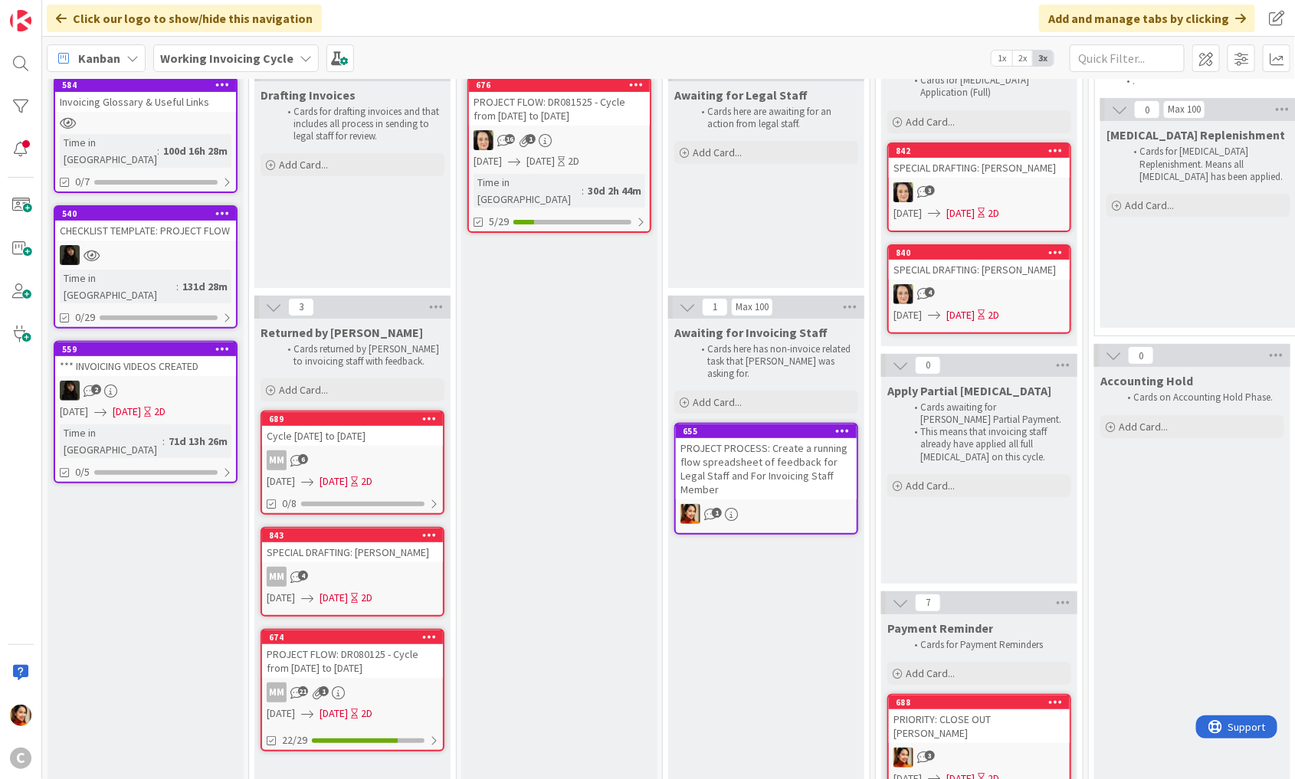
click at [392, 661] on div "PROJECT FLOW: DR080125 - Cycle from [DATE] to [DATE]" at bounding box center [352, 661] width 181 height 34
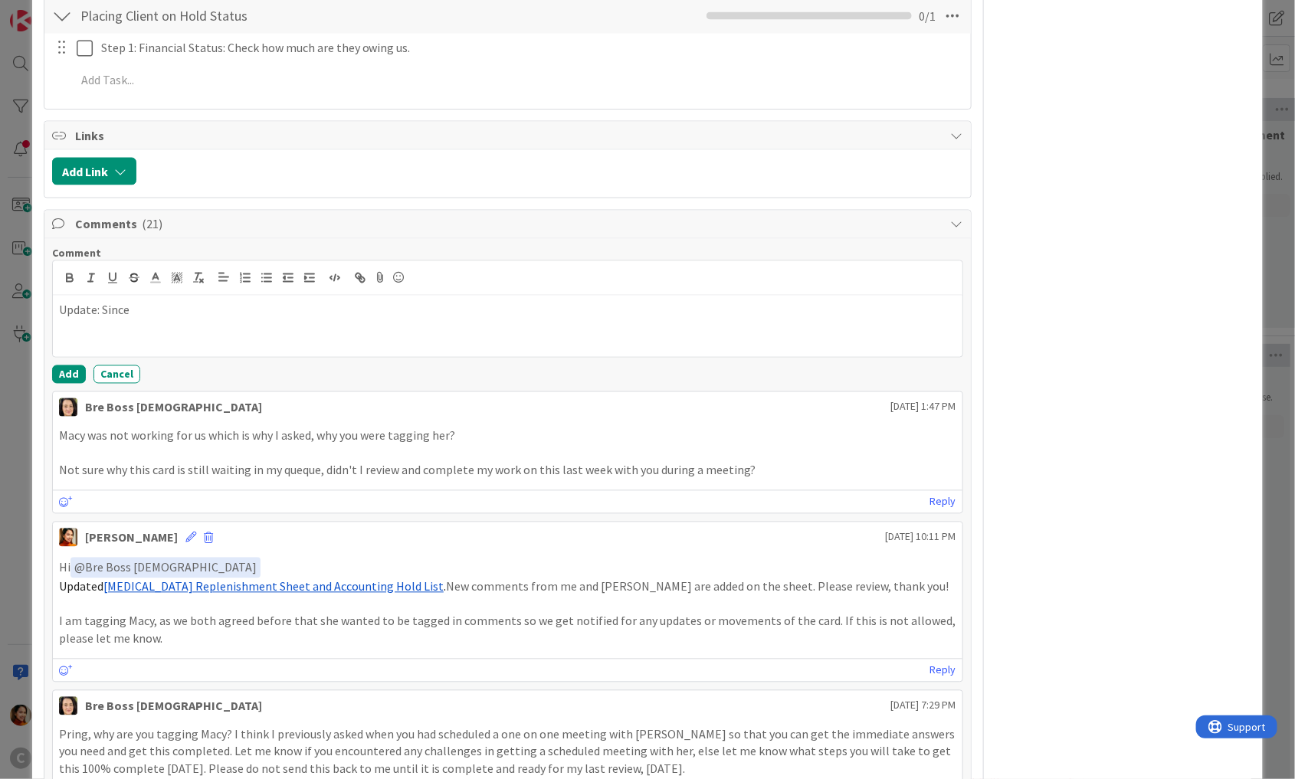
scroll to position [1099, 0]
click at [23, 551] on div "ID 674 Working Invoicing Cycle Returned by [PERSON_NAME] Title 59 / 128 PROJECT…" at bounding box center [647, 389] width 1295 height 779
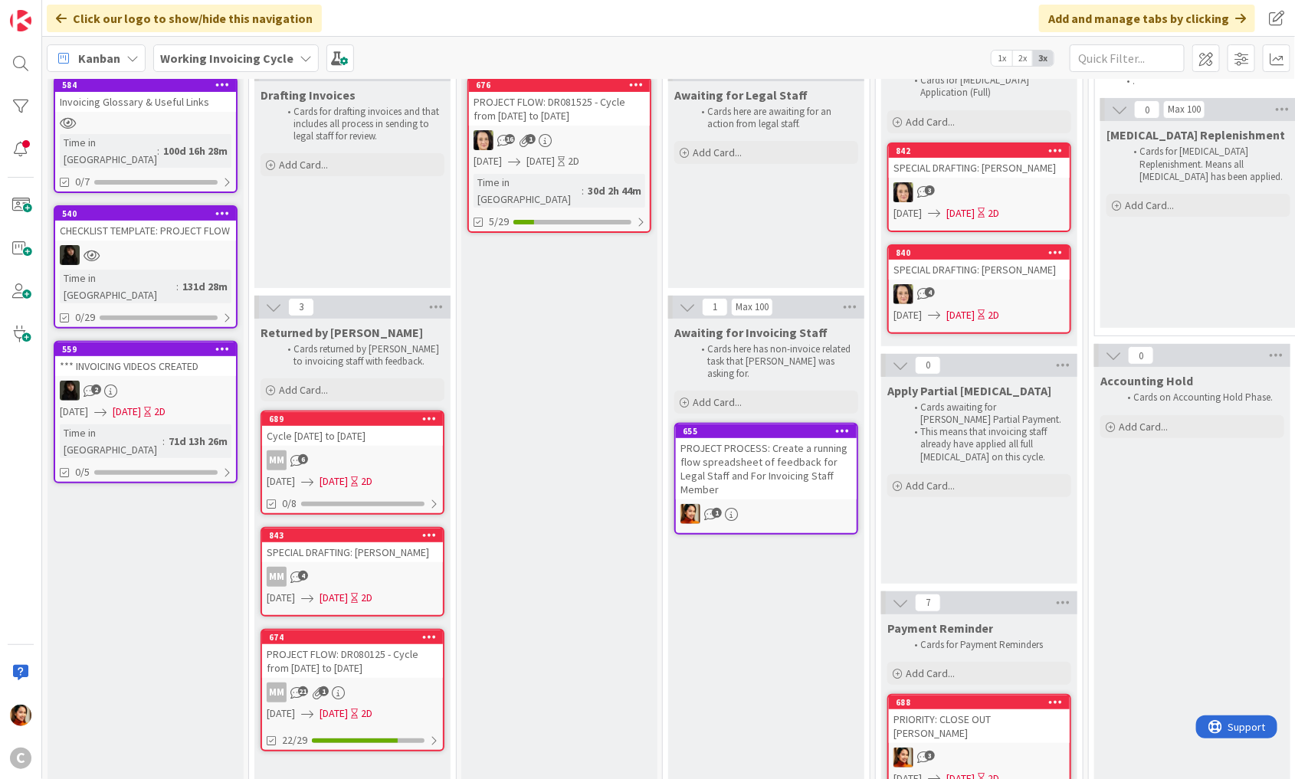
click at [635, 84] on icon at bounding box center [636, 84] width 15 height 11
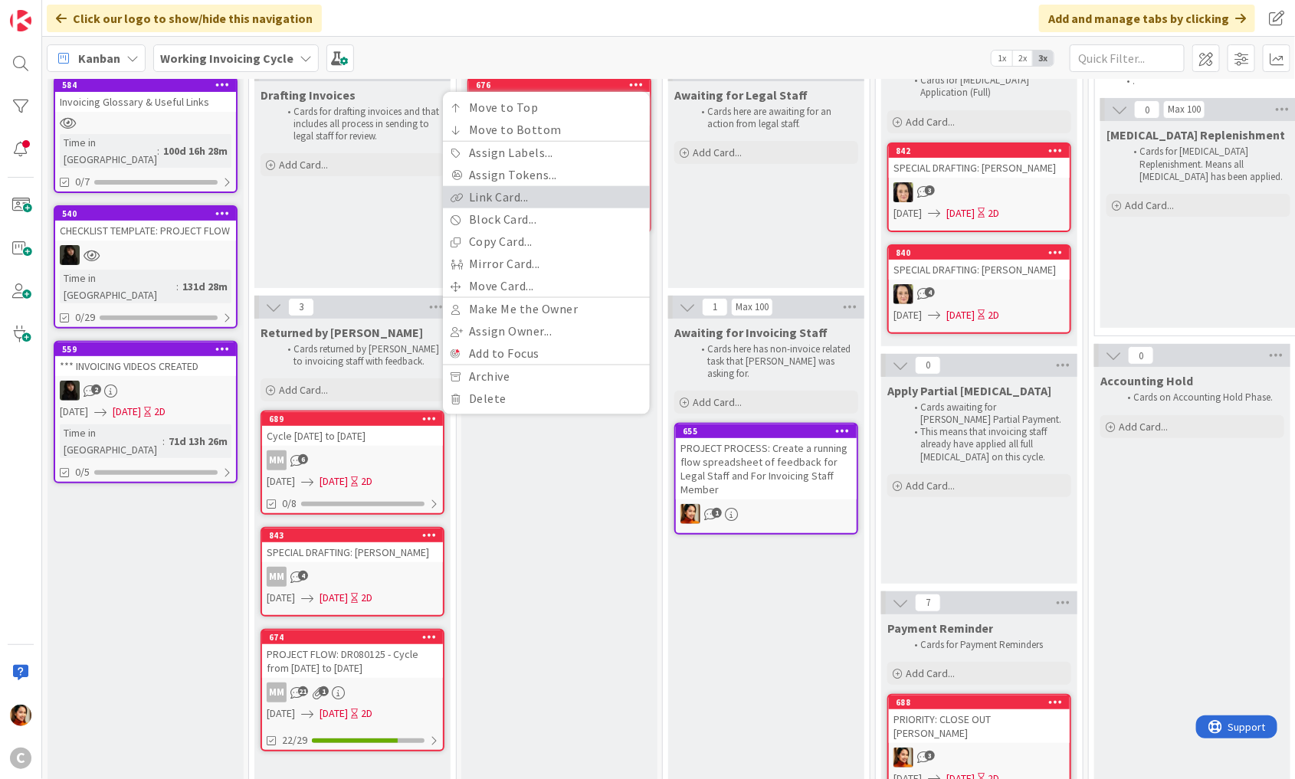
click at [529, 196] on link "Link Card..." at bounding box center [546, 197] width 207 height 22
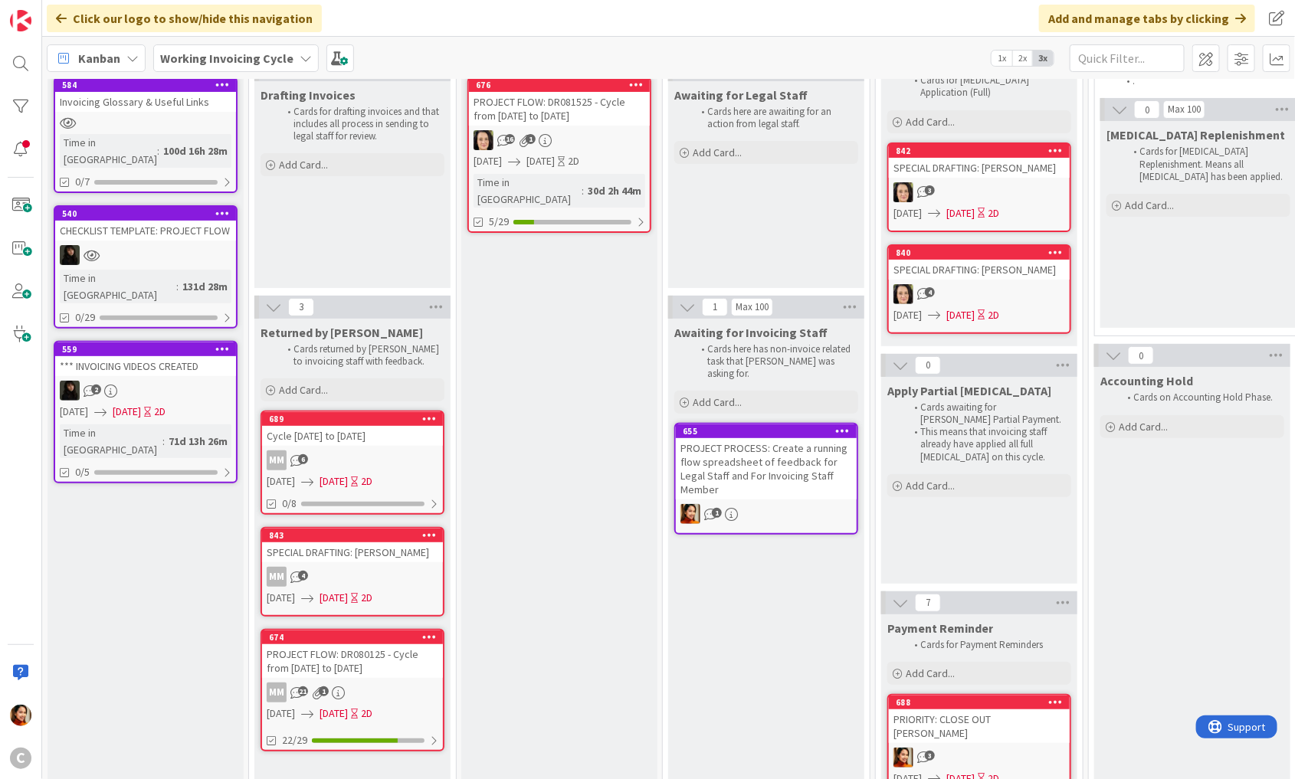
click at [593, 121] on div "PROJECT FLOW: DR081525 - Cycle from [DATE] to [DATE]" at bounding box center [559, 109] width 181 height 34
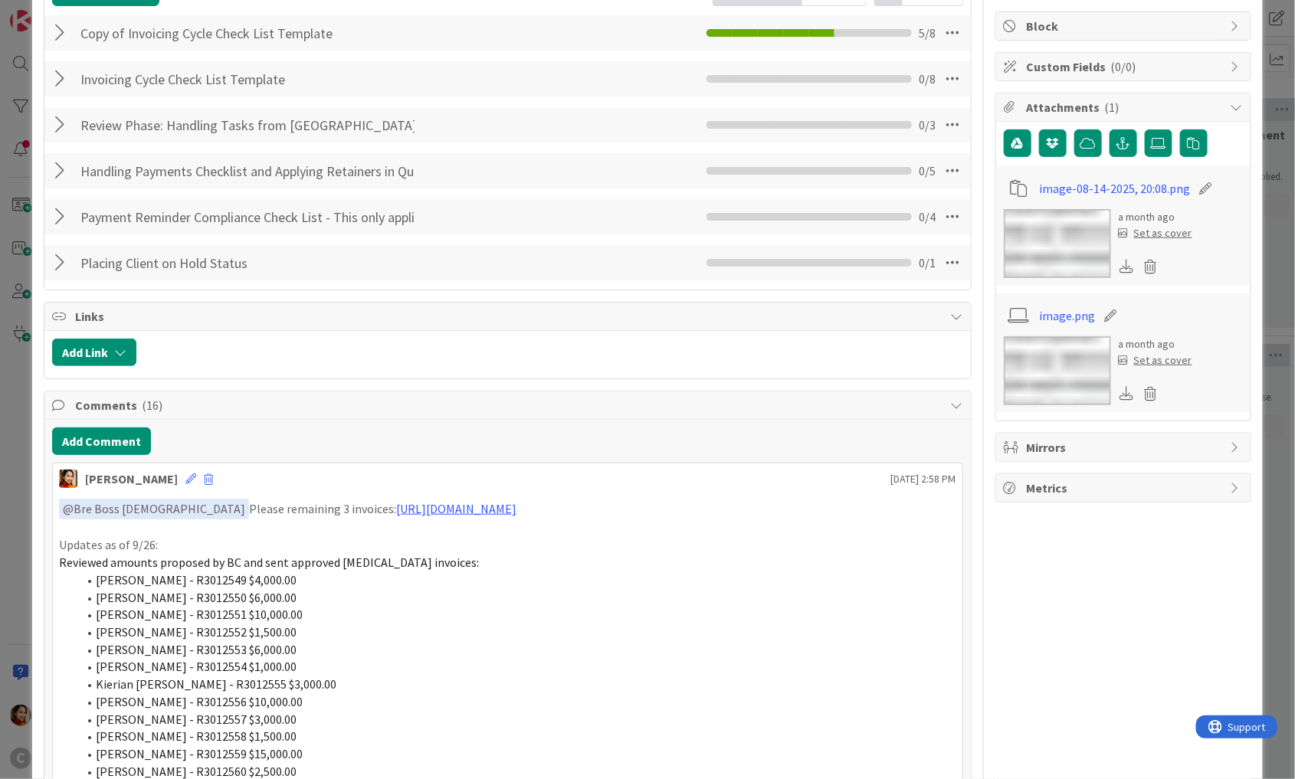
scroll to position [290, 0]
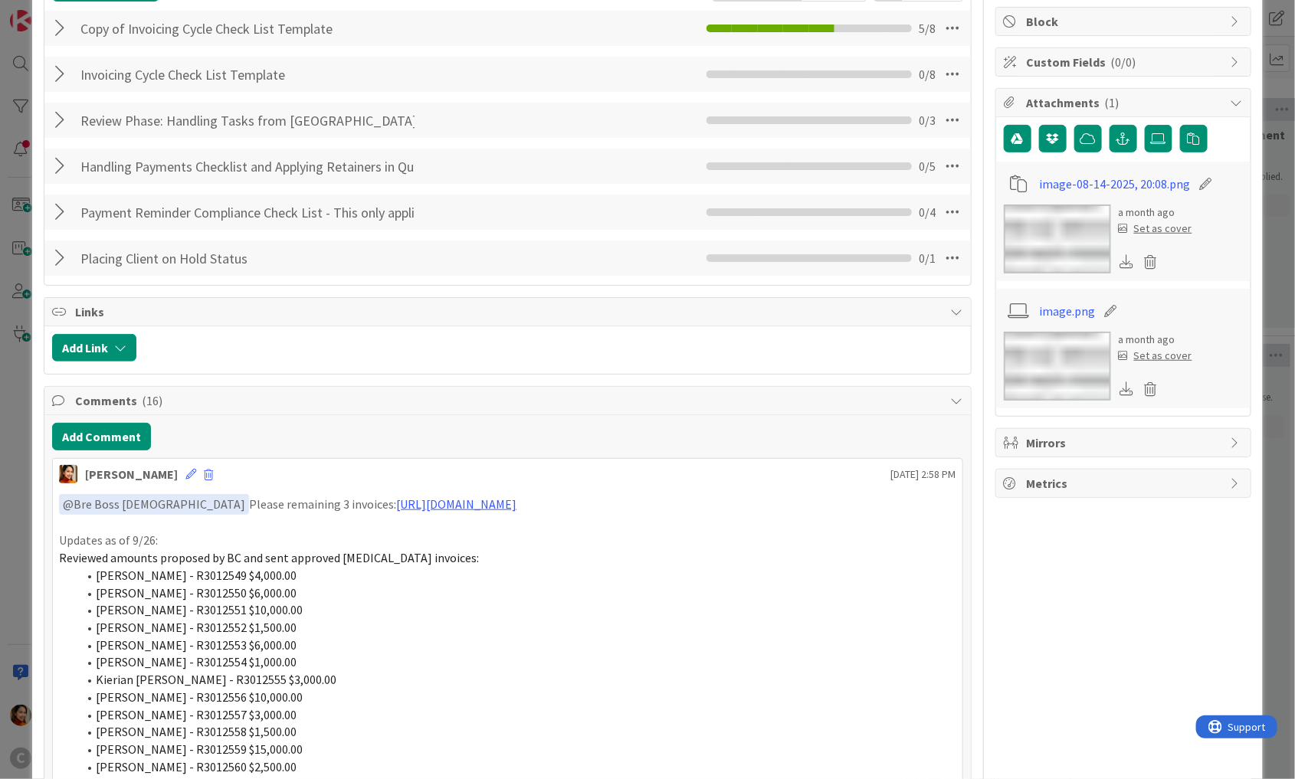
click at [15, 305] on div "ID 676 Working Invoicing Cycle Pending for BC Review Title 57 / 128 PROJECT FLO…" at bounding box center [647, 389] width 1295 height 779
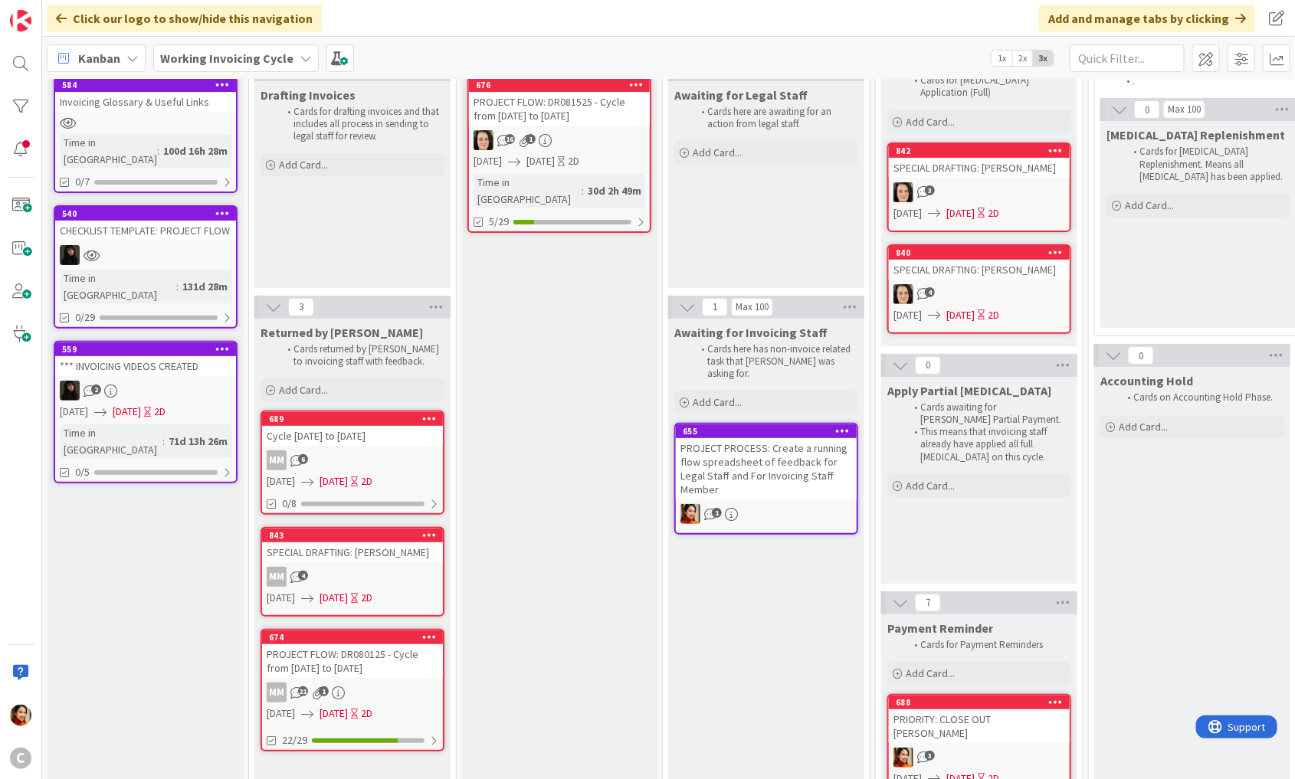
click at [383, 665] on div "PROJECT FLOW: DR080125 - Cycle from [DATE] to [DATE]" at bounding box center [352, 661] width 181 height 34
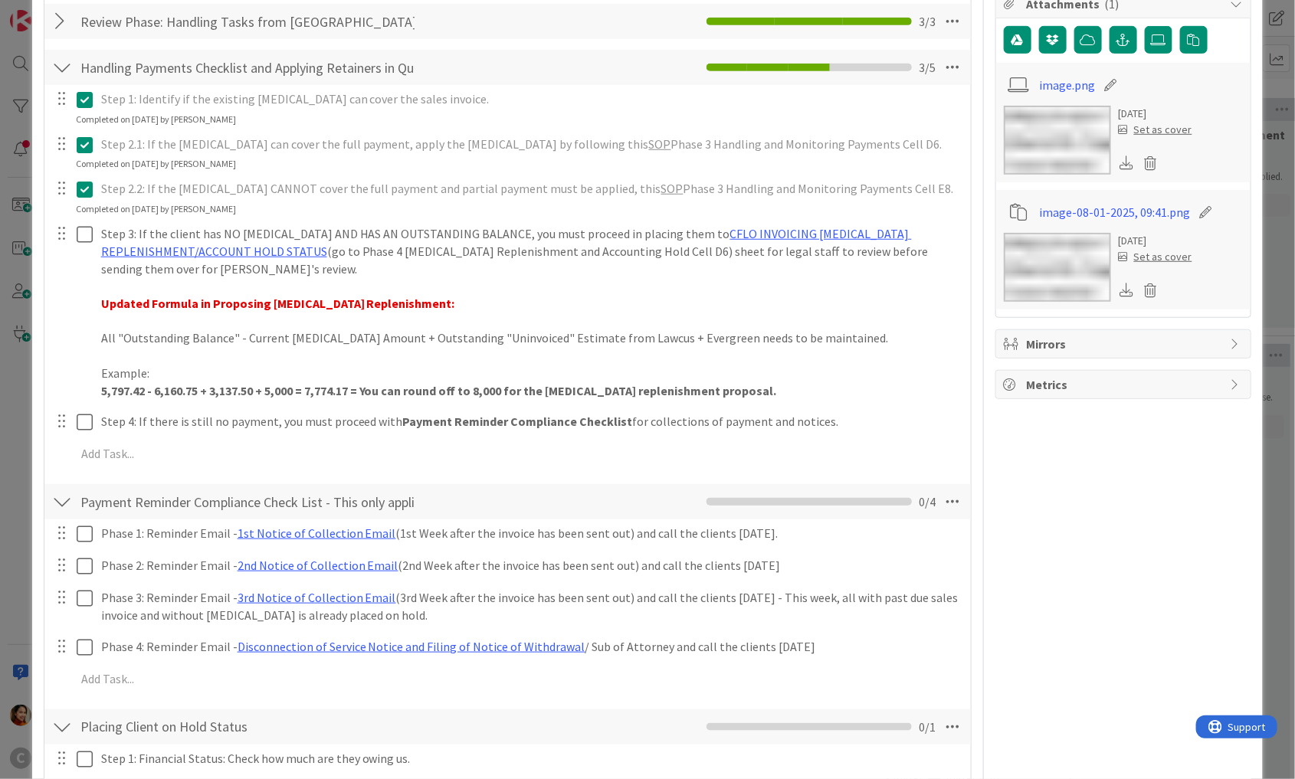
scroll to position [363, 0]
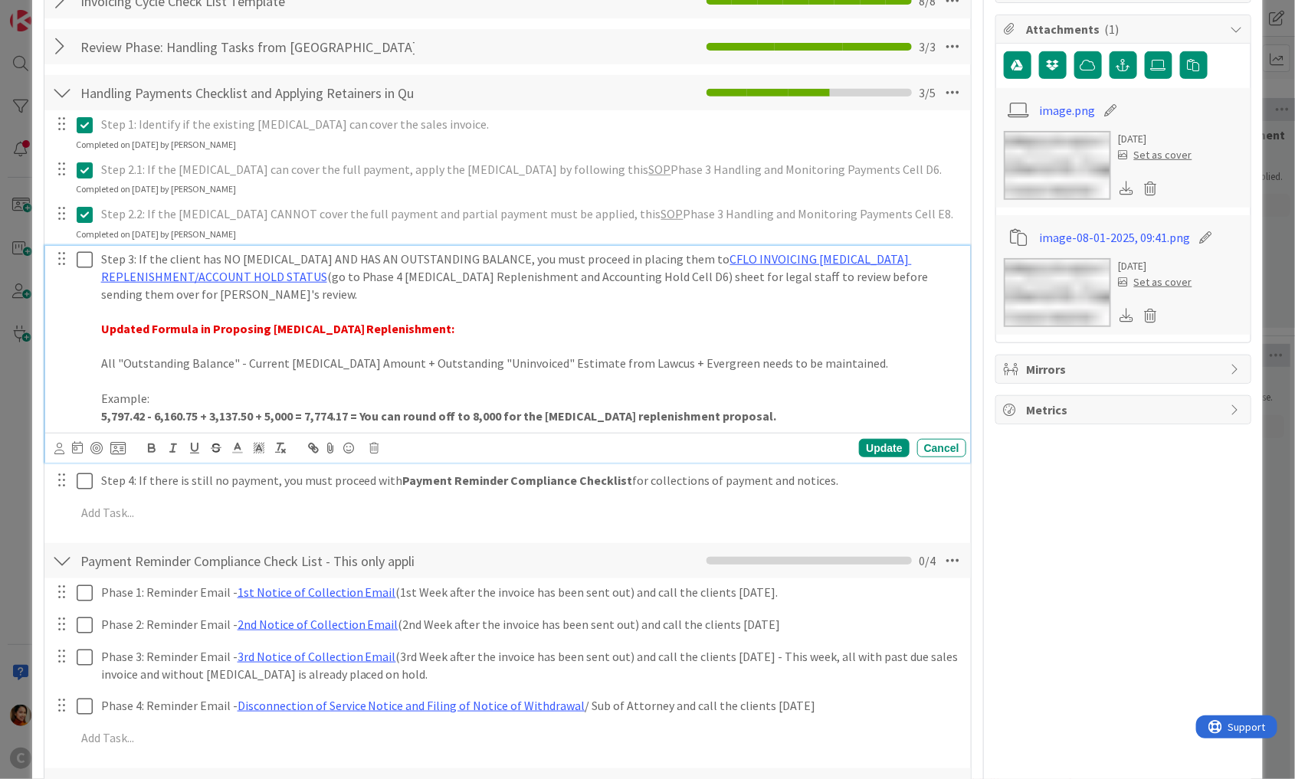
click at [80, 251] on icon at bounding box center [85, 260] width 16 height 18
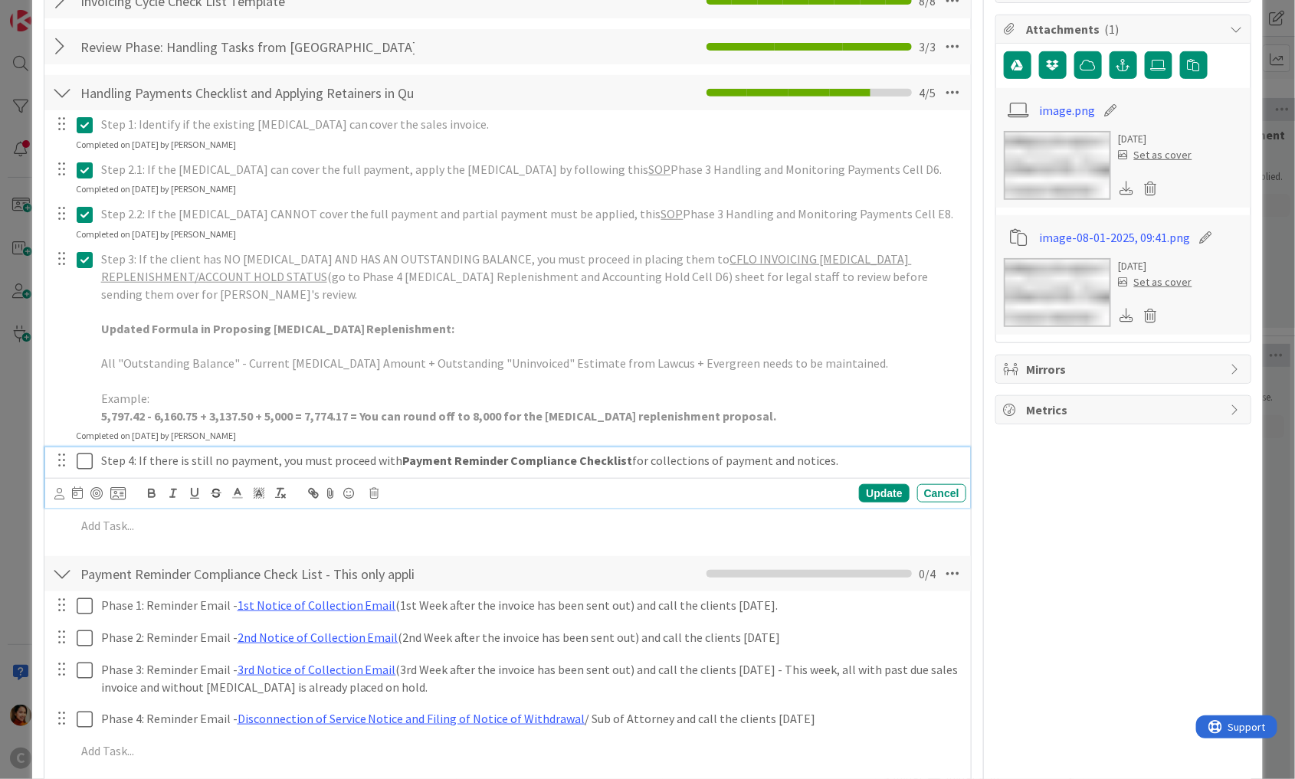
click at [83, 452] on icon at bounding box center [85, 461] width 16 height 18
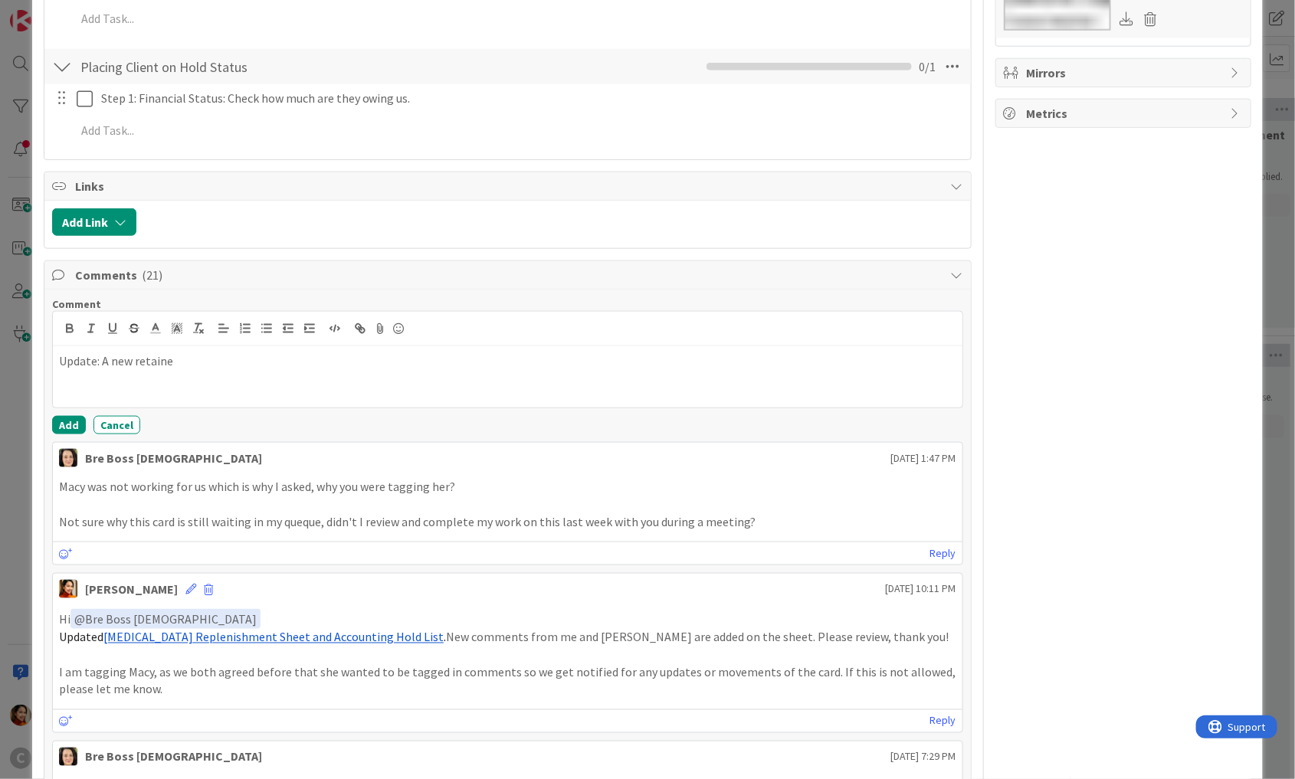
scroll to position [663, 0]
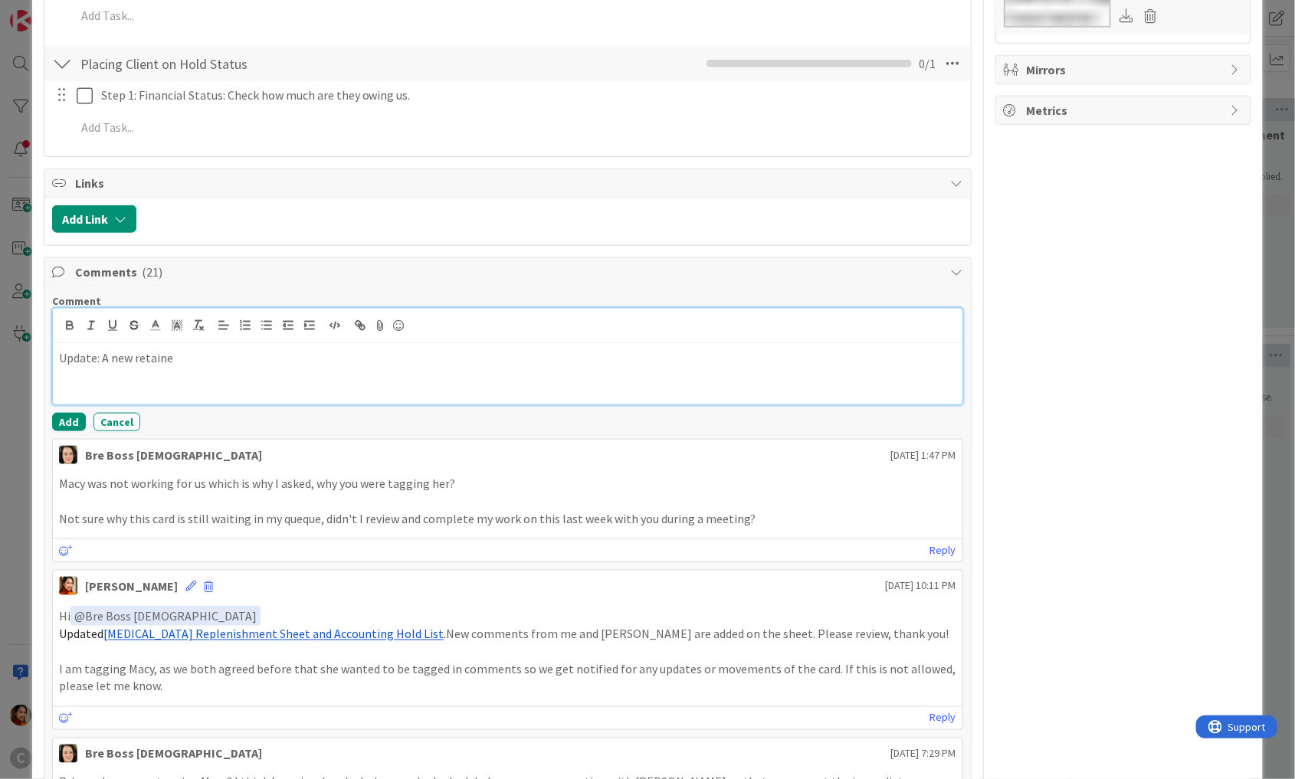
click at [153, 353] on p "Update: A new retaine" at bounding box center [507, 358] width 897 height 18
drag, startPoint x: 153, startPoint y: 353, endPoint x: 101, endPoint y: 353, distance: 52.1
click at [100, 353] on p "Update: A new retaine" at bounding box center [507, 358] width 897 height 18
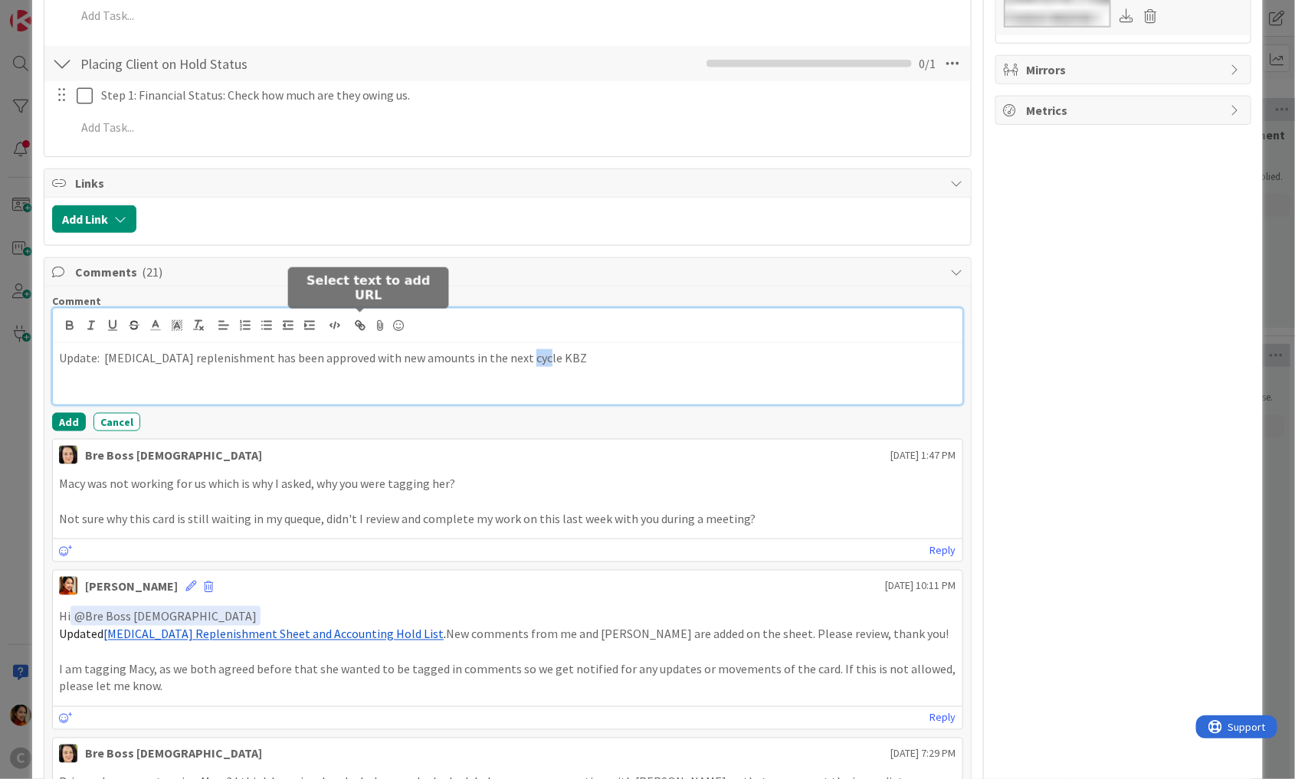
click at [364, 322] on icon "button" at bounding box center [360, 326] width 14 height 14
paste input "[URL][DOMAIN_NAME]"
type input "[URL][DOMAIN_NAME]"
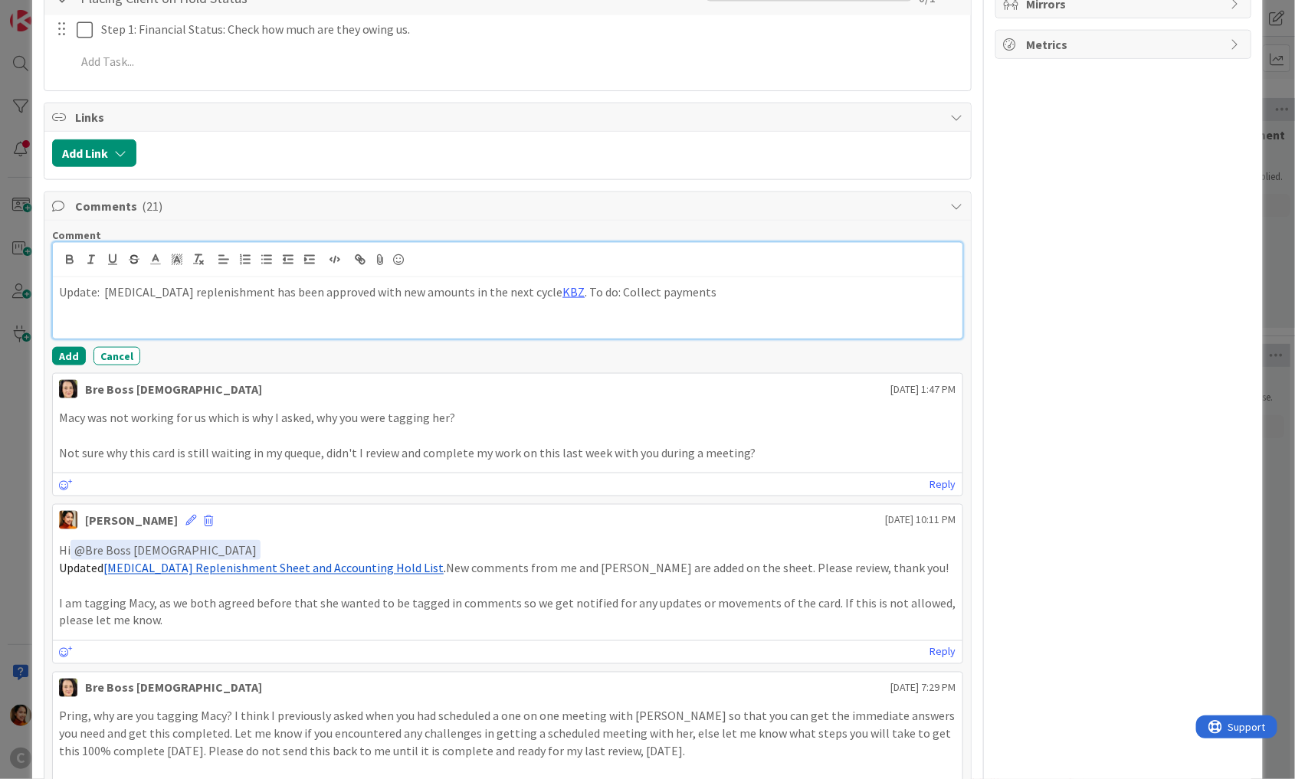
scroll to position [610, 0]
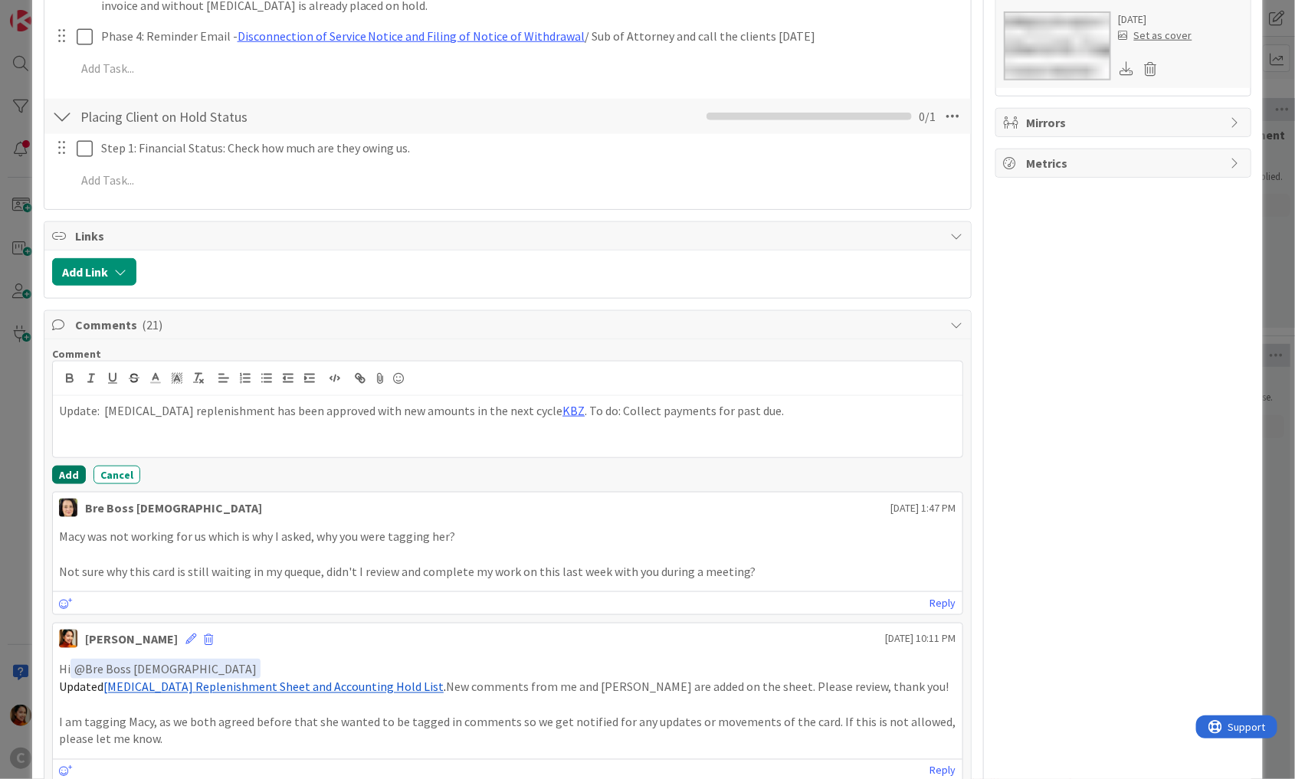
click at [58, 467] on button "Add" at bounding box center [69, 475] width 34 height 18
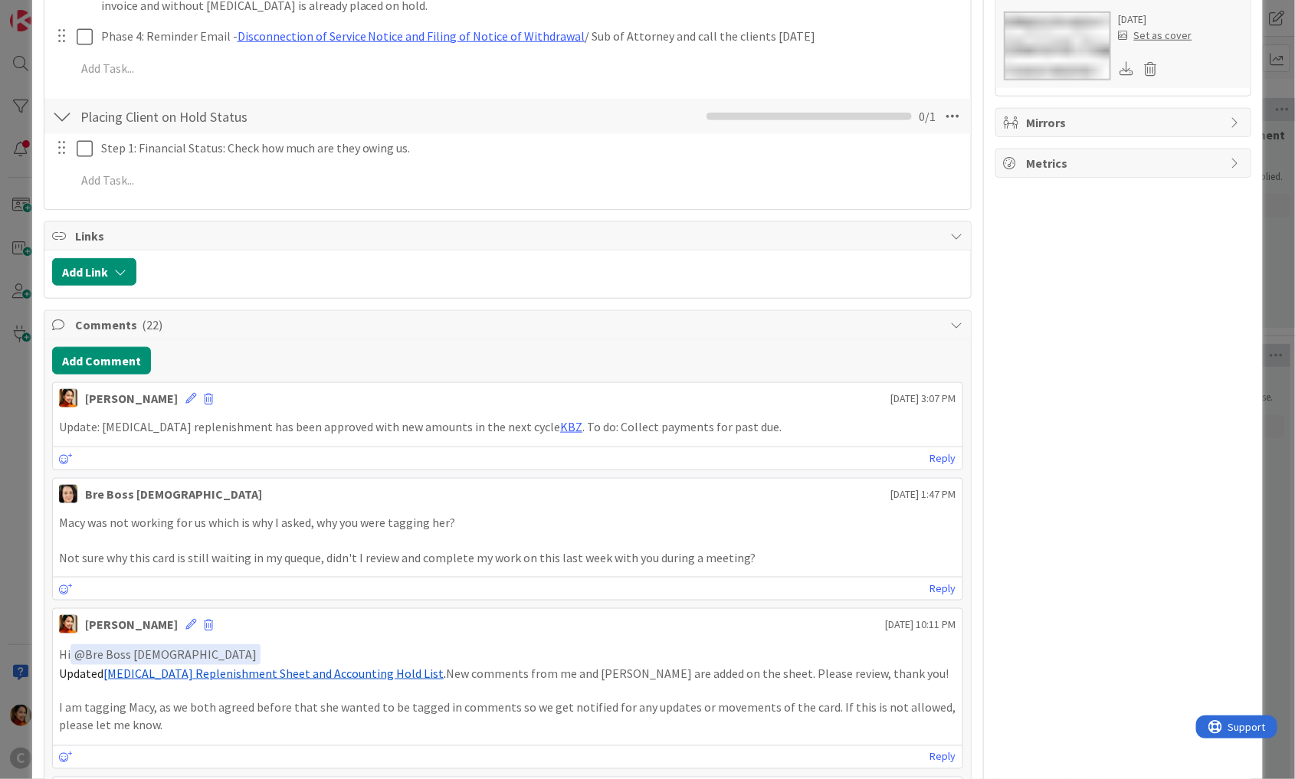
click at [7, 471] on div "ID 674 Working Invoicing Cycle Returned by [PERSON_NAME] Title 59 / 128 PROJECT…" at bounding box center [647, 389] width 1295 height 779
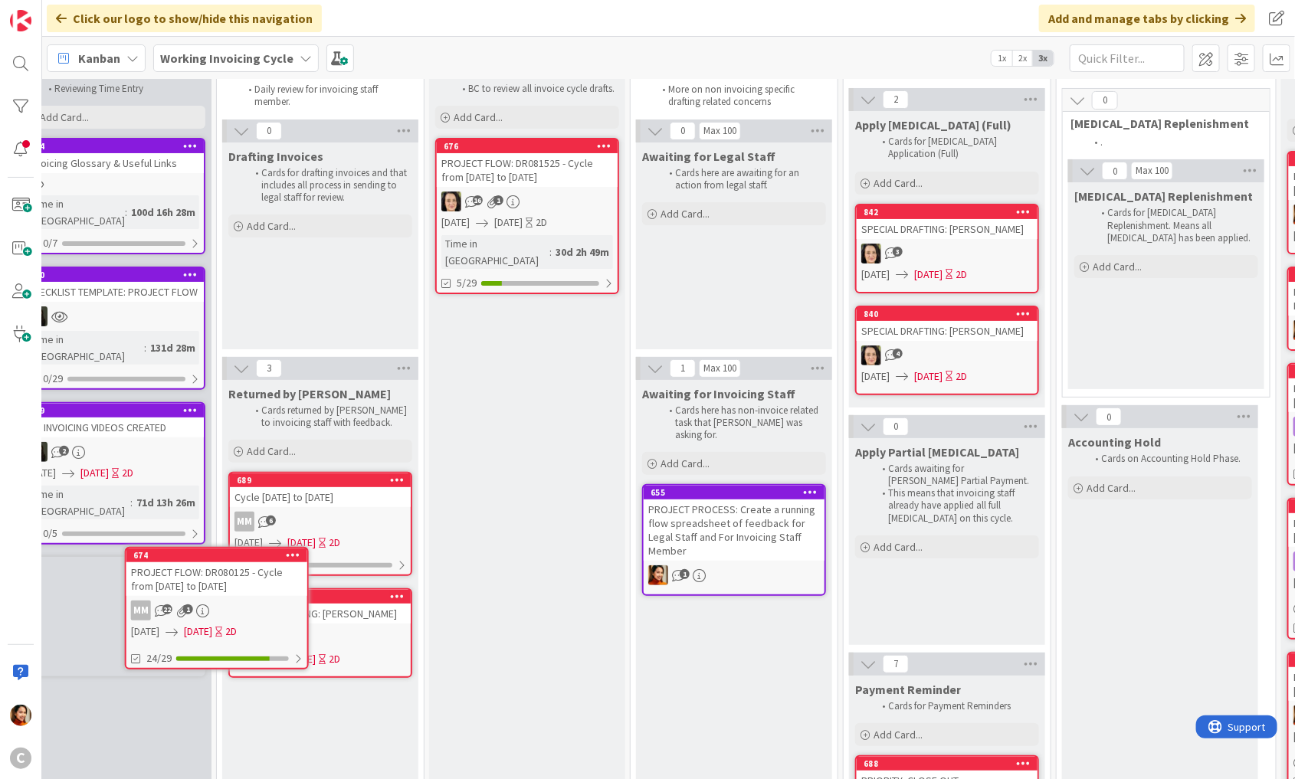
scroll to position [53, 0]
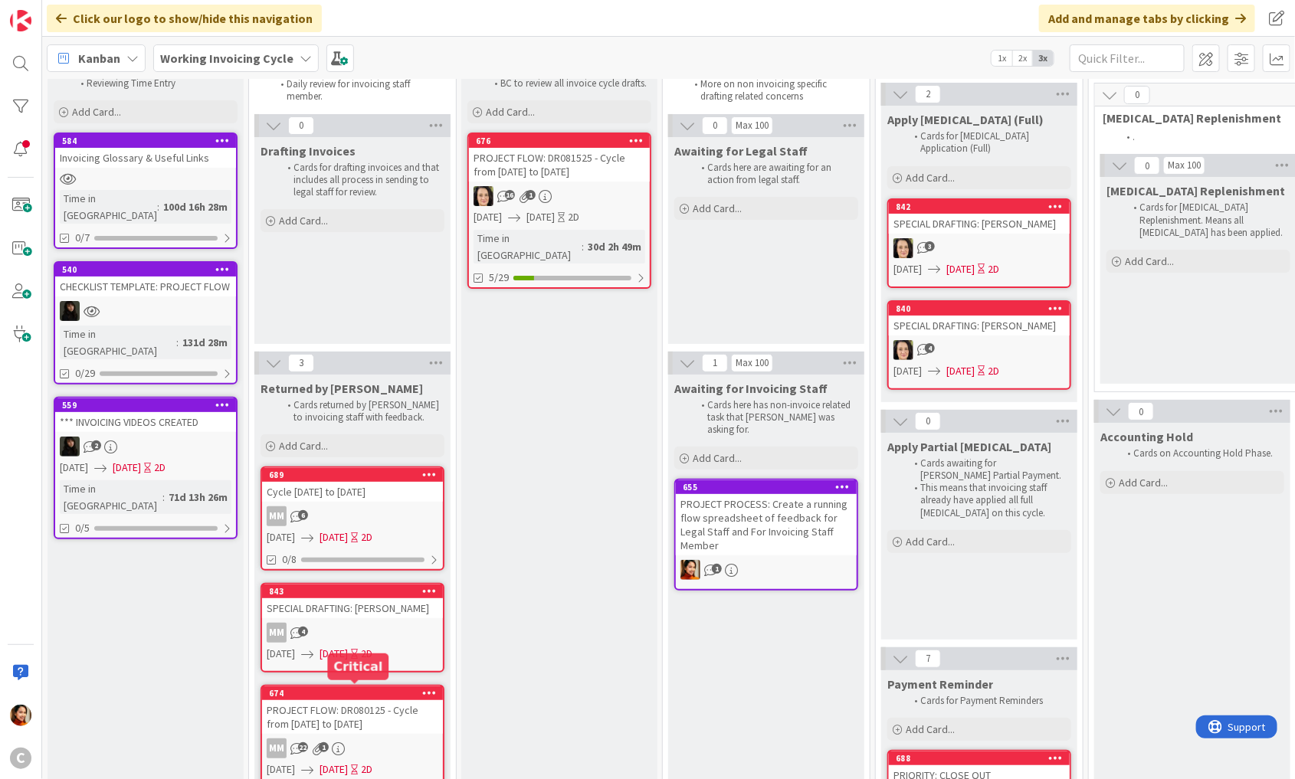
drag, startPoint x: 358, startPoint y: 684, endPoint x: 384, endPoint y: 687, distance: 26.2
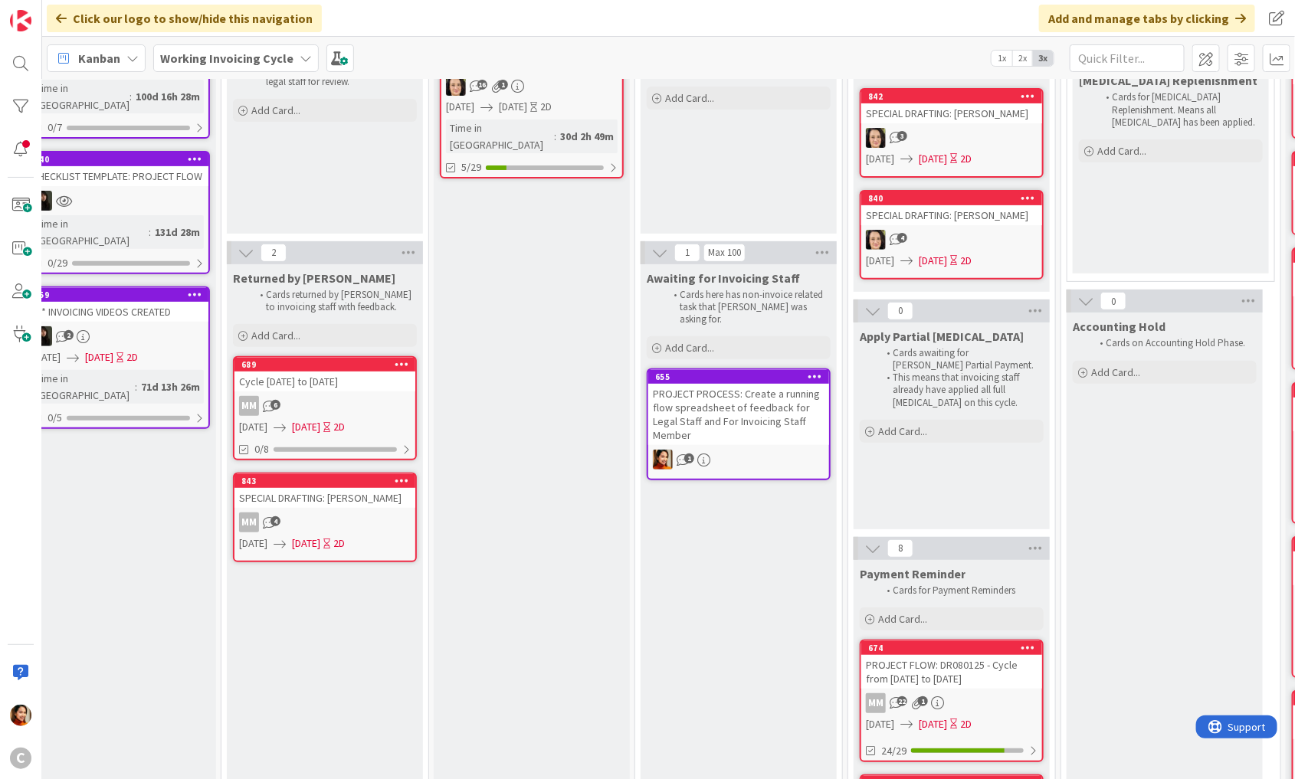
scroll to position [0, 28]
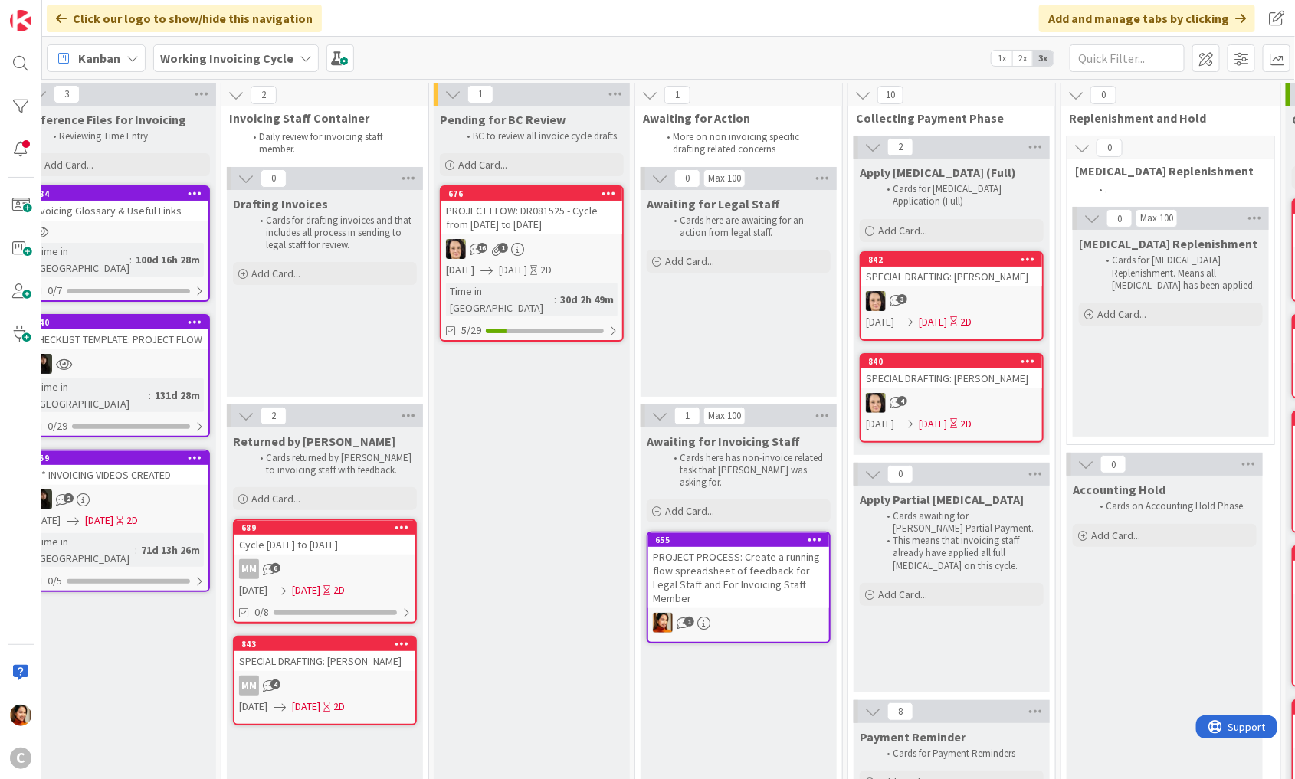
click at [956, 369] on div "SPECIAL DRAFTING: [PERSON_NAME]" at bounding box center [951, 379] width 181 height 20
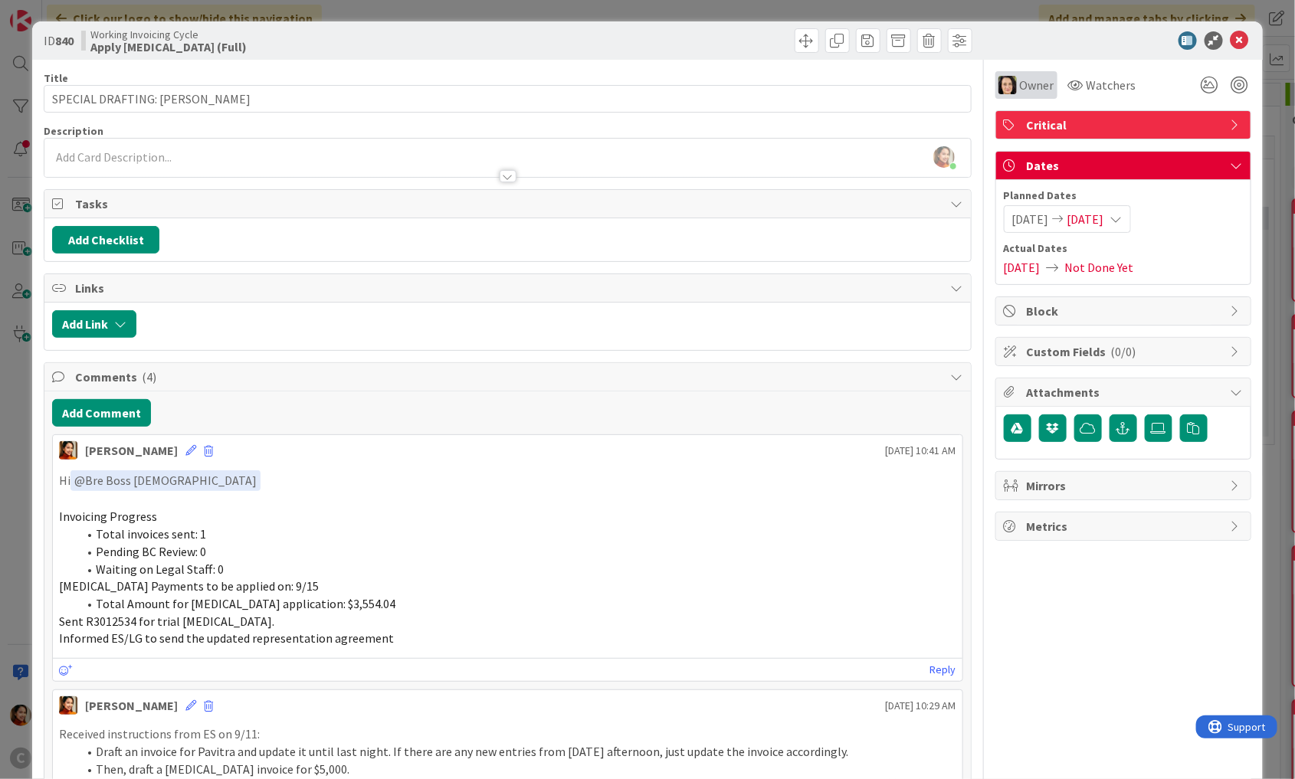
click at [1032, 82] on span "Owner" at bounding box center [1037, 85] width 34 height 18
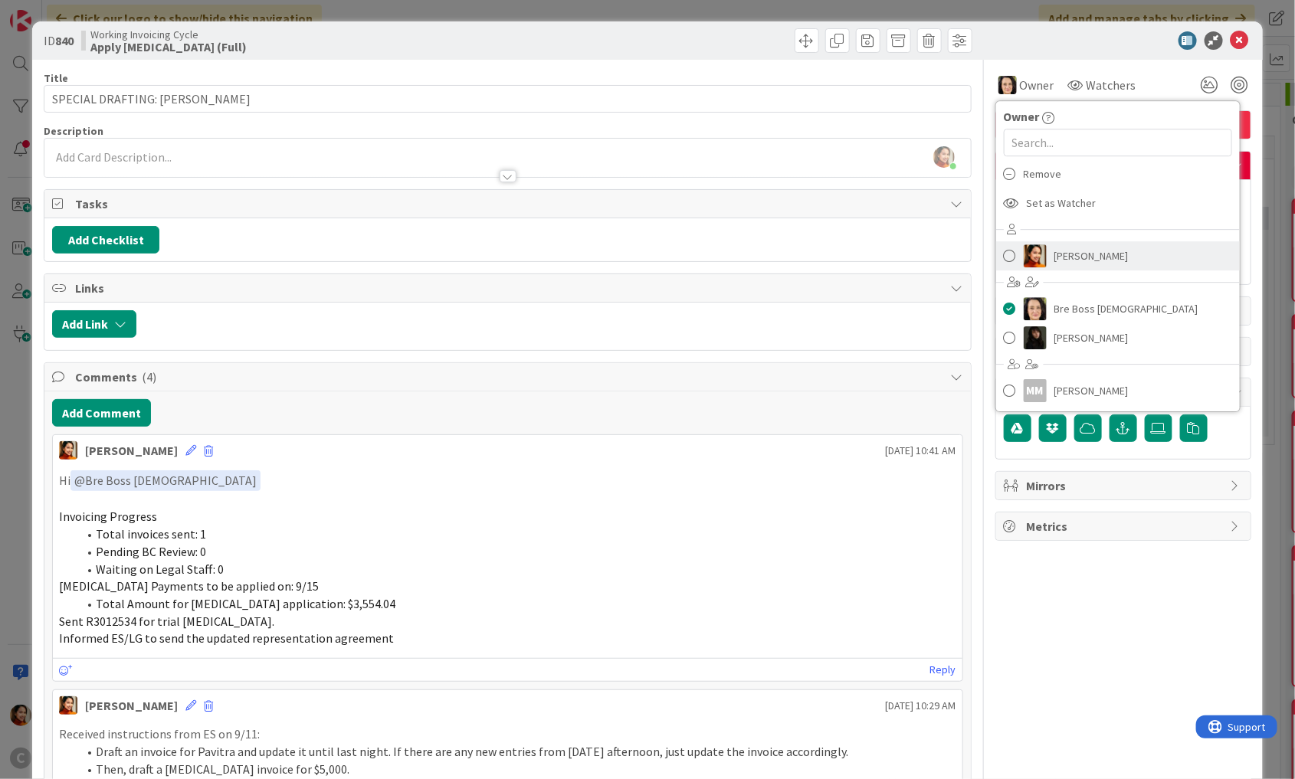
click at [1034, 249] on img at bounding box center [1035, 255] width 23 height 23
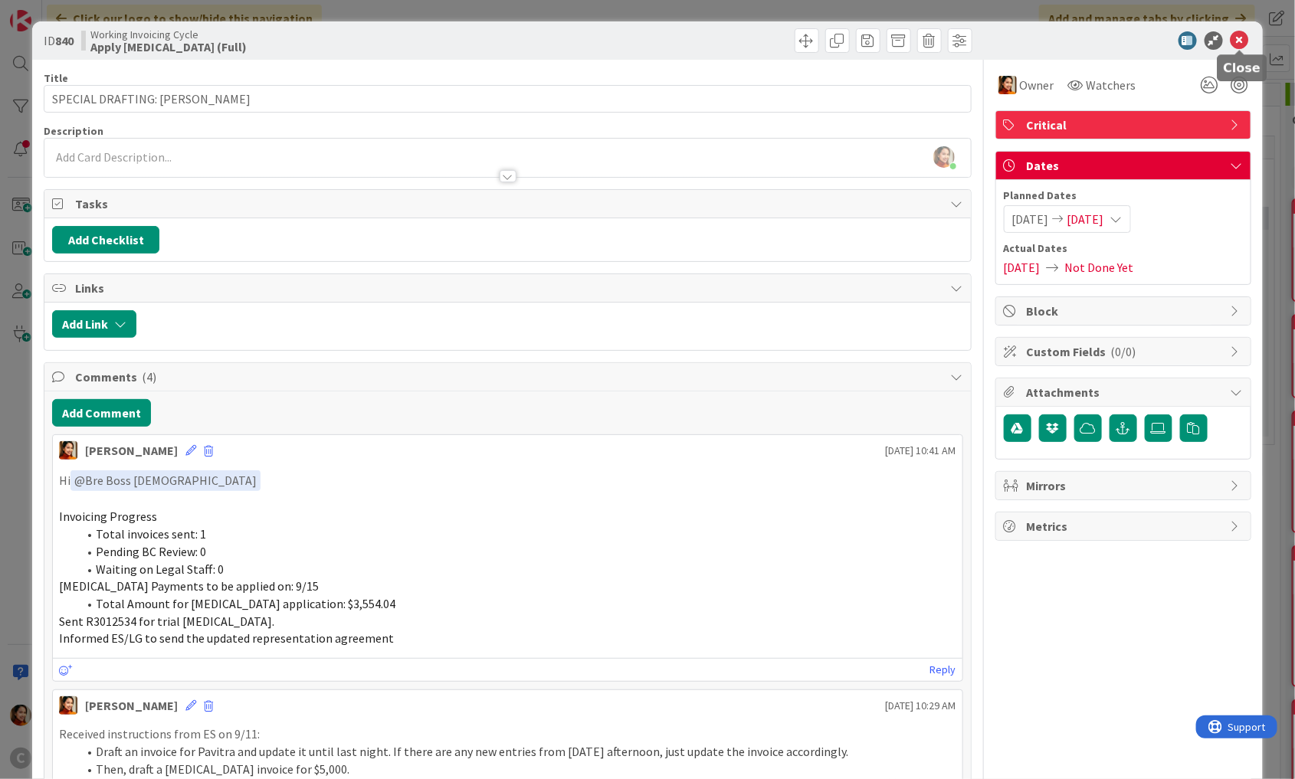
click at [1245, 46] on icon at bounding box center [1240, 40] width 18 height 18
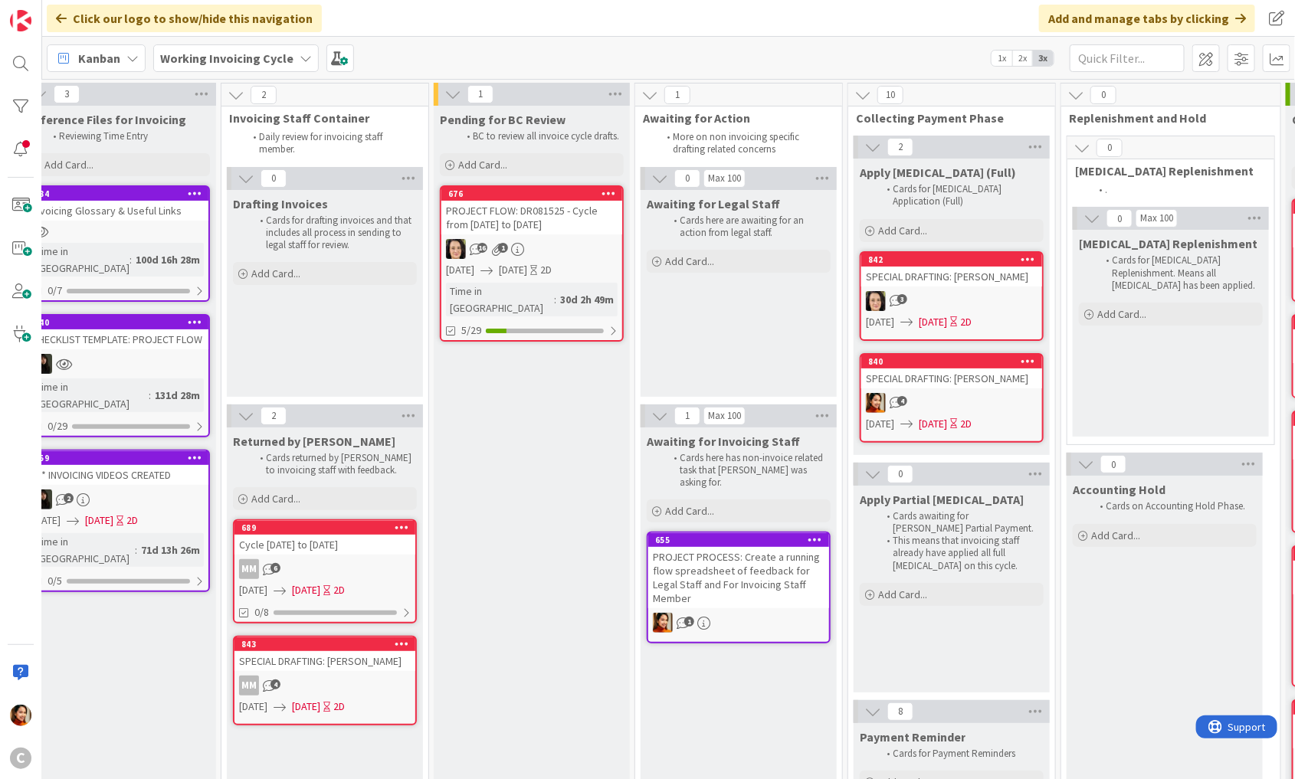
click at [914, 274] on div "842 SPECIAL DRAFTING: [PERSON_NAME] 3 [DATE] [DATE] 2D" at bounding box center [952, 296] width 184 height 90
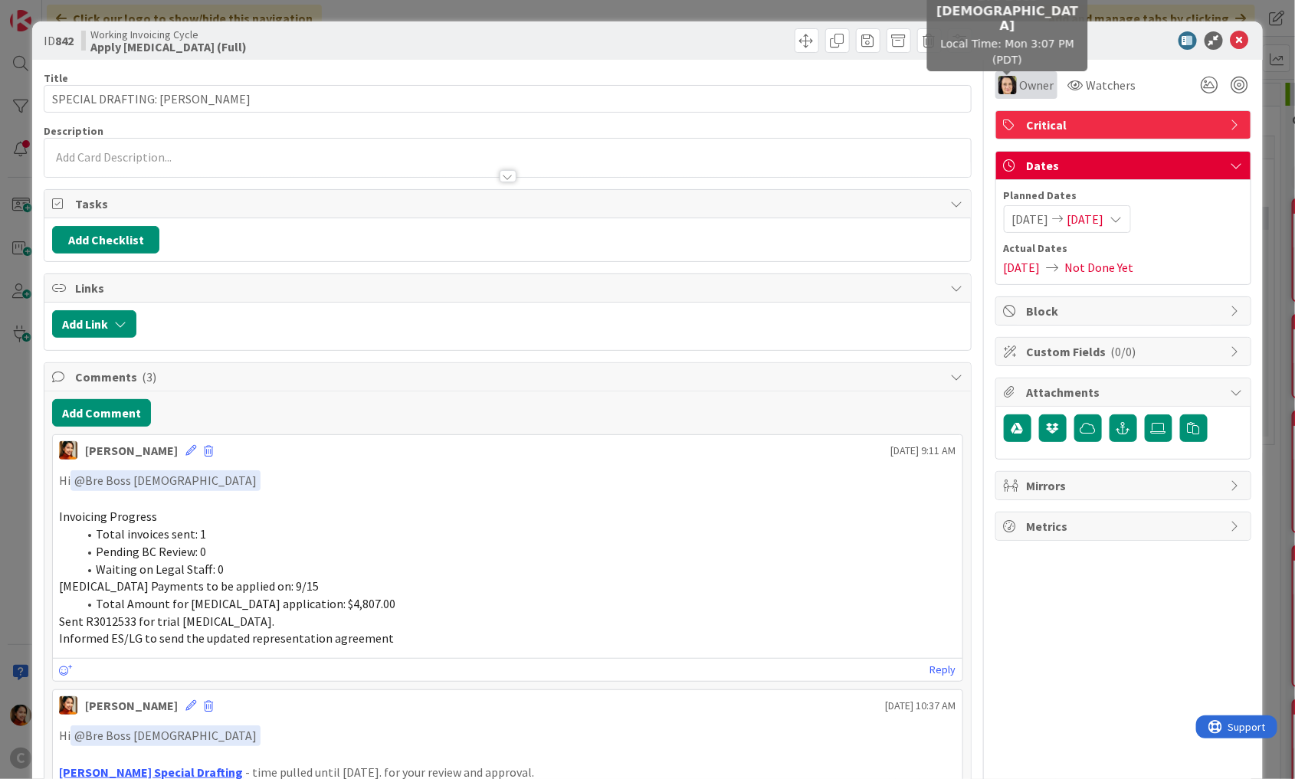
click at [1010, 87] on img at bounding box center [1008, 85] width 18 height 18
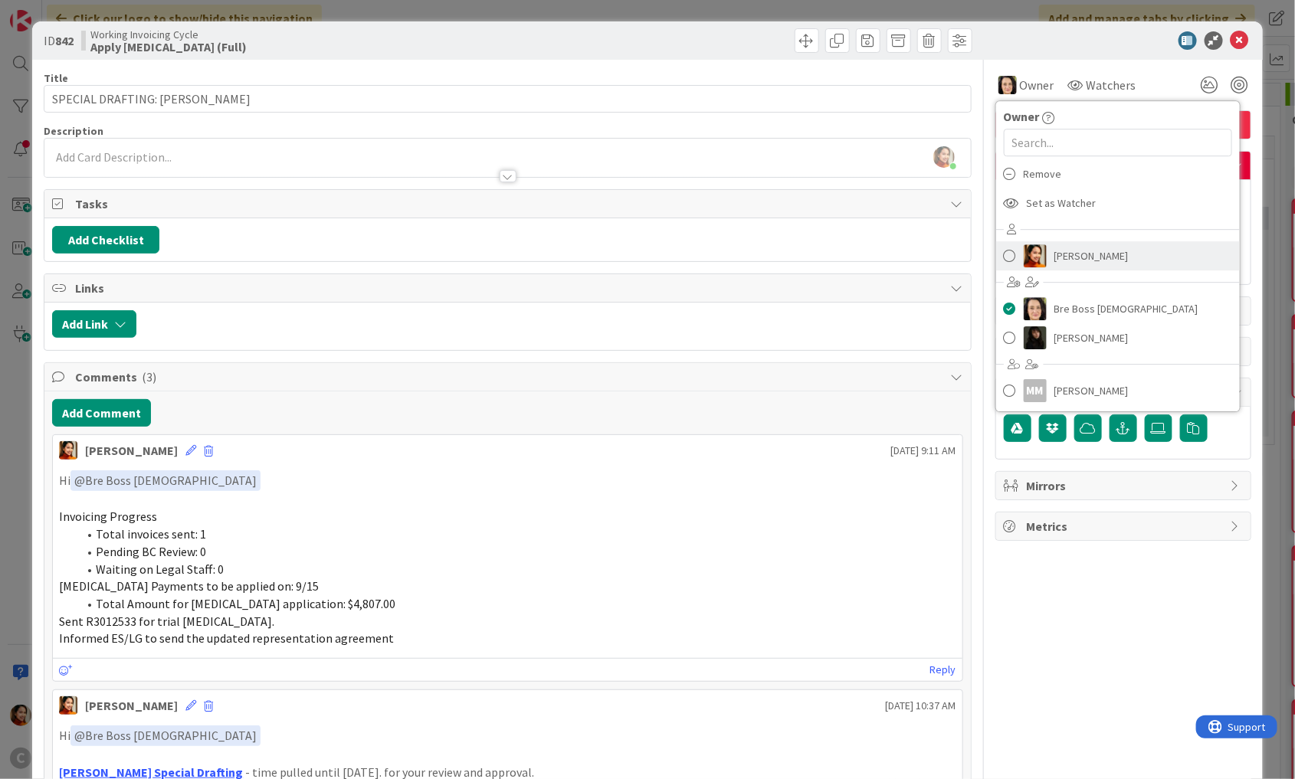
click at [1038, 247] on img at bounding box center [1035, 255] width 23 height 23
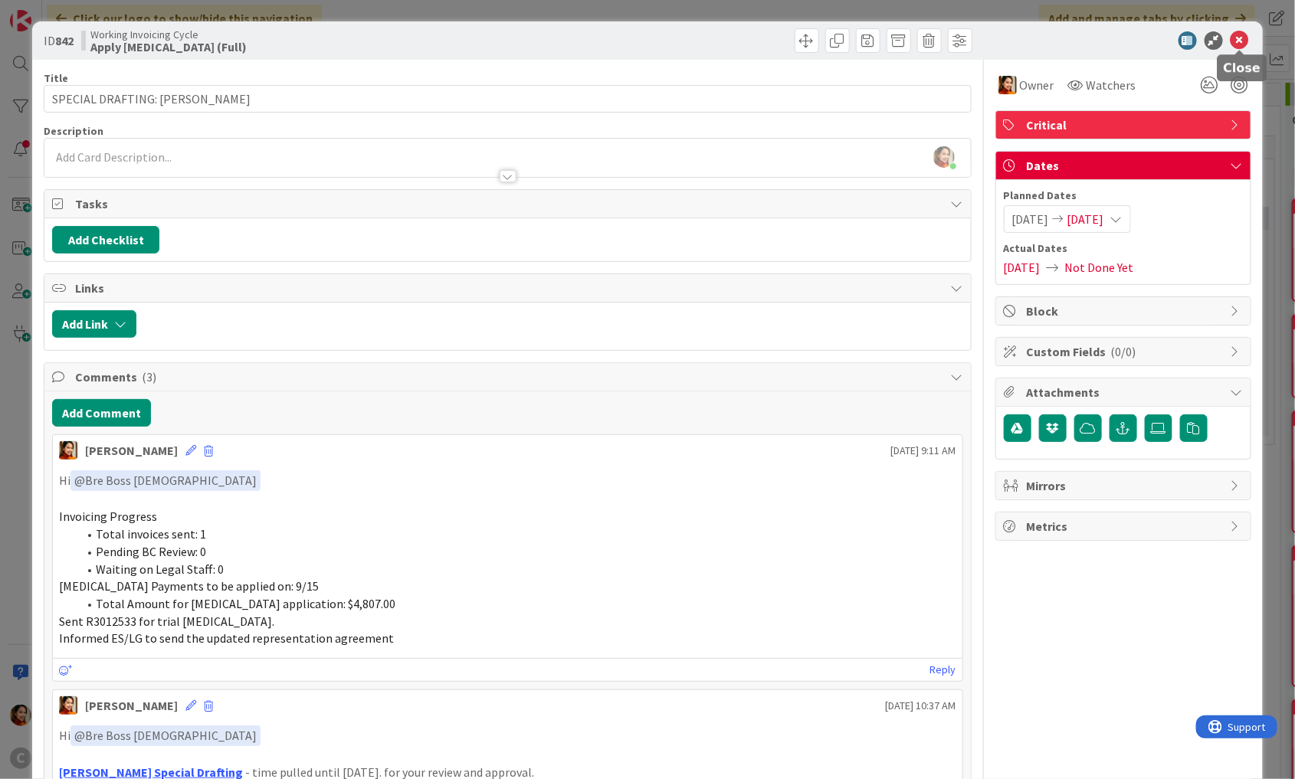
click at [1240, 37] on icon at bounding box center [1240, 40] width 18 height 18
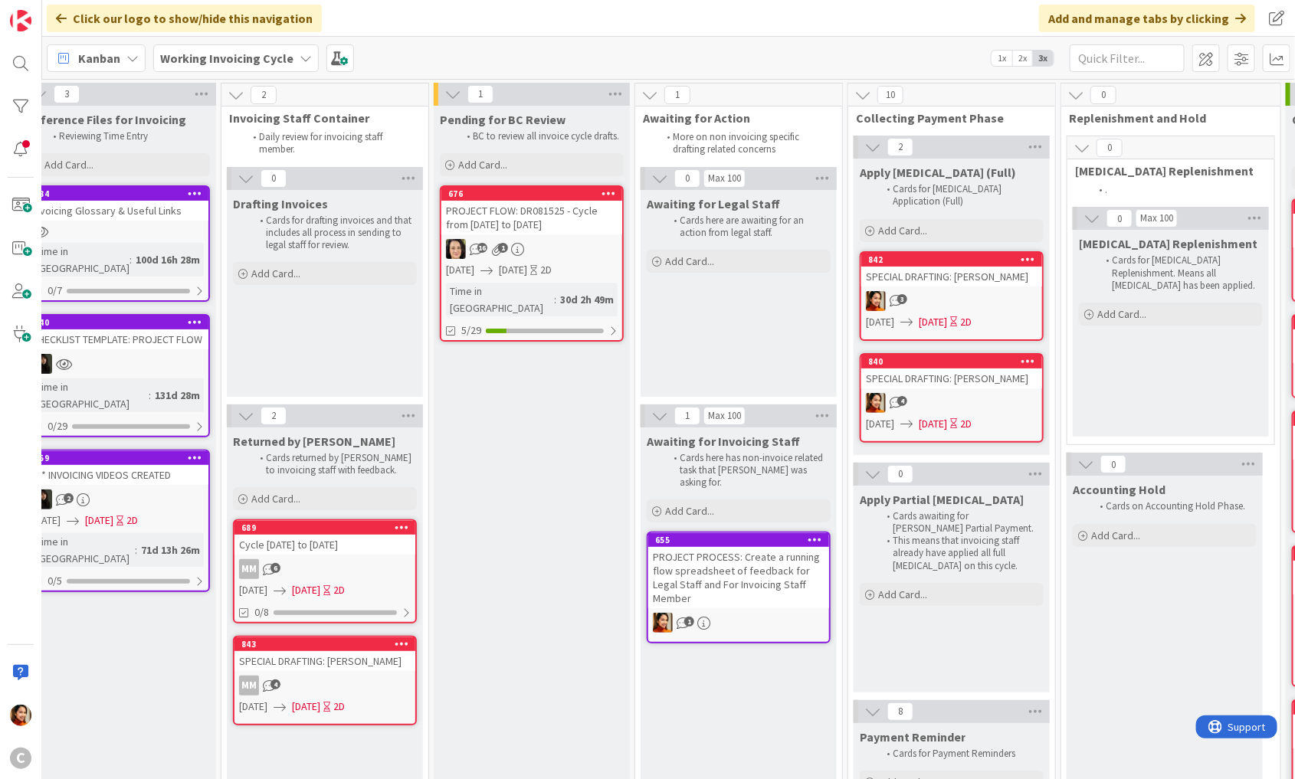
click at [340, 664] on div "SPECIAL DRAFTING: [PERSON_NAME]" at bounding box center [324, 661] width 181 height 20
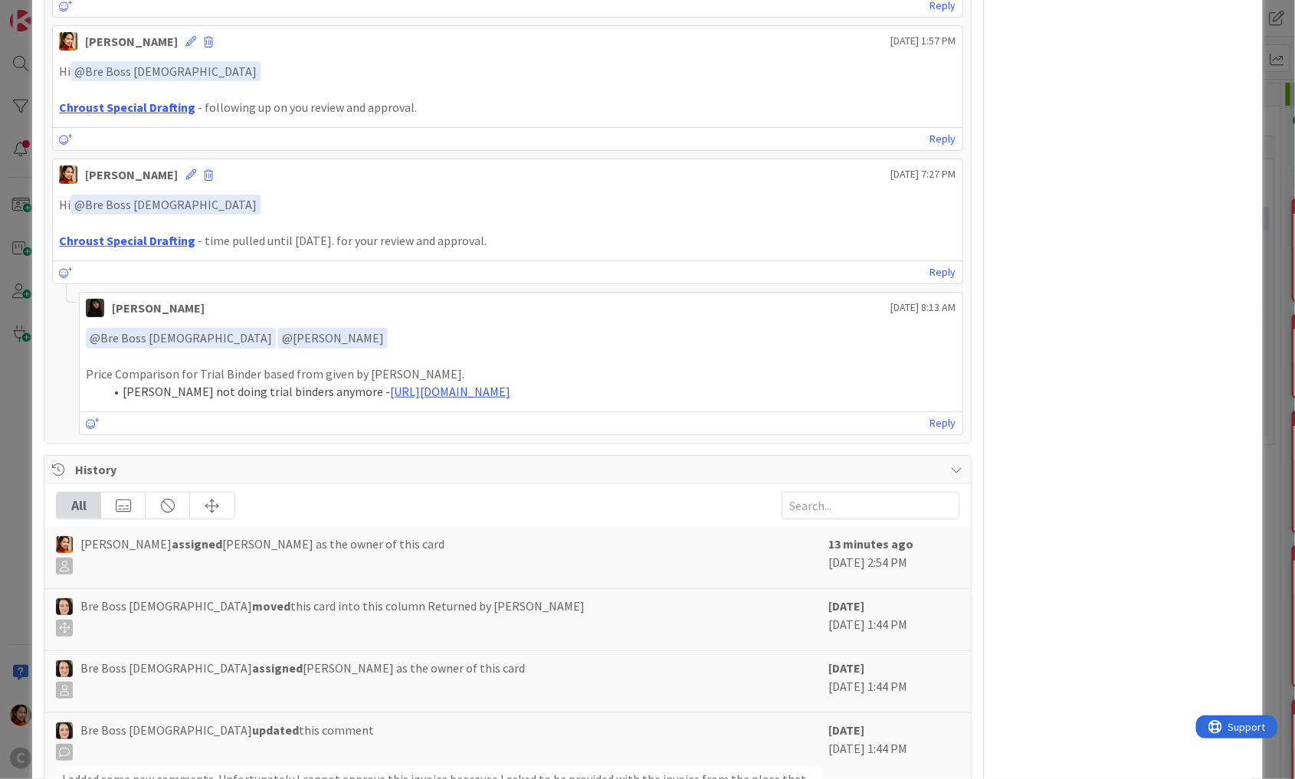
scroll to position [594, 0]
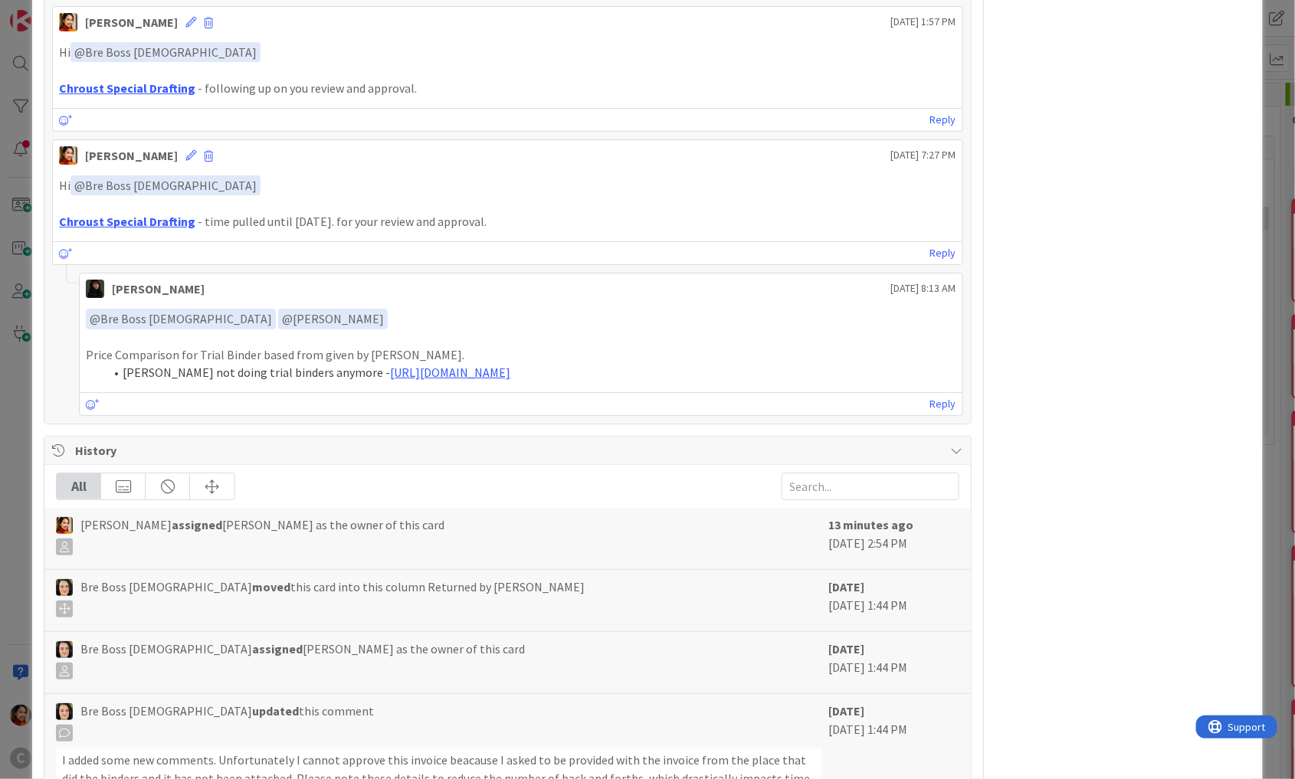
drag, startPoint x: 88, startPoint y: 346, endPoint x: 671, endPoint y: 375, distance: 583.9
click at [671, 375] on div "﻿ @ Bre Boss [DEMOGRAPHIC_DATA] ﻿ ﻿ @ [PERSON_NAME] ﻿ Price Comparison for Tria…" at bounding box center [521, 345] width 871 height 73
copy div "Price Comparison for Trial Binder based from given by [PERSON_NAME]. [PERSON_NA…"
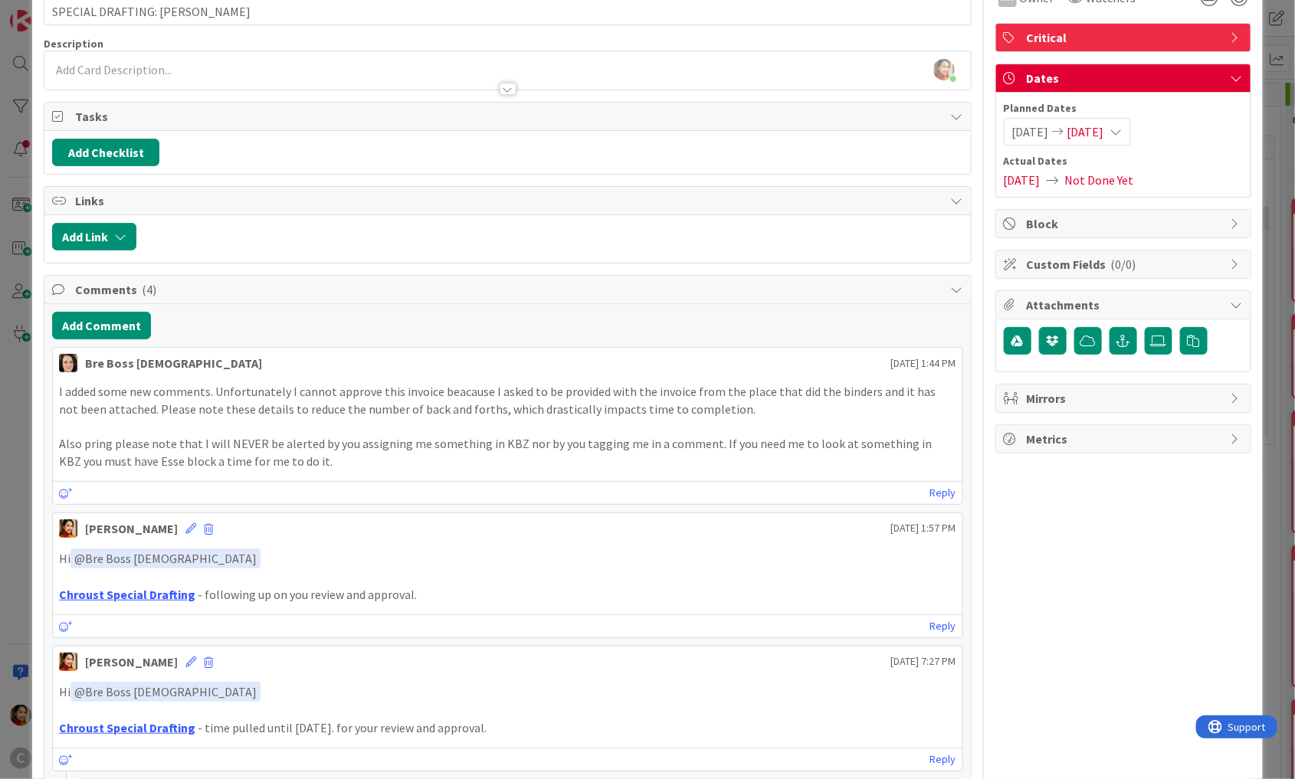
scroll to position [103, 0]
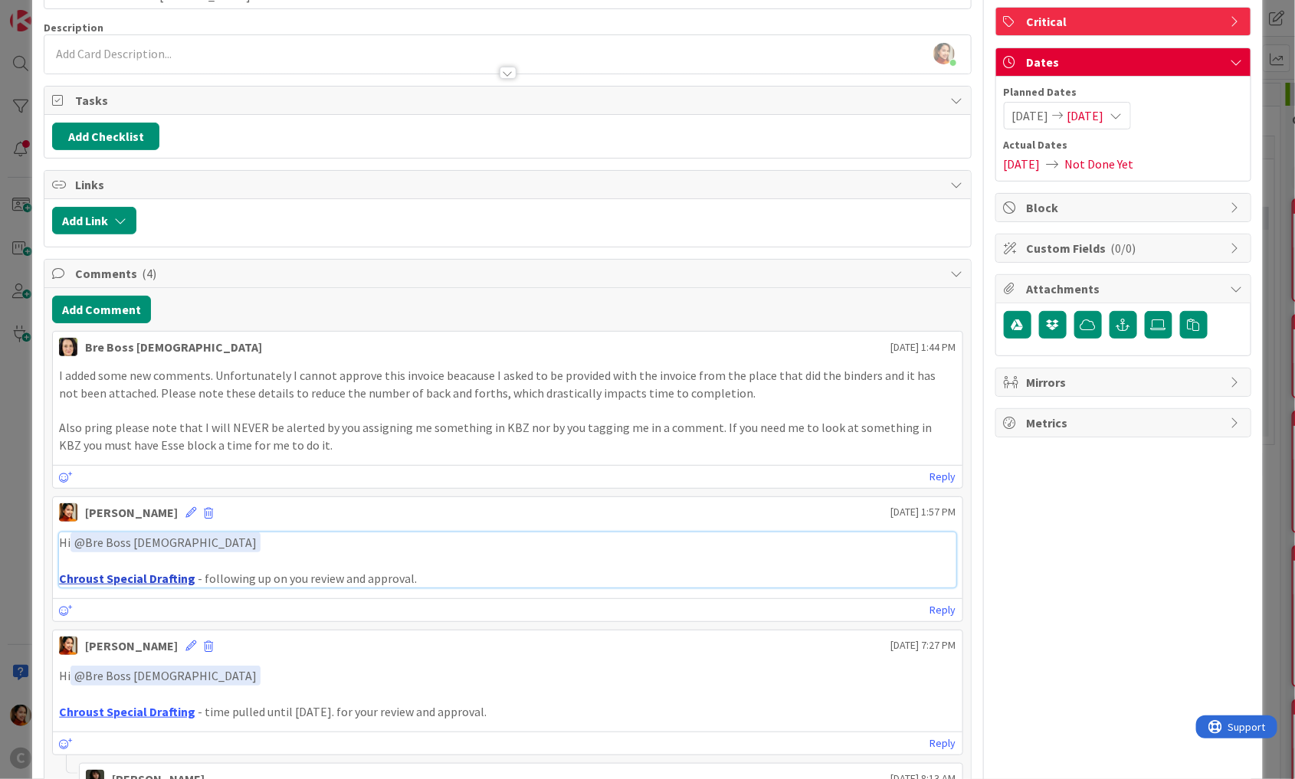
click at [136, 576] on link "Chroust Special Drafting" at bounding box center [127, 578] width 136 height 15
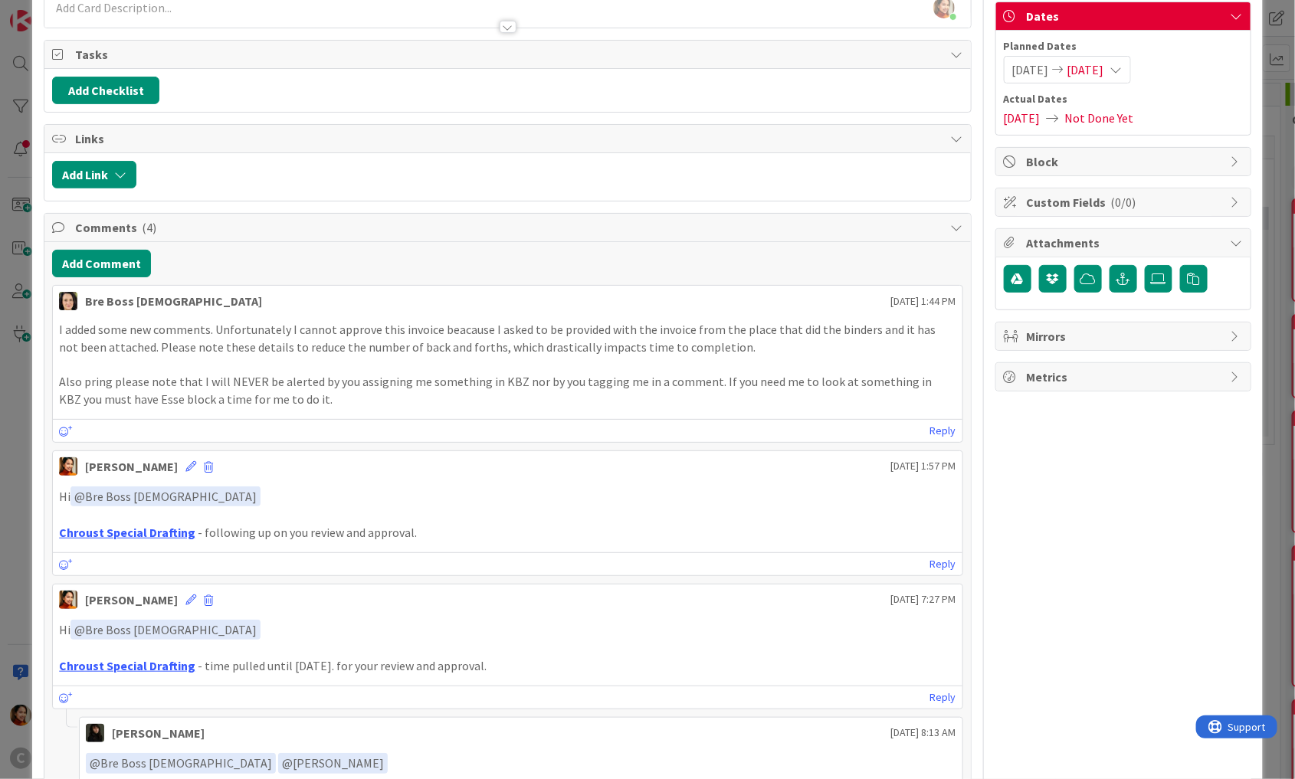
scroll to position [166, 0]
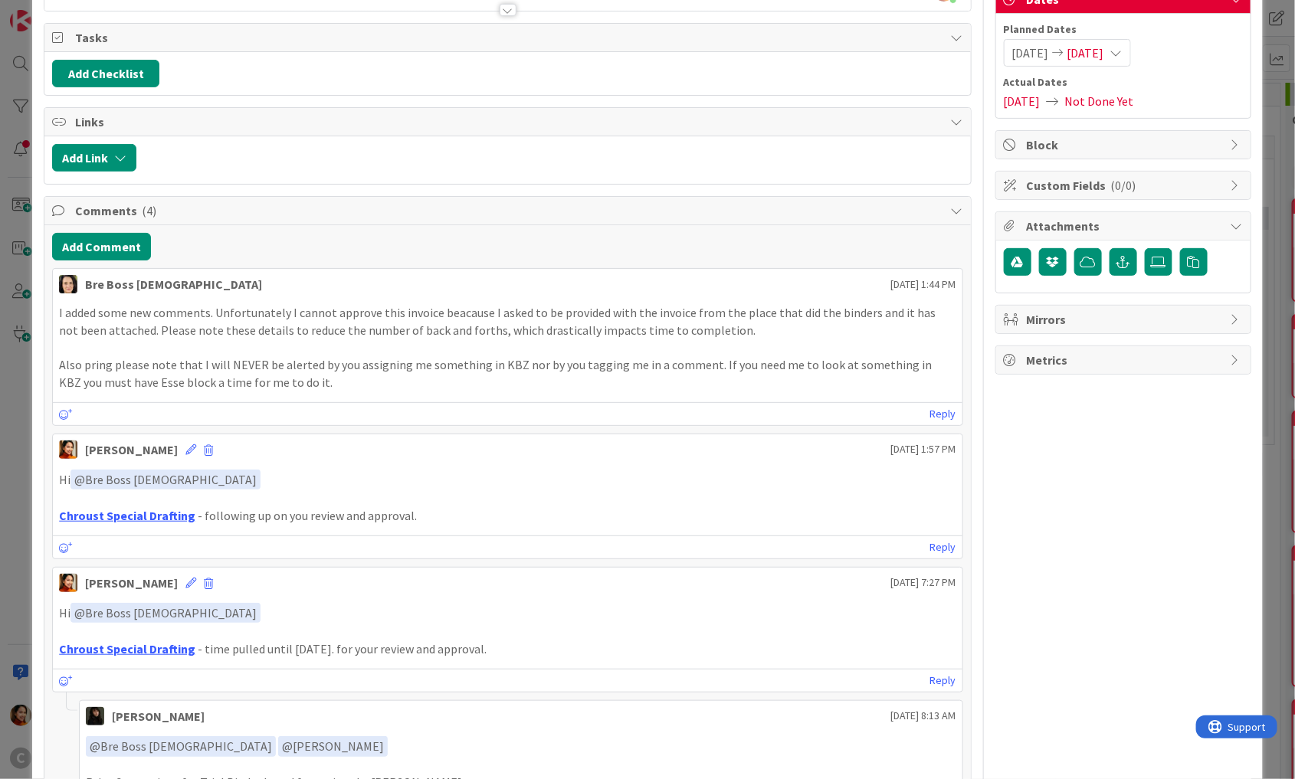
click at [60, 474] on p "Hi ﻿ @ Bre Boss [DEMOGRAPHIC_DATA] ﻿" at bounding box center [507, 480] width 897 height 21
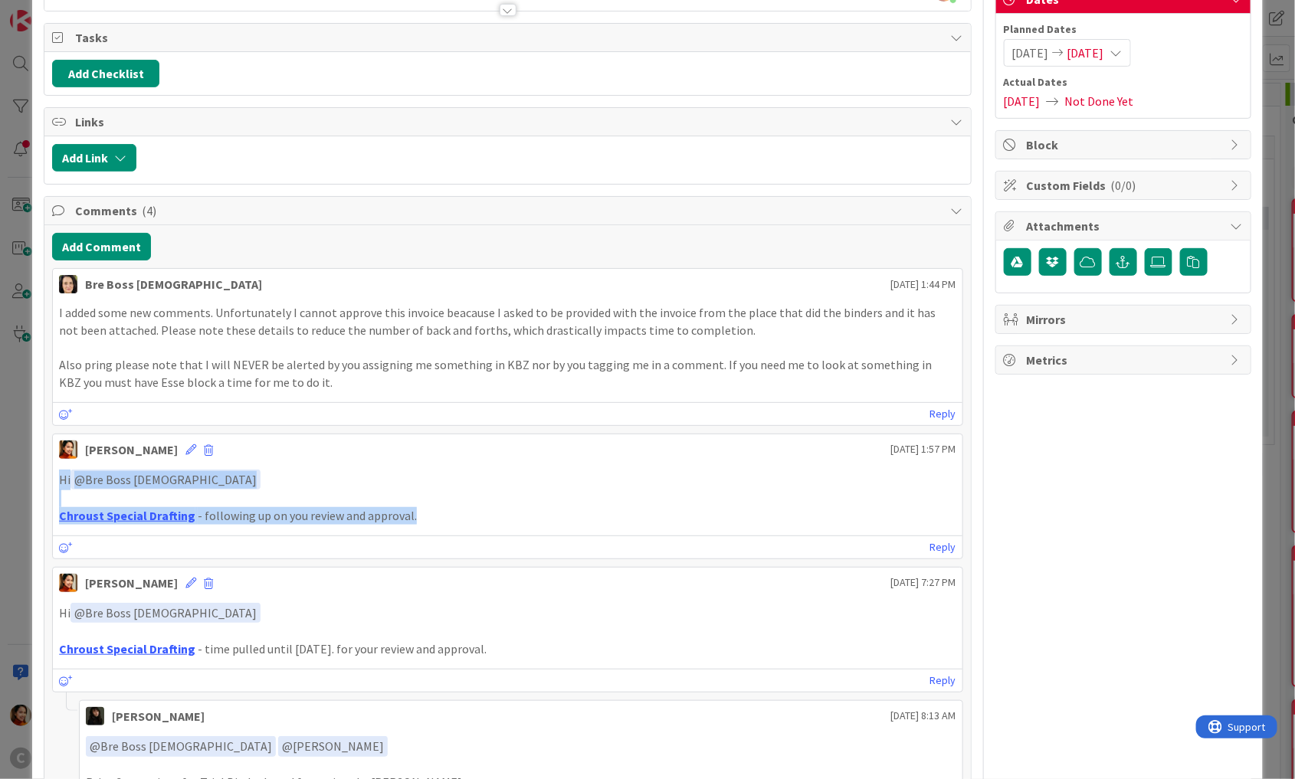
copy div "Hi ﻿ @ Bre Boss [DEMOGRAPHIC_DATA] ﻿ Chroust Special Drafting - following up on…"
drag, startPoint x: 60, startPoint y: 474, endPoint x: 412, endPoint y: 508, distance: 353.4
click at [412, 508] on div "Hi ﻿ @ Bre Boss [DEMOGRAPHIC_DATA] ﻿ Chroust Special Drafting - following up on…" at bounding box center [507, 497] width 897 height 55
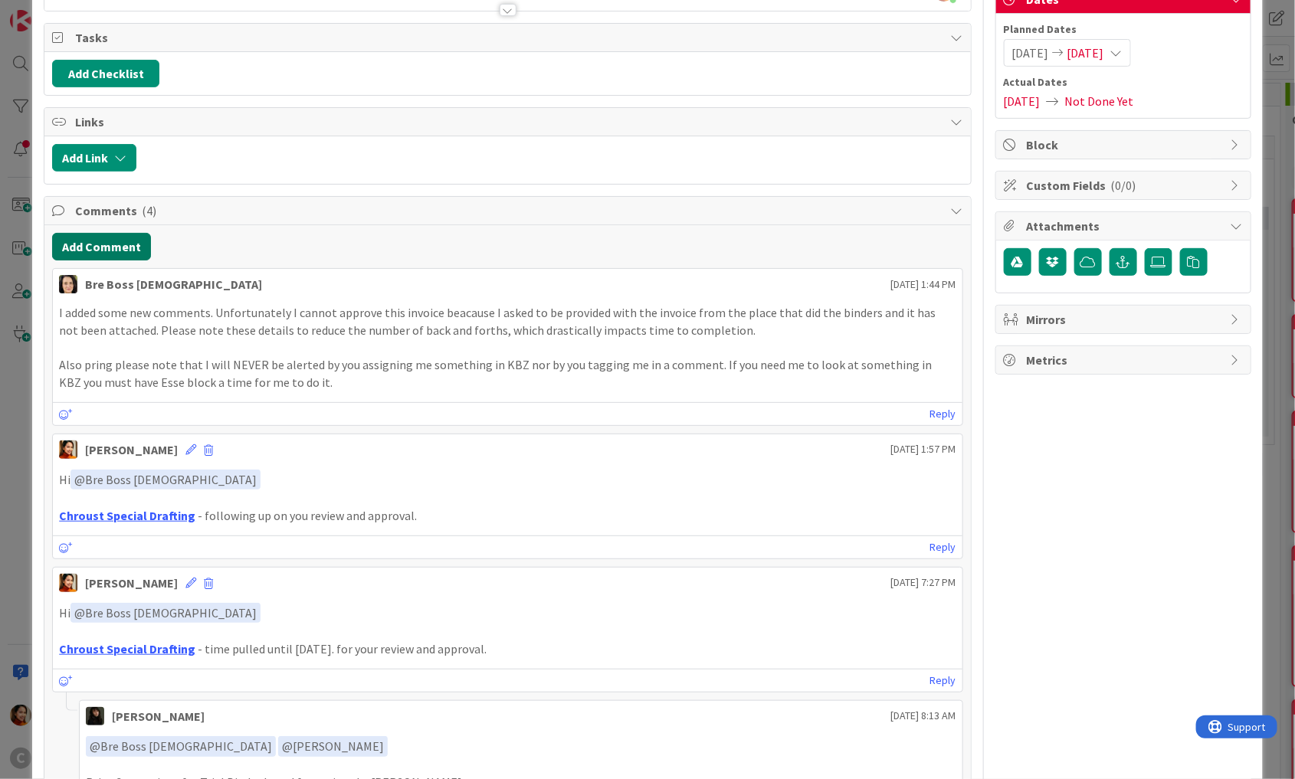
click at [102, 254] on button "Add Comment" at bounding box center [101, 247] width 99 height 28
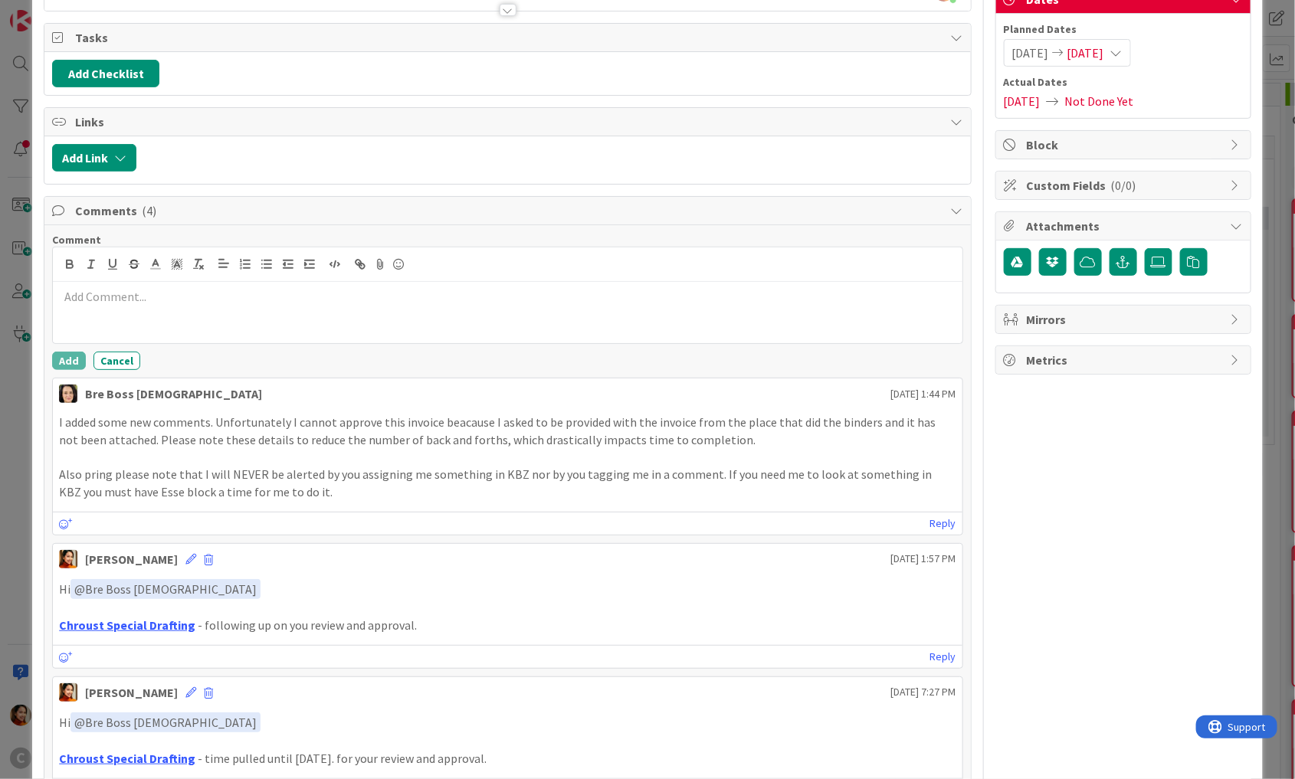
click at [61, 580] on p "Hi ﻿ @ Bre Boss [DEMOGRAPHIC_DATA] ﻿" at bounding box center [507, 589] width 897 height 21
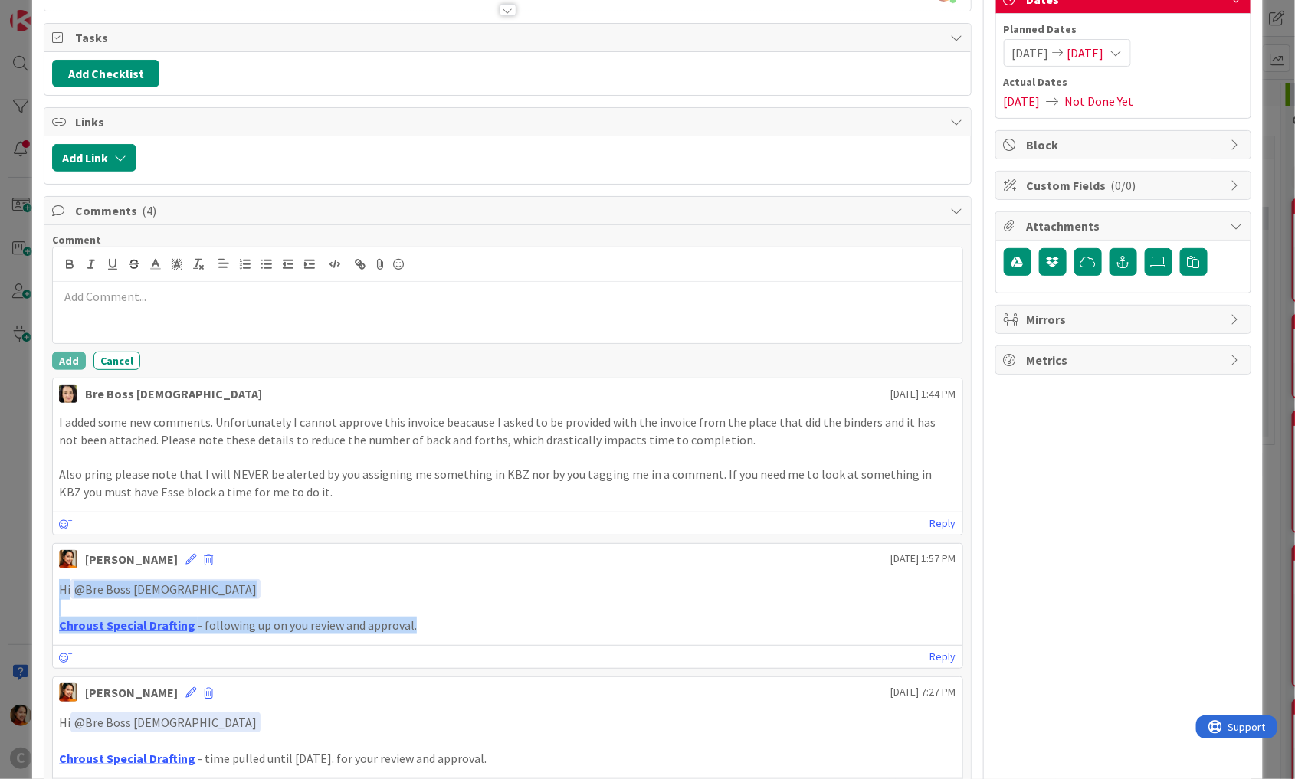
drag, startPoint x: 61, startPoint y: 580, endPoint x: 427, endPoint y: 630, distance: 369.7
click at [427, 630] on div "Hi ﻿ @ Bre Boss [DEMOGRAPHIC_DATA] ﻿ Chroust Special Drafting - following up on…" at bounding box center [508, 606] width 910 height 67
copy div "Hi ﻿ @ Bre Boss [DEMOGRAPHIC_DATA] ﻿ Chroust Special Drafting - following up on…"
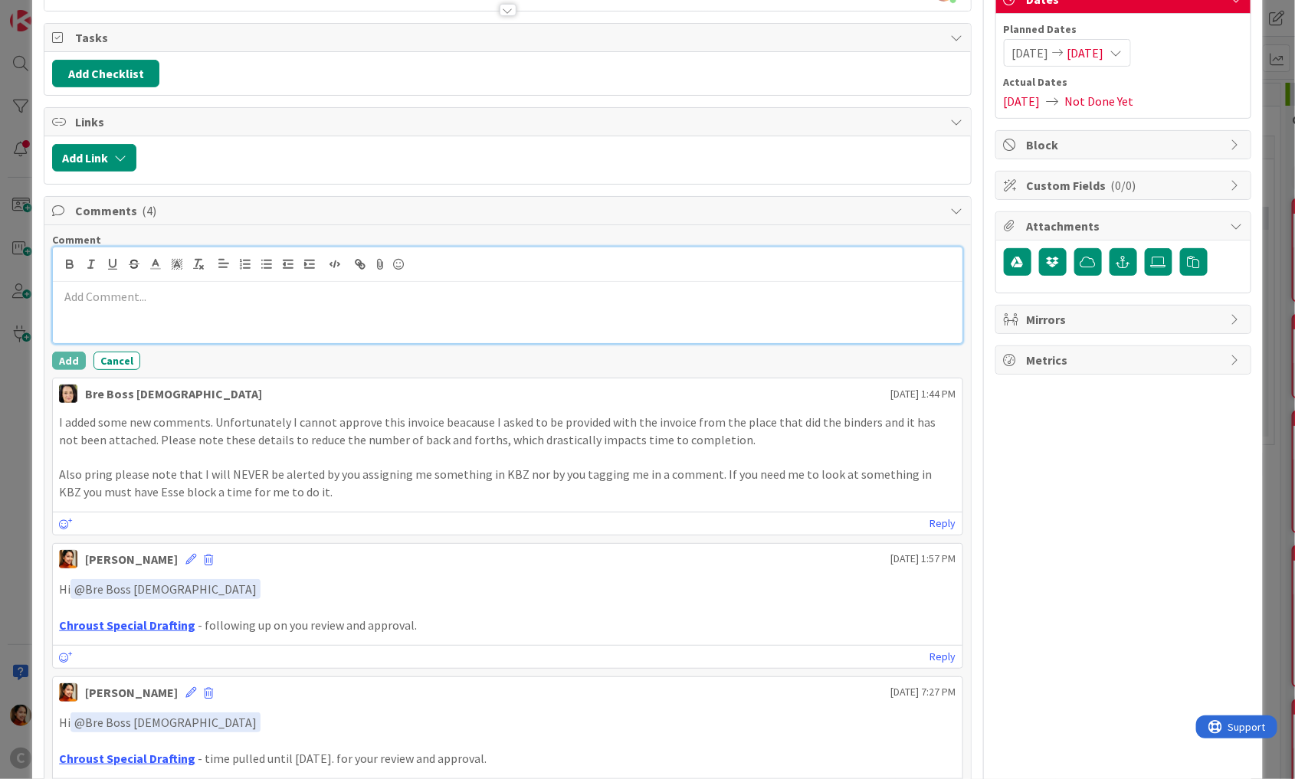
click at [108, 313] on div at bounding box center [508, 312] width 910 height 61
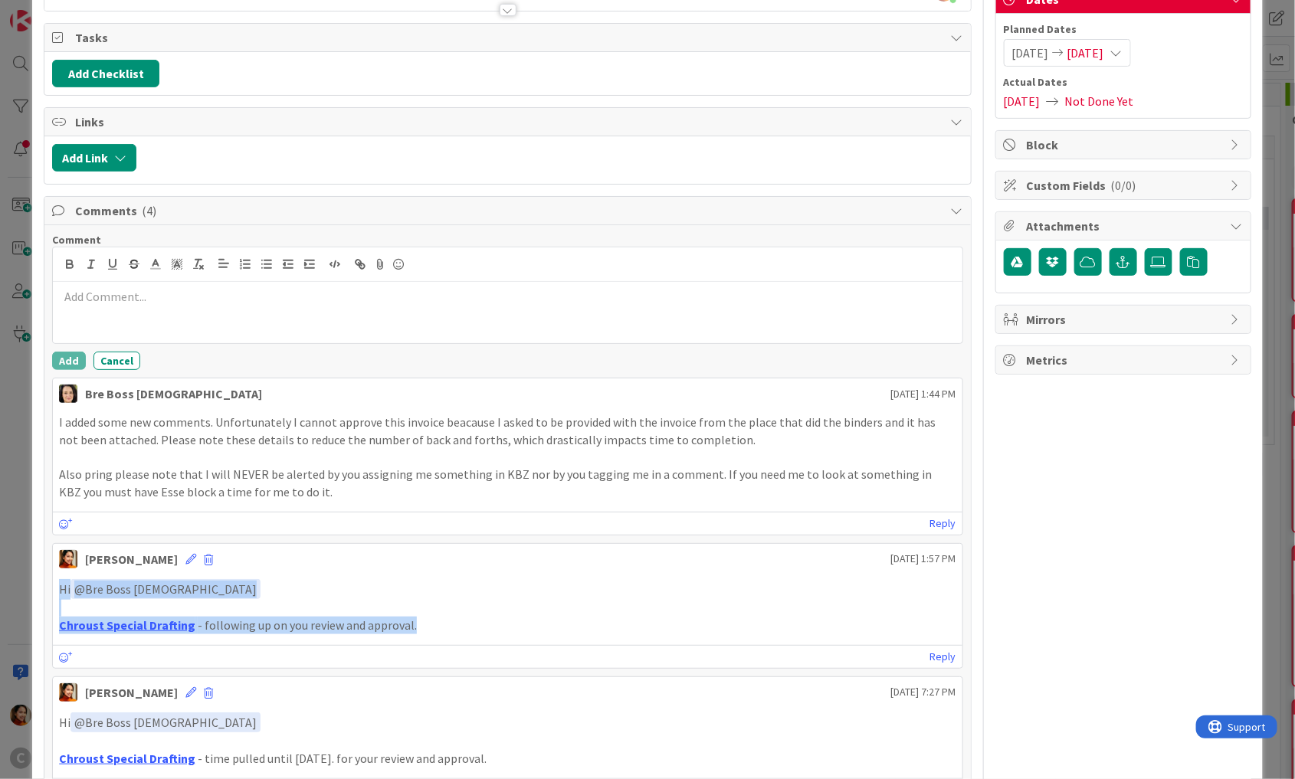
drag, startPoint x: 430, startPoint y: 617, endPoint x: 36, endPoint y: 569, distance: 396.8
click at [36, 569] on div "ID 843 Working Invoicing Cycle Returned by [PERSON_NAME] Title 31 / 128 SPECIAL…" at bounding box center [647, 698] width 1231 height 1687
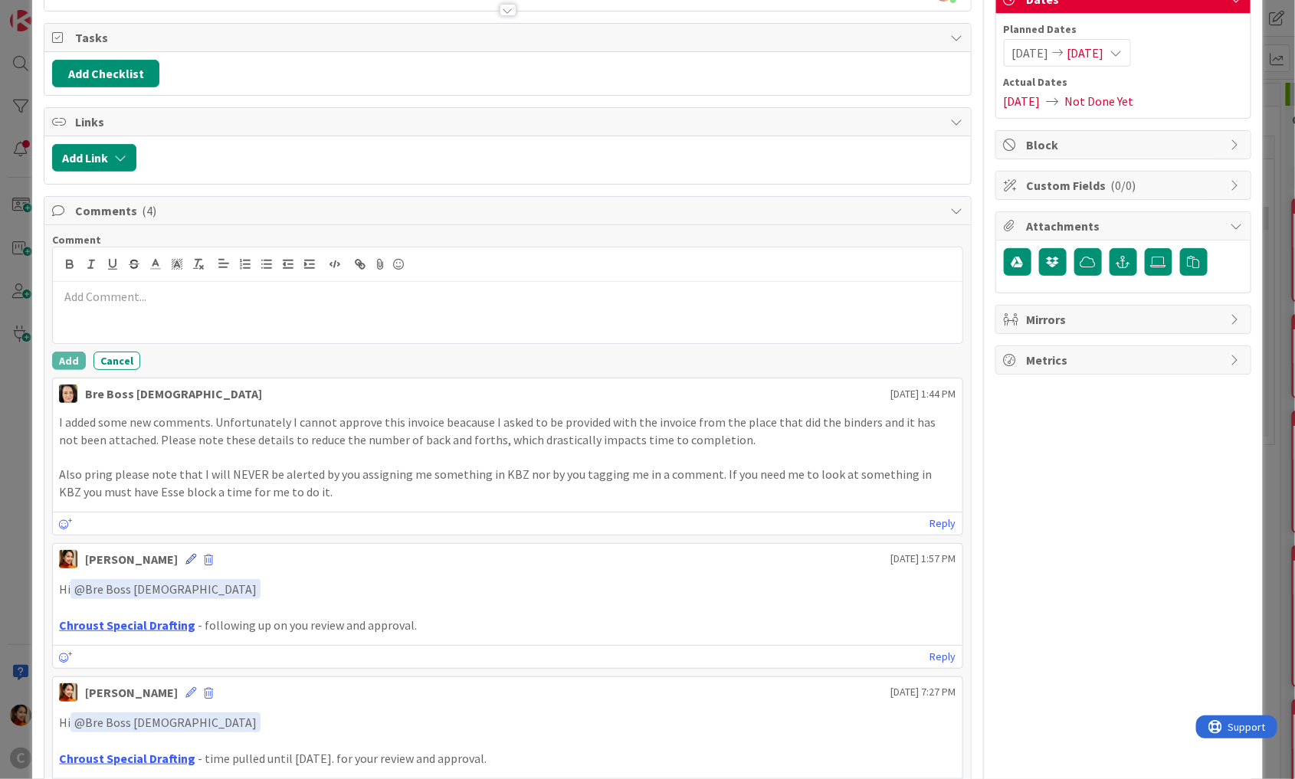
click at [185, 556] on icon at bounding box center [190, 559] width 11 height 11
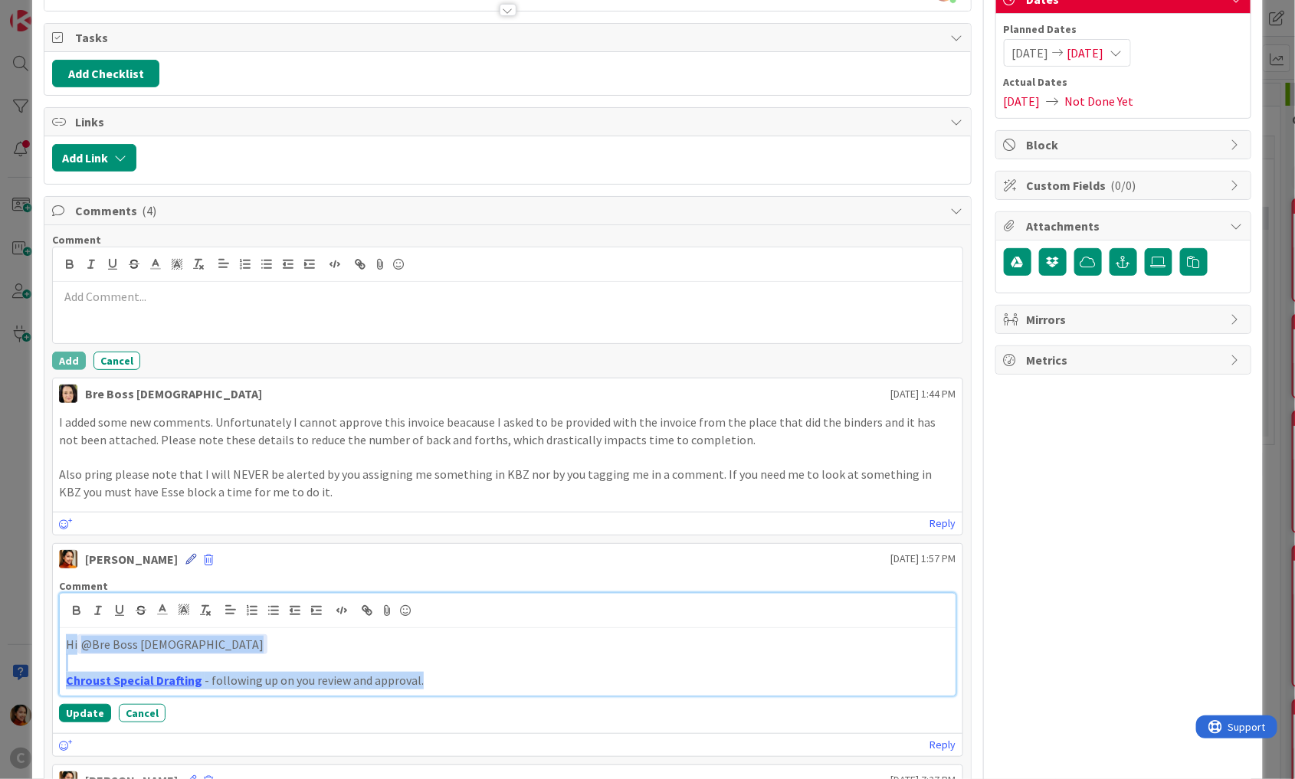
copy div "Hi ﻿ @ Bre Boss [DEMOGRAPHIC_DATA] ﻿ Chroust Special Drafting - following up on…"
click at [130, 704] on button "Cancel" at bounding box center [142, 713] width 47 height 18
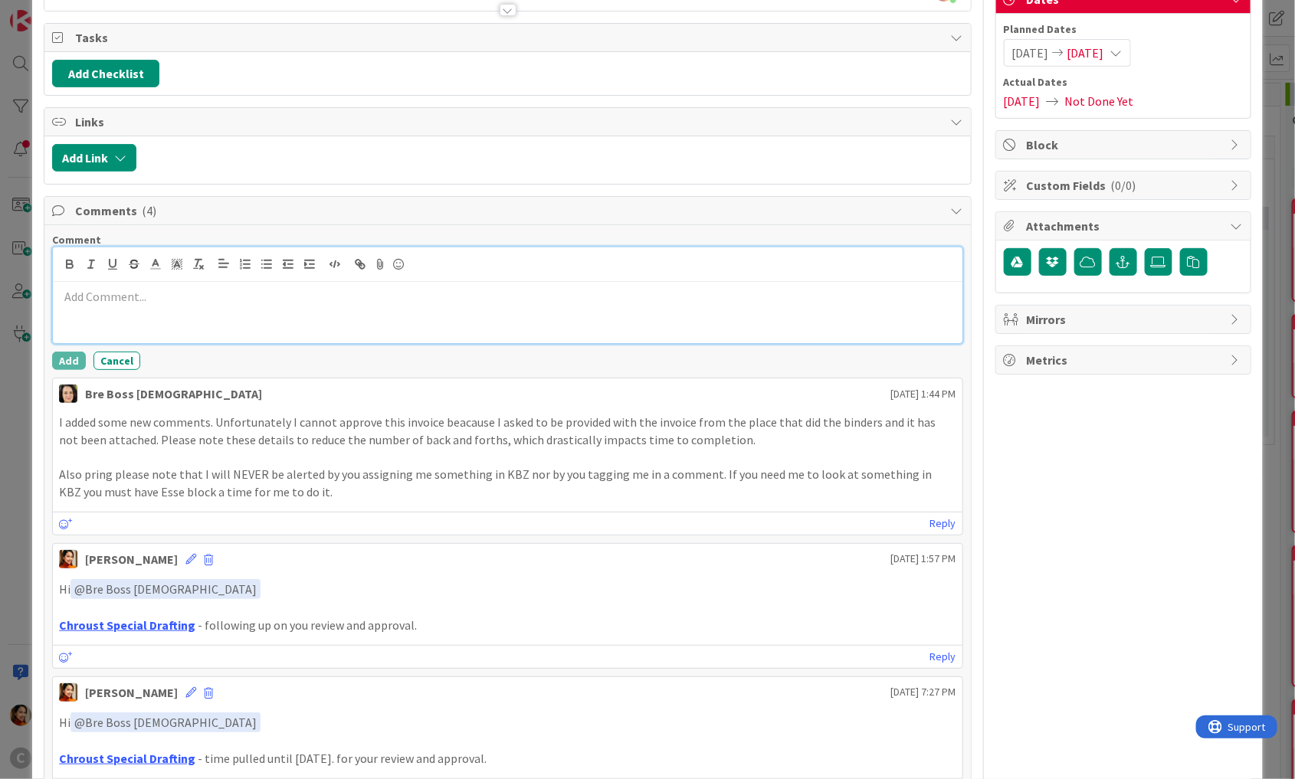
click at [89, 321] on div at bounding box center [508, 312] width 910 height 61
paste div
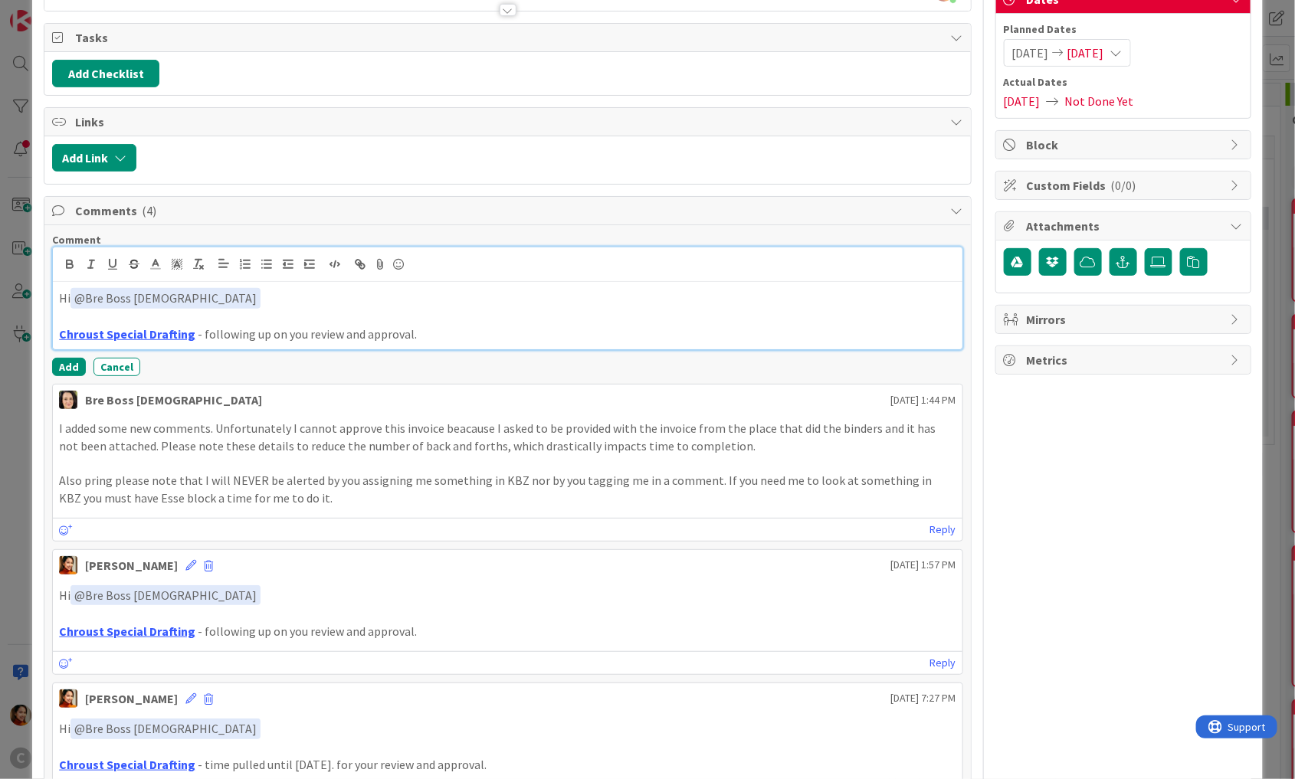
click at [213, 326] on p "Chroust Special Drafting - following up on you review and approval." at bounding box center [507, 335] width 897 height 18
drag, startPoint x: 213, startPoint y: 326, endPoint x: 369, endPoint y: 326, distance: 155.6
click at [369, 326] on p "Chroust Special Drafting - following up on you review and approval." at bounding box center [507, 335] width 897 height 18
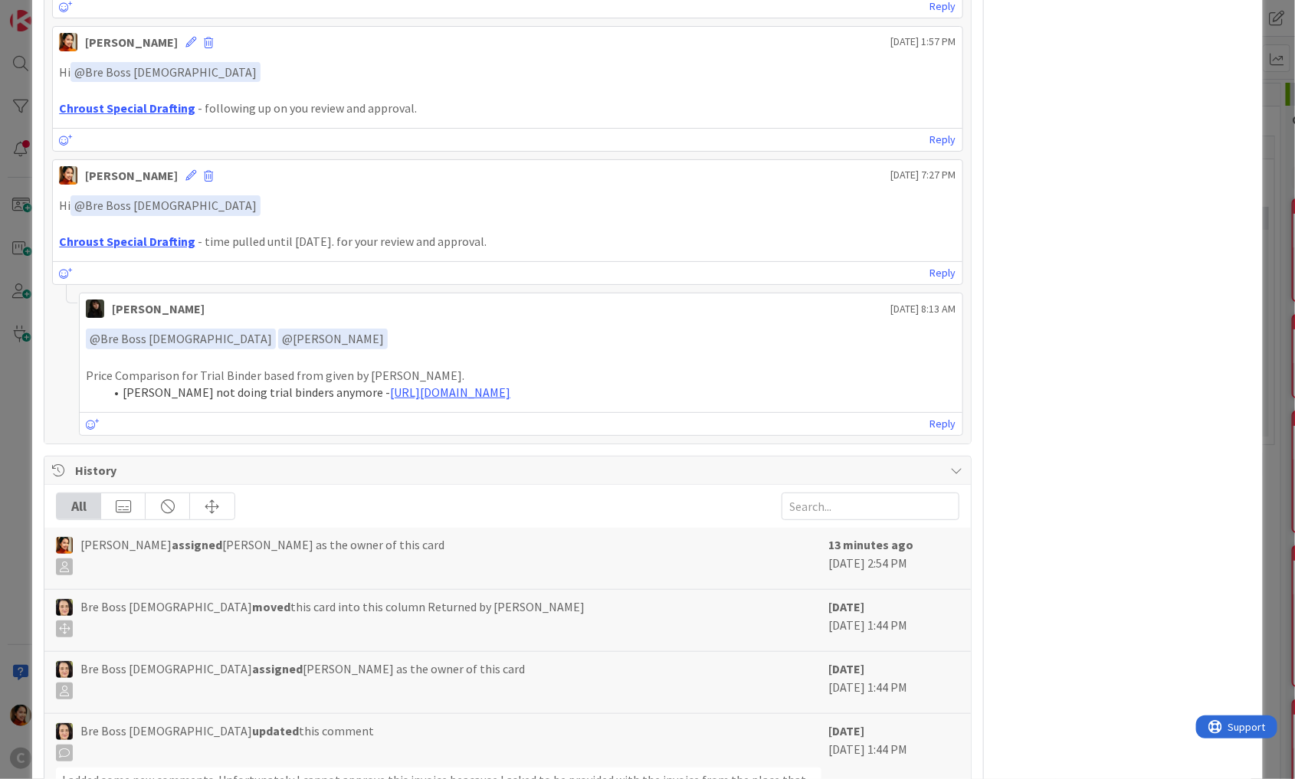
scroll to position [701, 0]
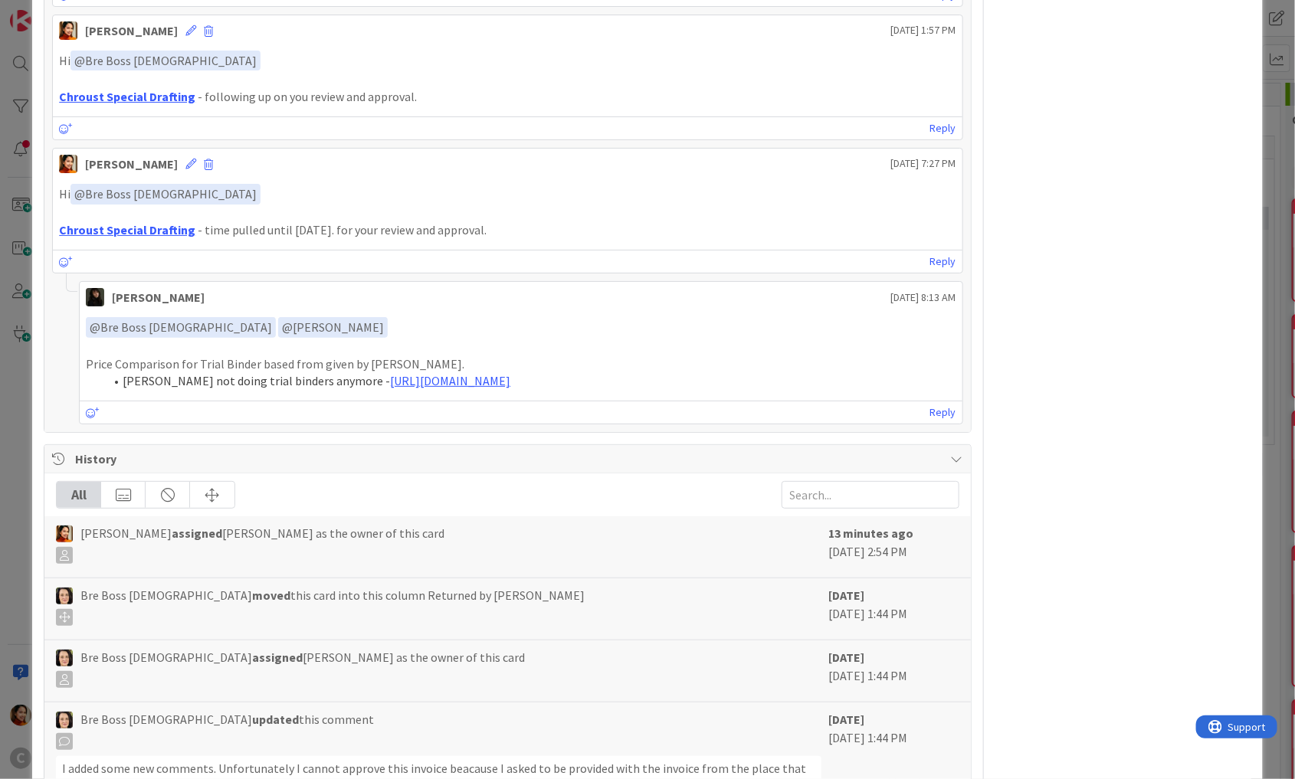
click at [87, 360] on p "Price Comparison for Trial Binder based from given by [PERSON_NAME]." at bounding box center [521, 365] width 871 height 18
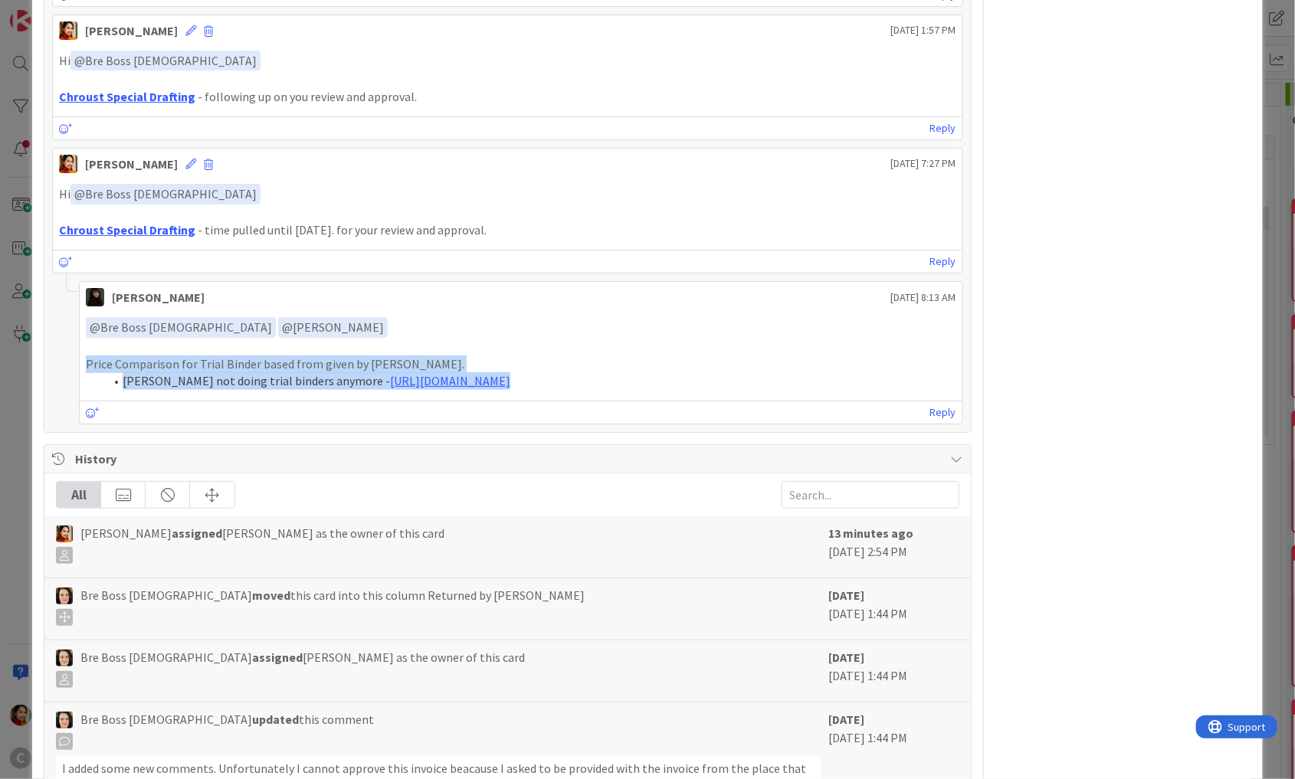
drag, startPoint x: 87, startPoint y: 360, endPoint x: 642, endPoint y: 388, distance: 556.3
click at [642, 388] on div "﻿ @ Bre Boss [DEMOGRAPHIC_DATA] ﻿ ﻿ @ [PERSON_NAME] ﻿ Price Comparison for Tria…" at bounding box center [521, 353] width 883 height 85
copy div "Price Comparison for Trial Binder based from given by [PERSON_NAME]. [PERSON_NA…"
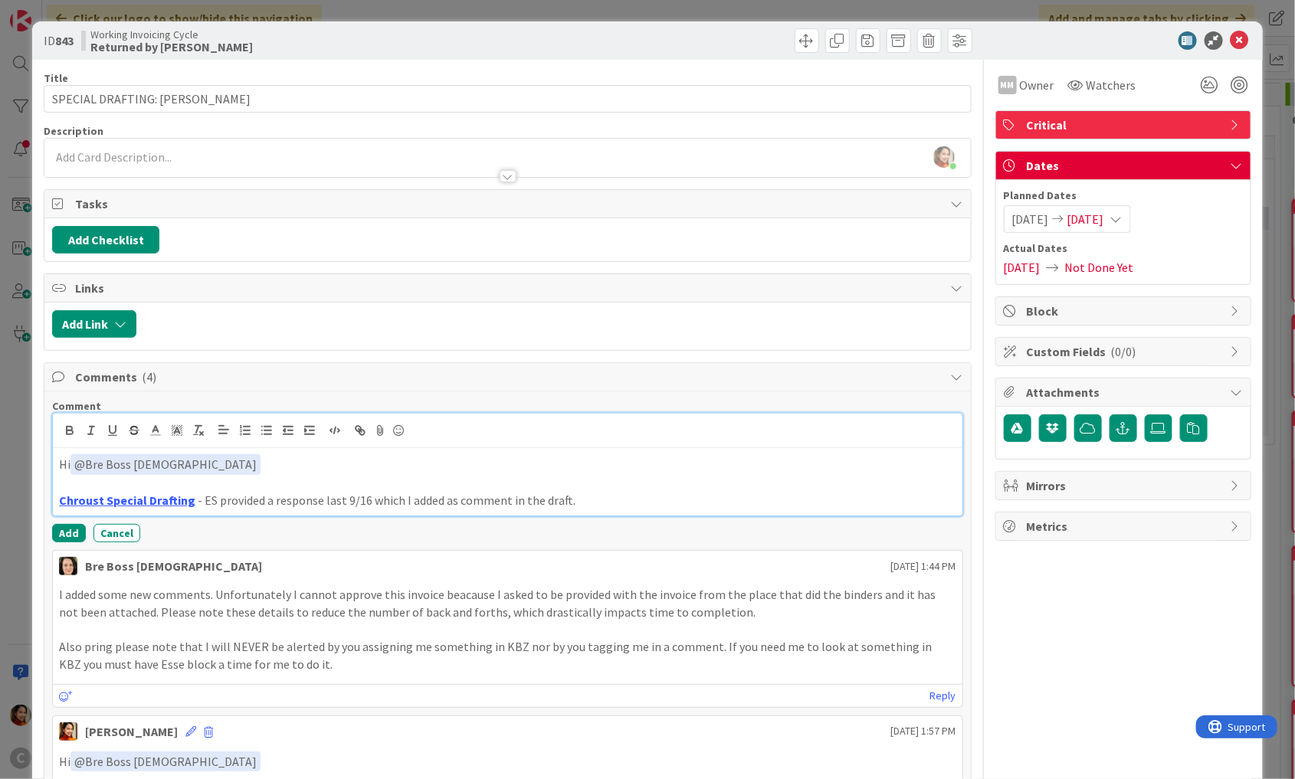
click at [319, 496] on p "Chroust Special Drafting - ES provided a response last 9/16 which I added as co…" at bounding box center [507, 501] width 897 height 18
click at [766, 493] on p "Chroust Special Drafting - ES provided a response in the comment below last 9/1…" at bounding box center [507, 501] width 897 height 18
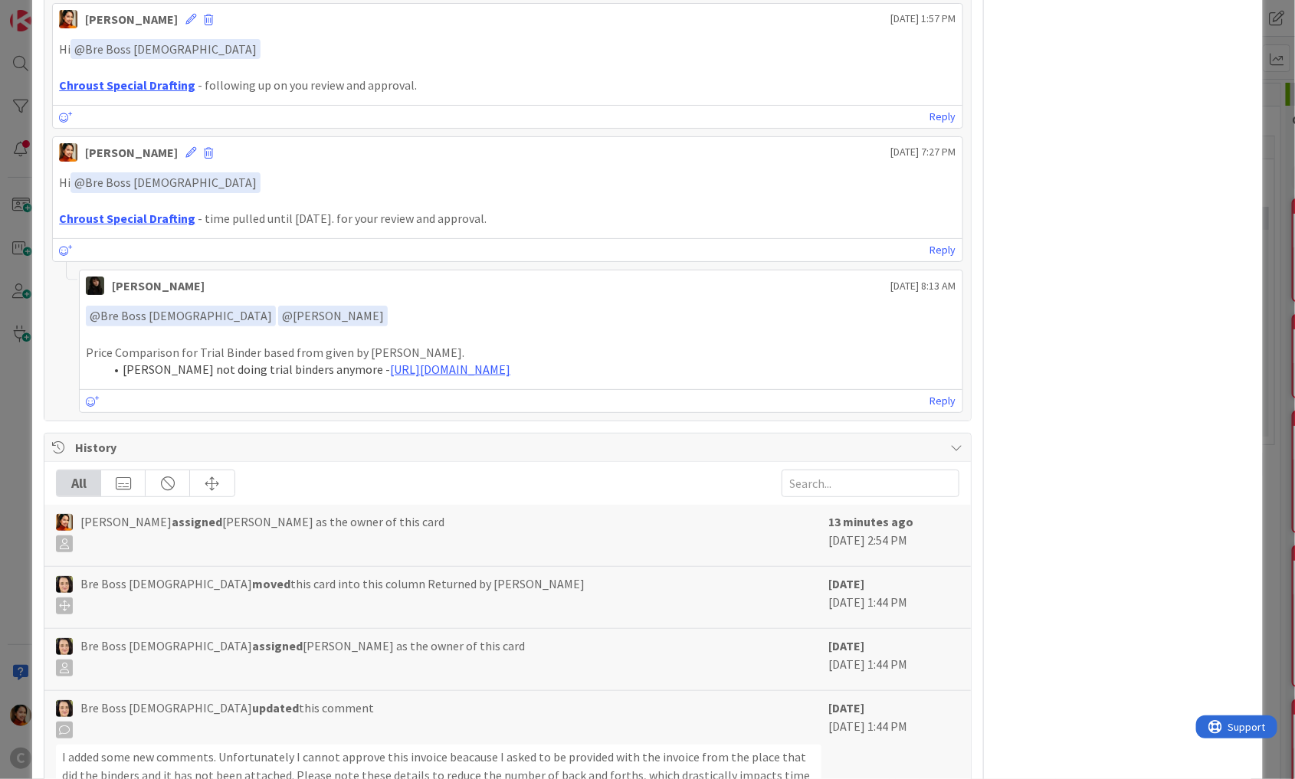
scroll to position [803, 0]
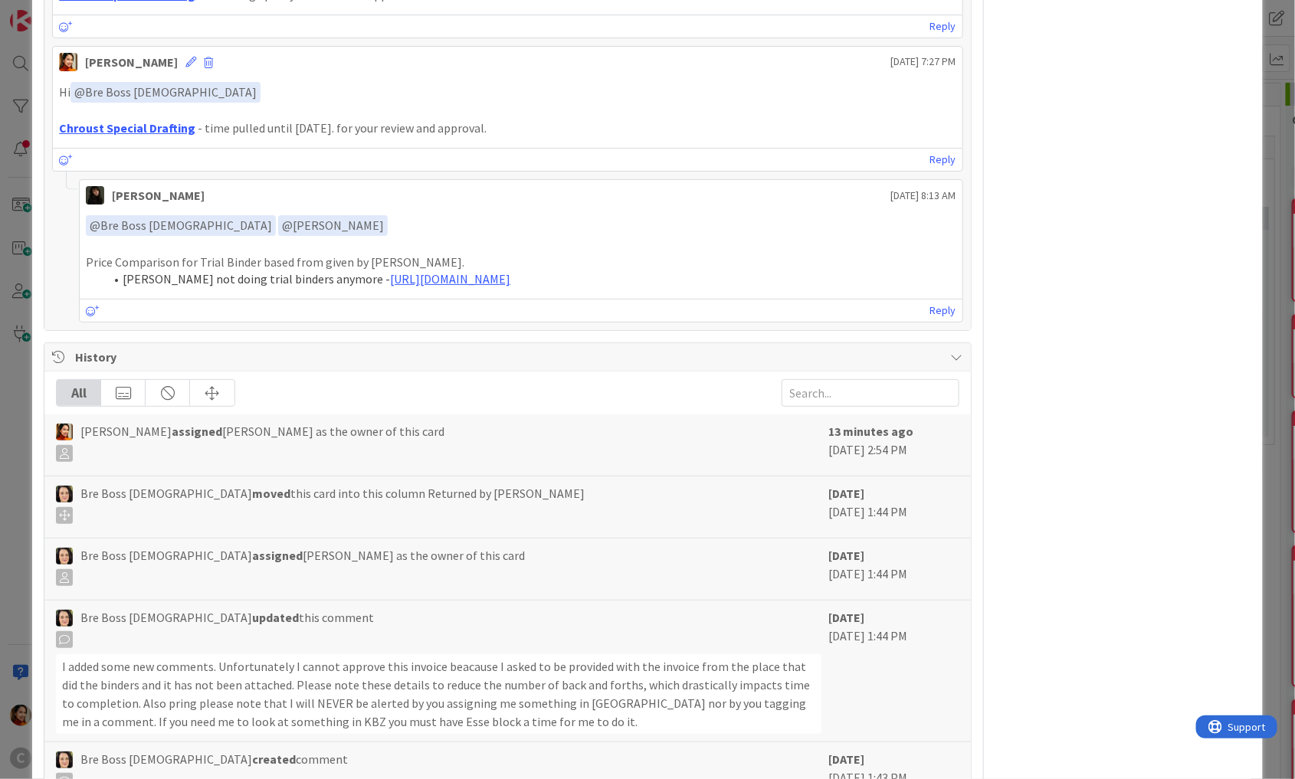
drag, startPoint x: 645, startPoint y: 280, endPoint x: 76, endPoint y: 257, distance: 569.8
click at [76, 257] on div "[PERSON_NAME] [DATE] 8:13 AM ﻿ @ Bre Boss [DEMOGRAPHIC_DATA] ﻿ ﻿ @ [PERSON_NAME…" at bounding box center [507, 250] width 911 height 143
copy div "Price Comparison for Trial Binder based from given by [PERSON_NAME]. [PERSON_NA…"
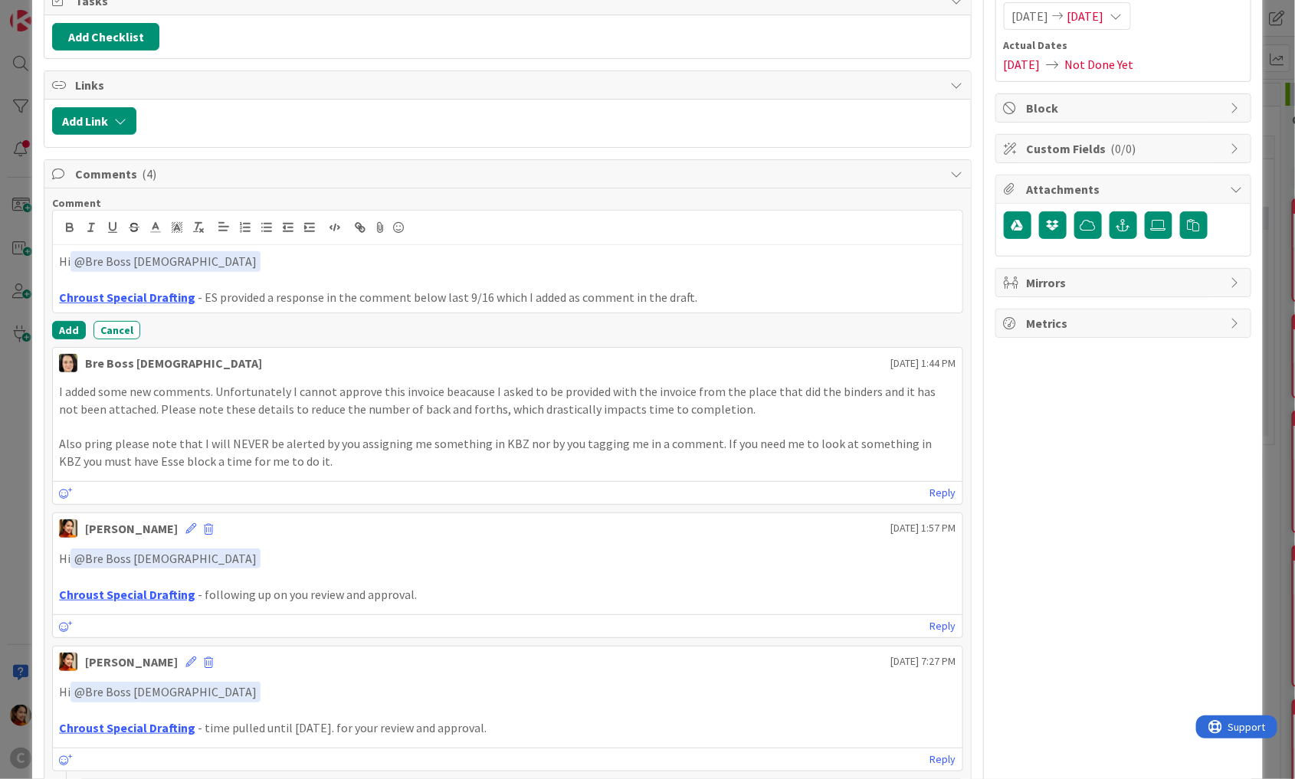
scroll to position [172, 0]
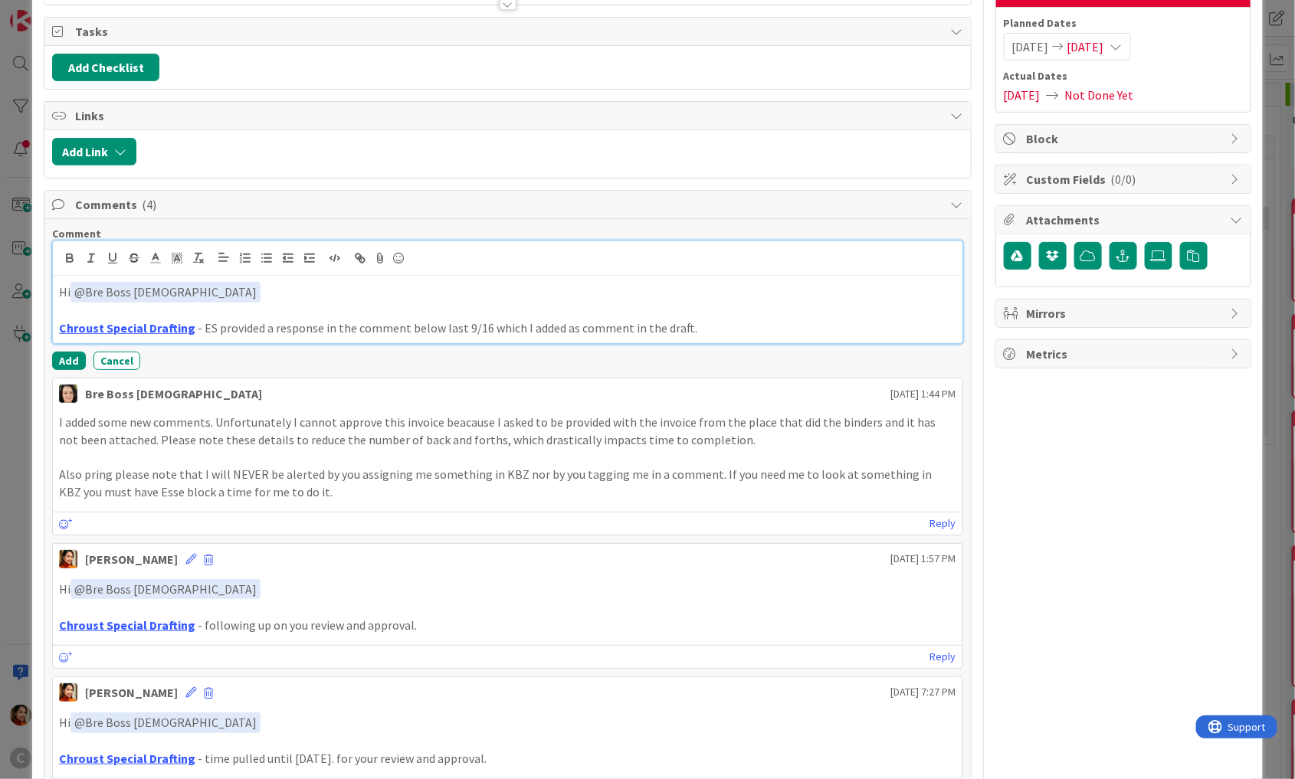
click at [735, 331] on p "Chroust Special Drafting - ES provided a response in the comment below last 9/1…" at bounding box center [507, 329] width 897 height 18
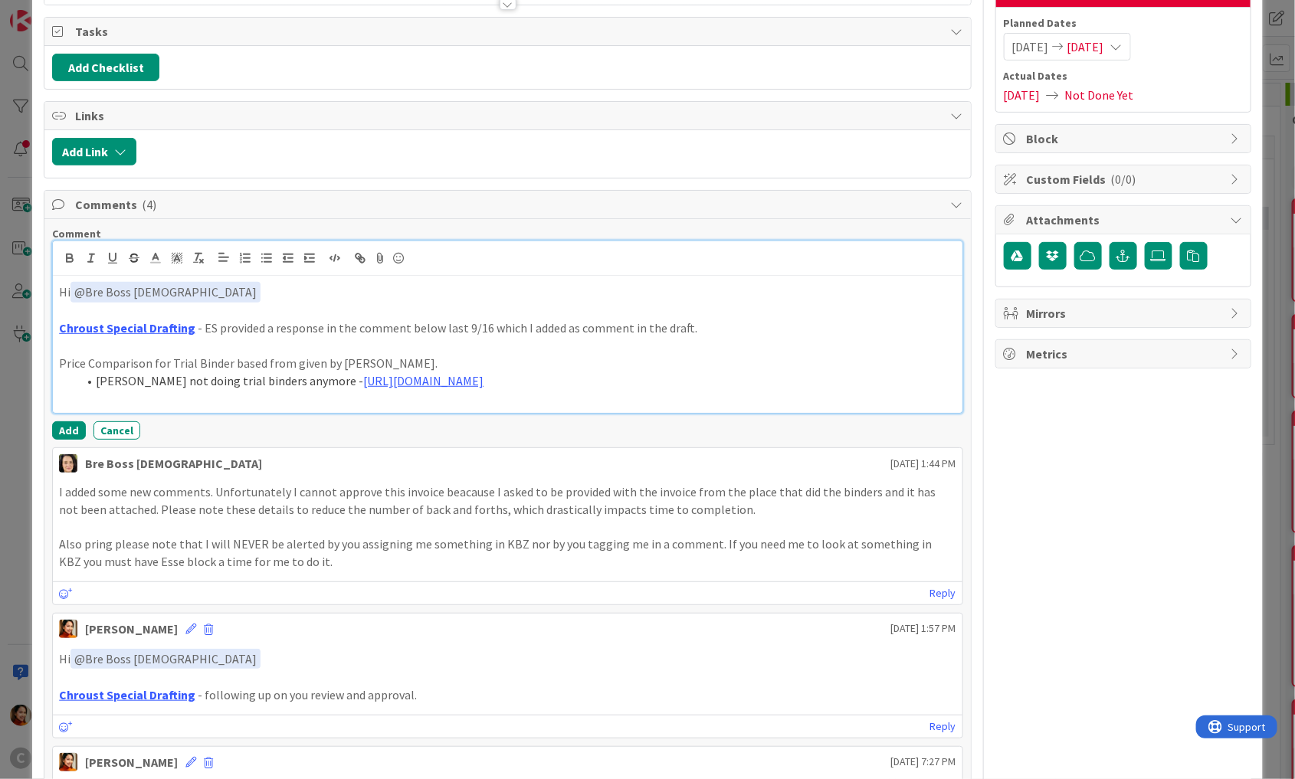
click at [535, 348] on p at bounding box center [507, 346] width 897 height 18
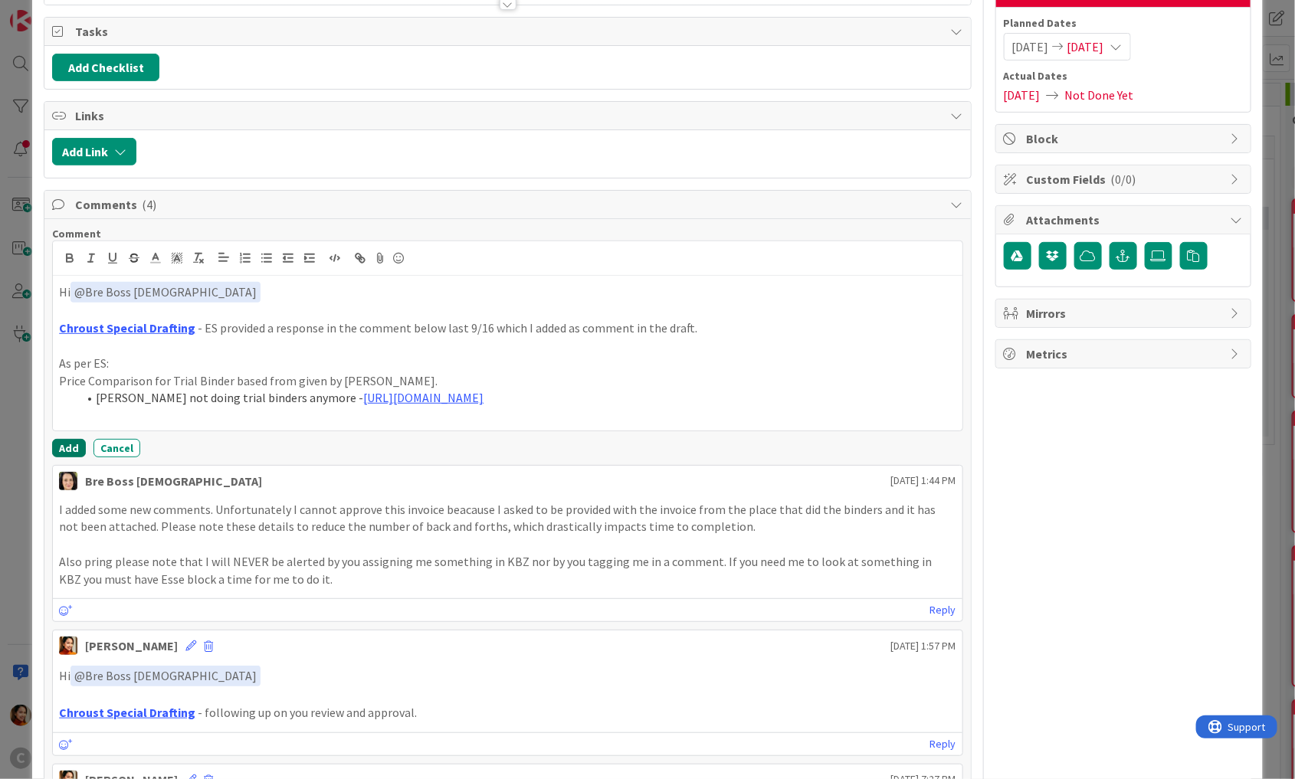
click at [64, 442] on button "Add" at bounding box center [69, 448] width 34 height 18
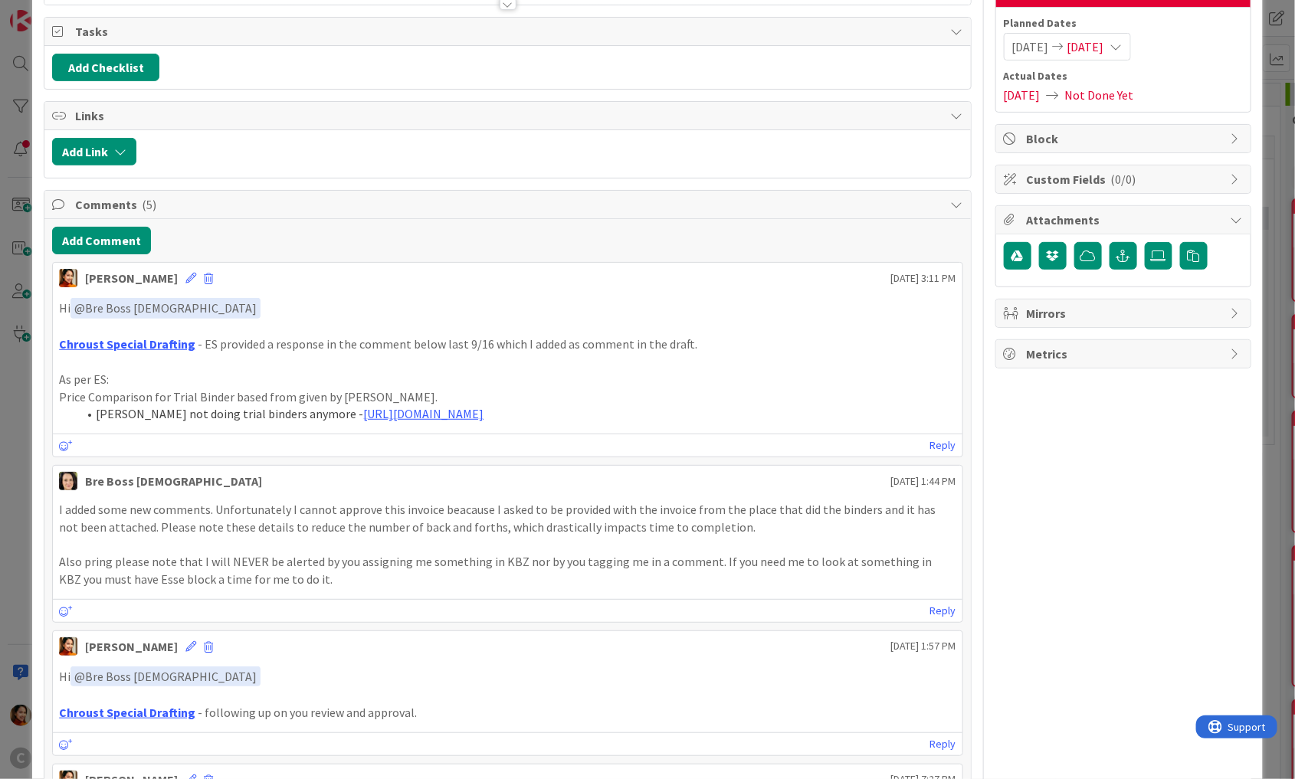
click at [13, 385] on div "ID 843 Working Invoicing Cycle Returned by [PERSON_NAME] Title 31 / 128 SPECIAL…" at bounding box center [647, 389] width 1295 height 779
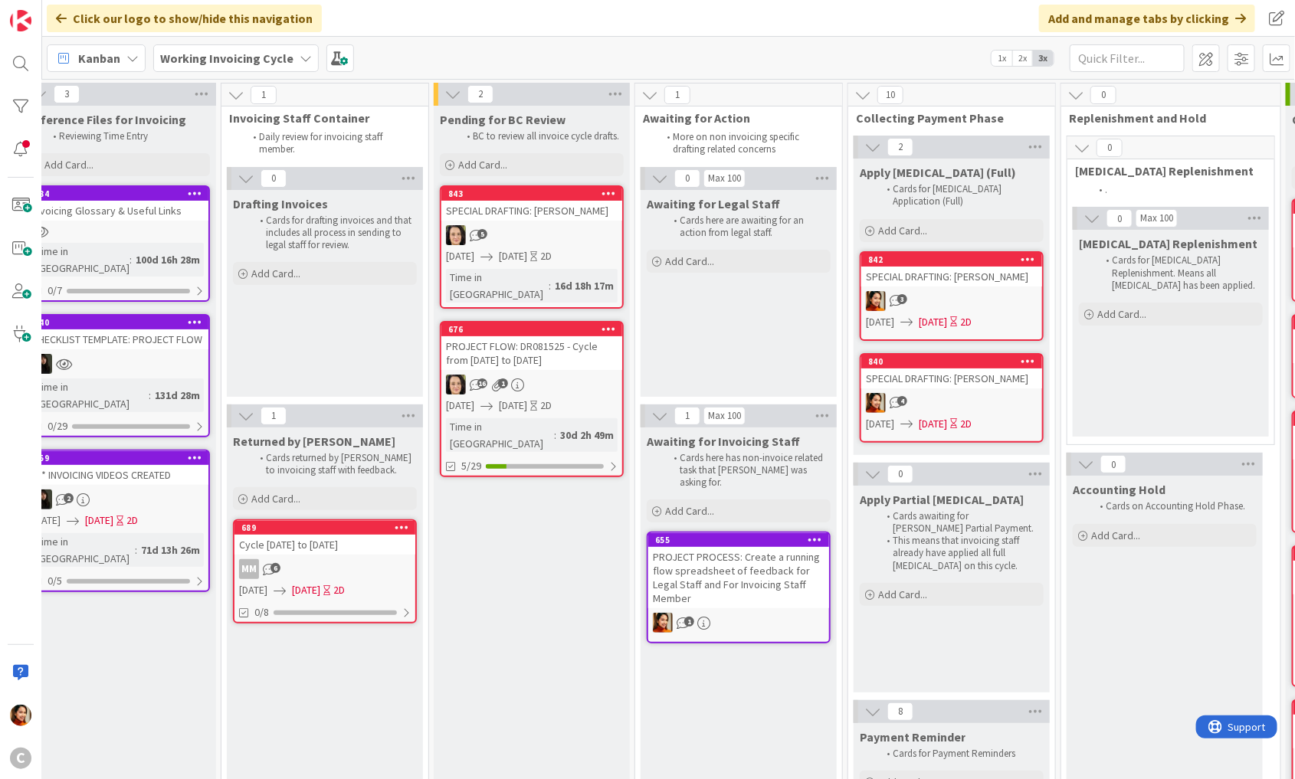
click at [371, 539] on div "Cycle [DATE] to [DATE]" at bounding box center [324, 545] width 181 height 20
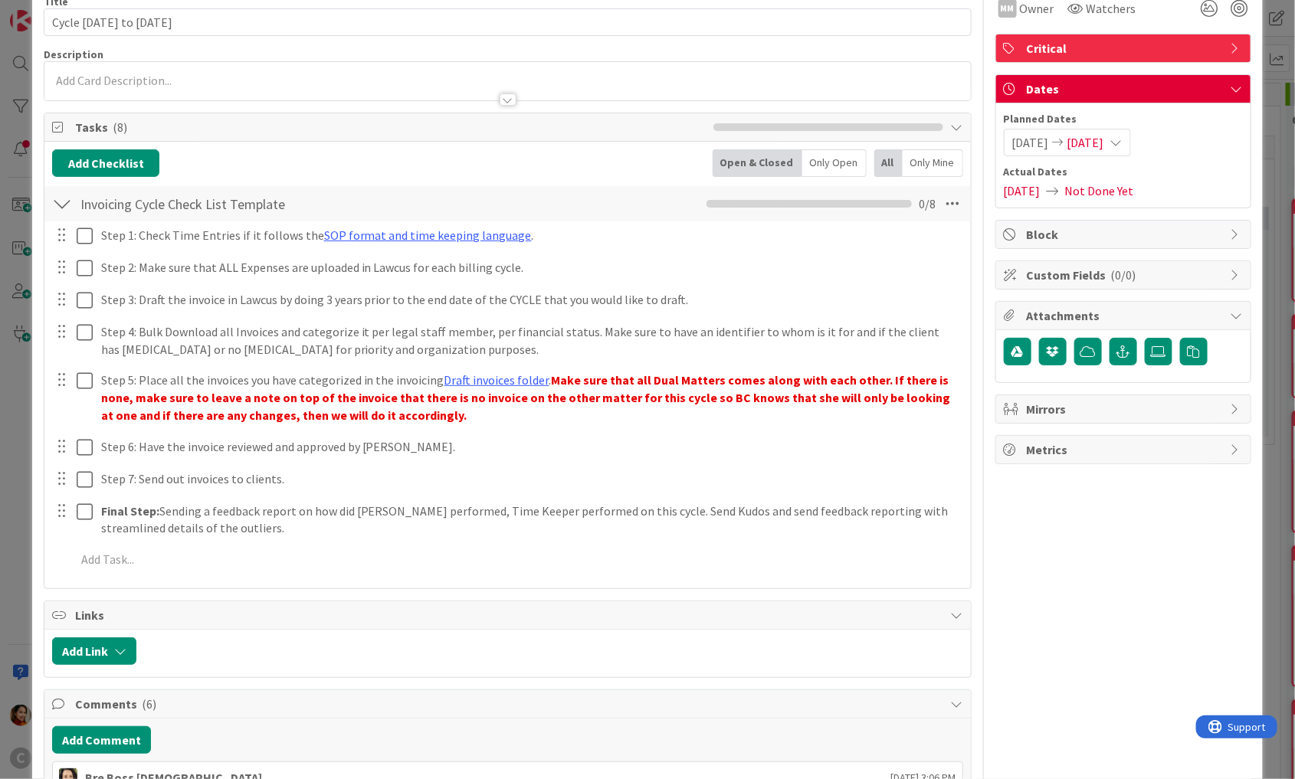
scroll to position [671, 0]
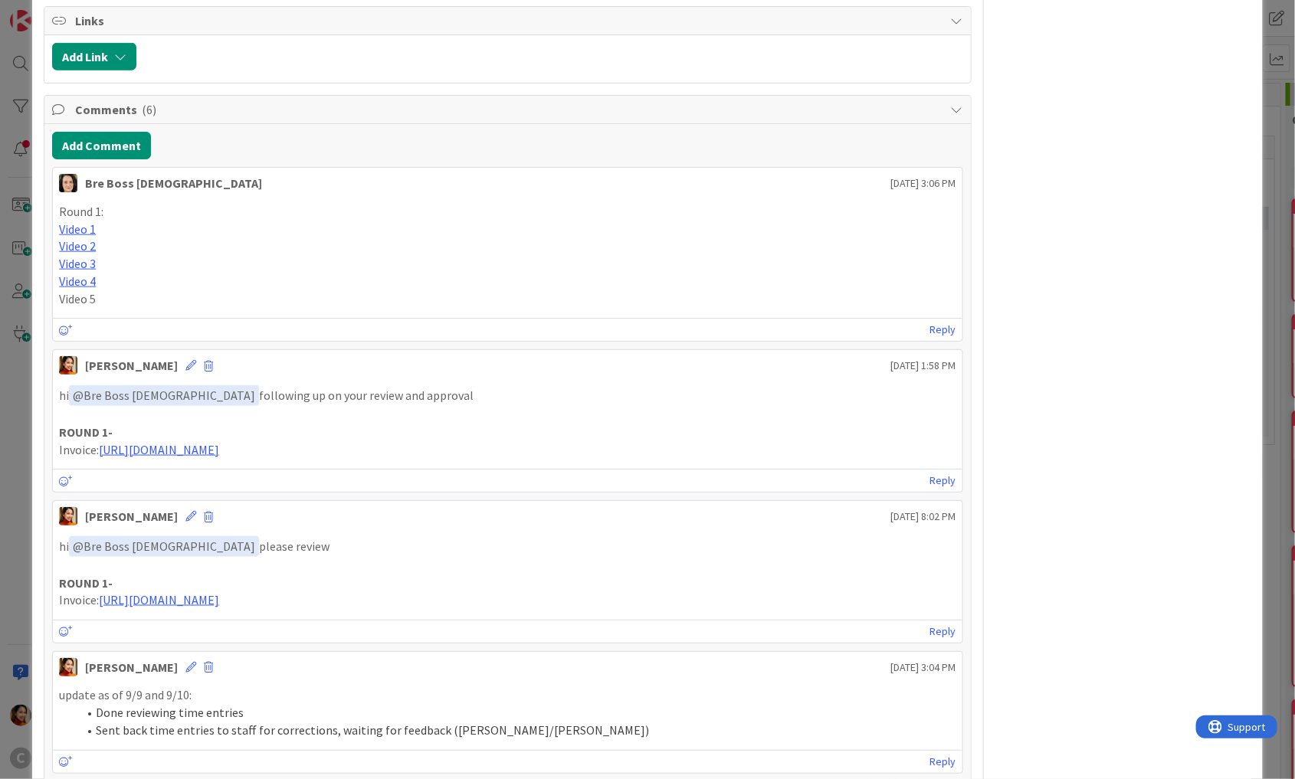
click at [15, 487] on div "ID 689 Working Invoicing Cycle Returned by [PERSON_NAME] Title 21 / 128 Cycle […" at bounding box center [647, 389] width 1295 height 779
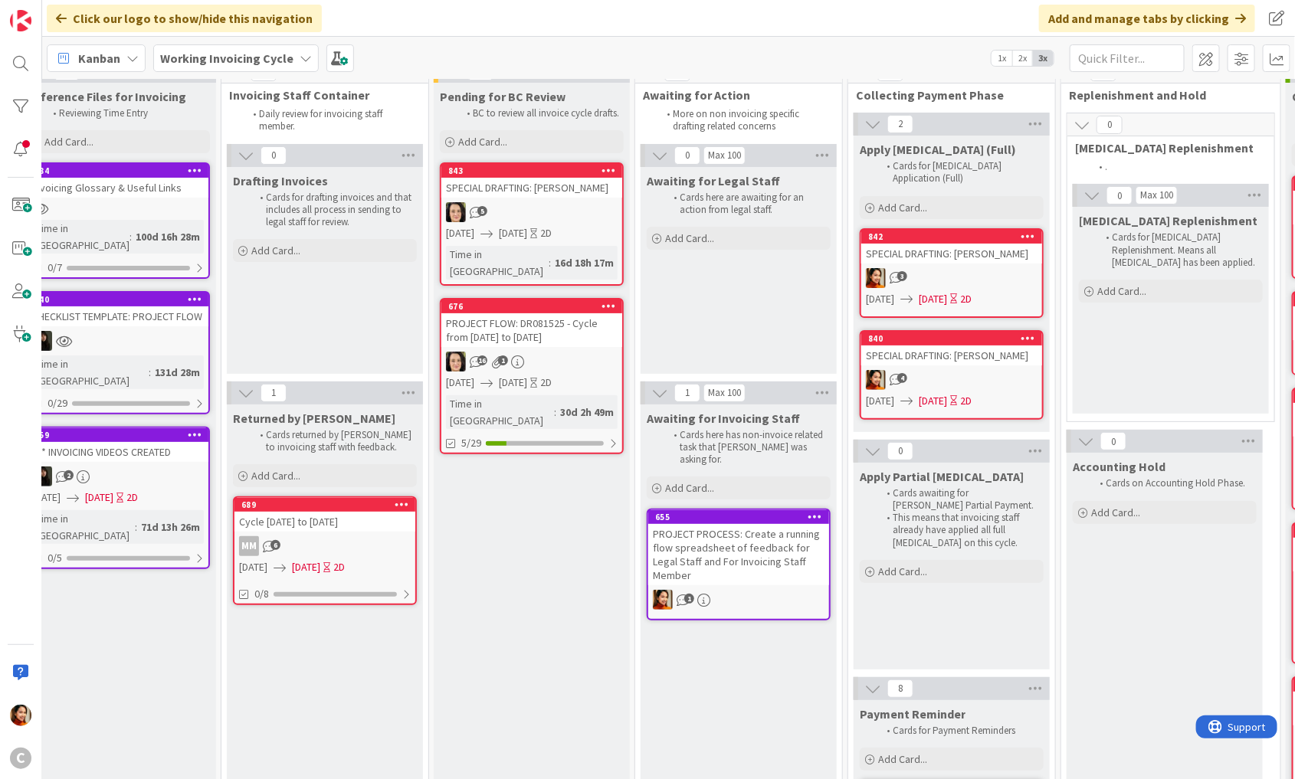
scroll to position [26, 28]
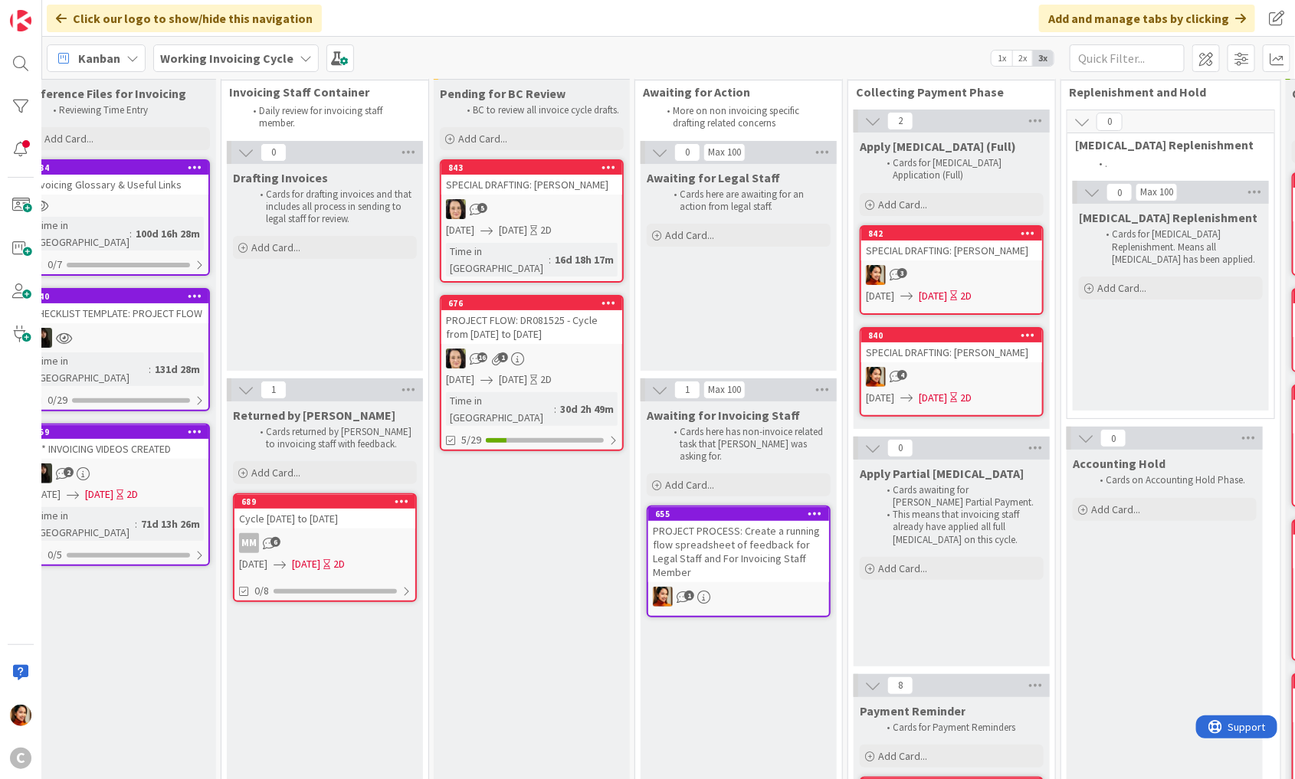
click at [951, 246] on div "842 SPECIAL DRAFTING: [PERSON_NAME] 3 [DATE] [DATE] 2D" at bounding box center [952, 270] width 184 height 90
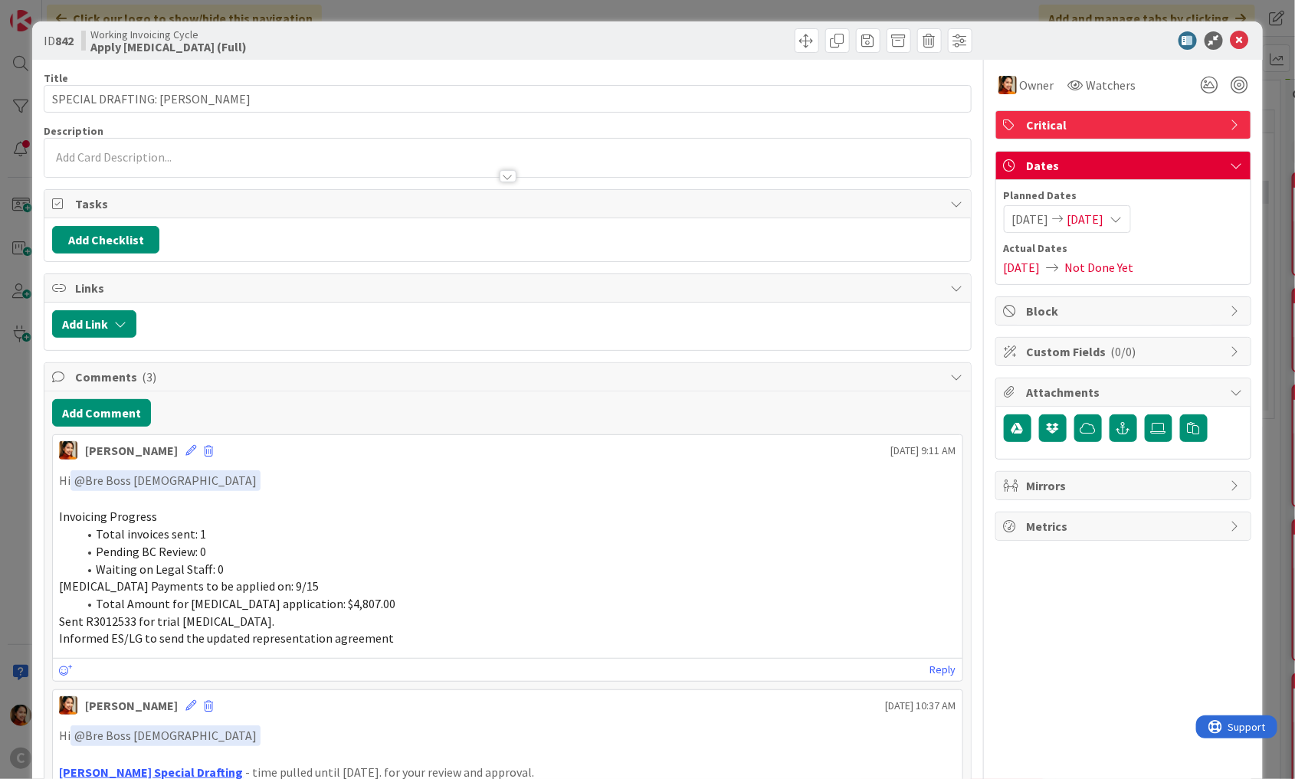
scroll to position [63, 0]
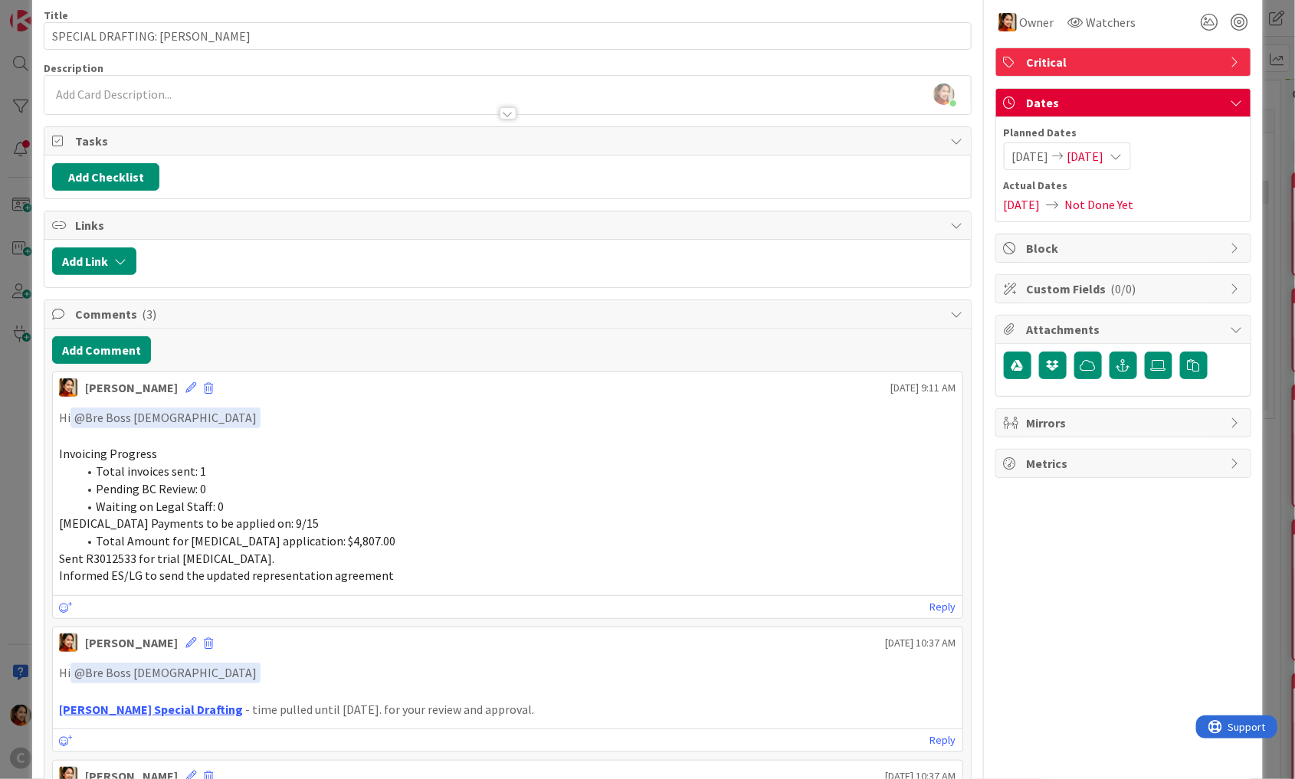
click at [15, 495] on div "ID 842 Working Invoicing Cycle Apply [MEDICAL_DATA] (Full) Title 30 / 128 SPECI…" at bounding box center [647, 389] width 1295 height 779
